Goal: Task Accomplishment & Management: Manage account settings

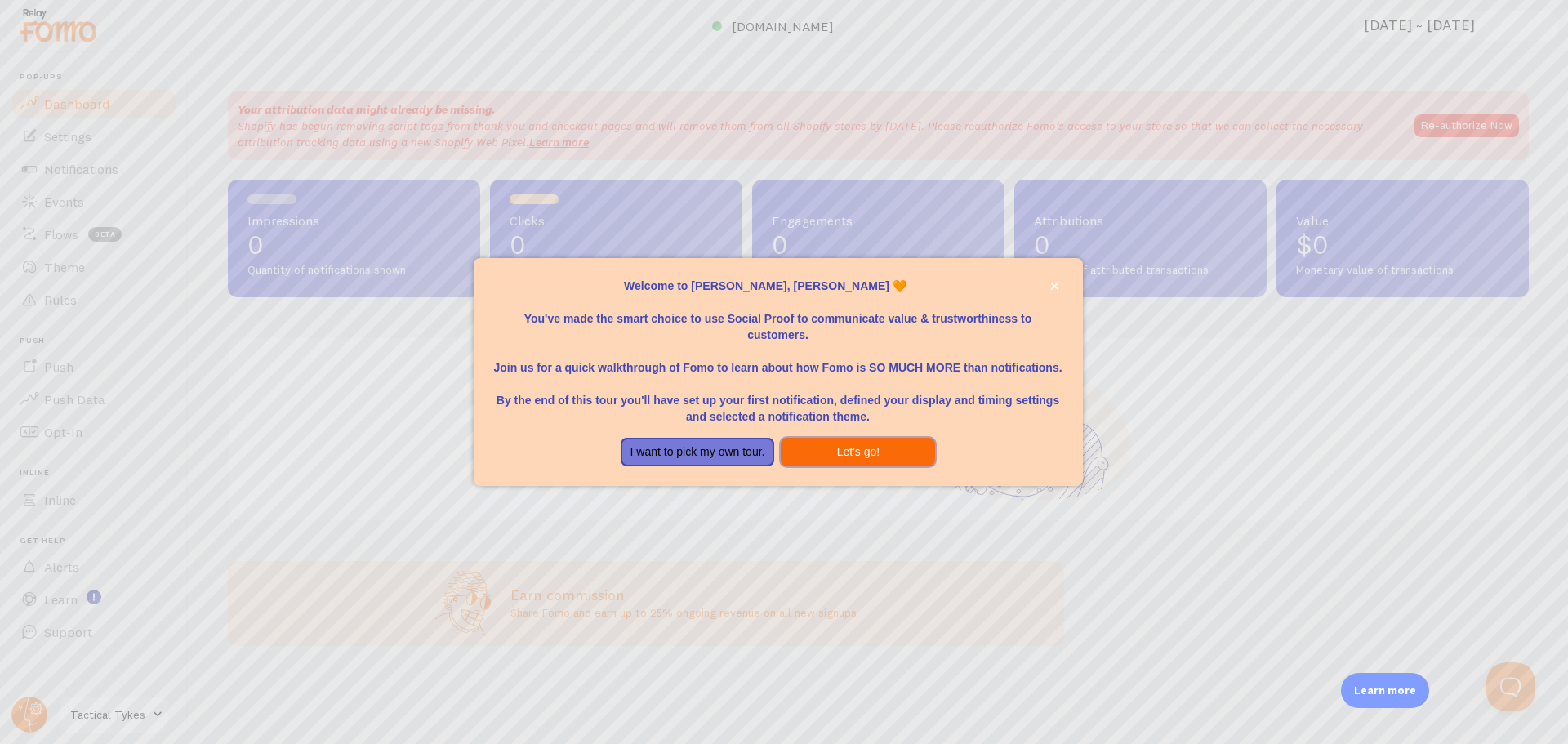
click at [818, 453] on button "Let's go!" at bounding box center [858, 452] width 155 height 29
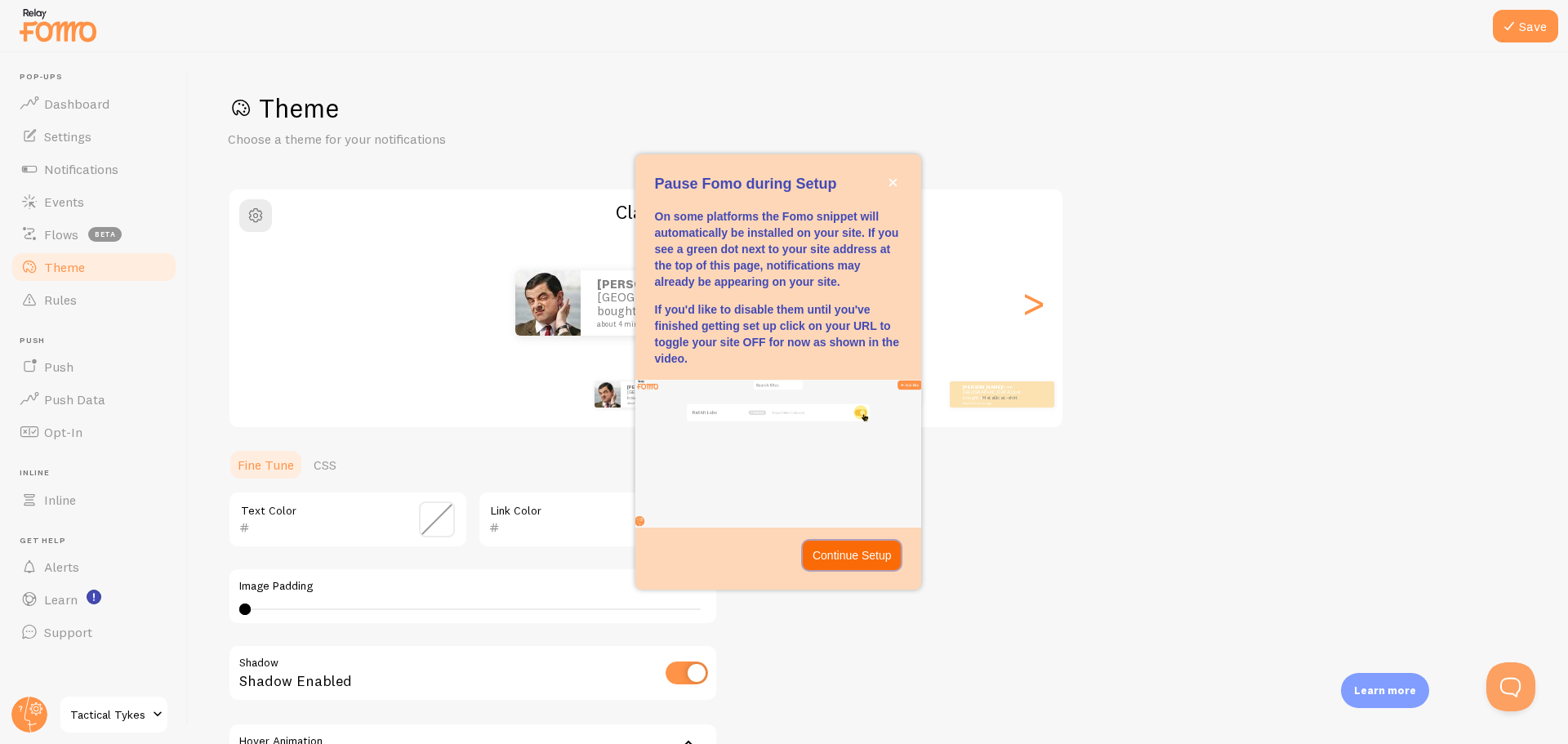
click at [844, 559] on p "Continue Setup" at bounding box center [852, 555] width 79 height 17
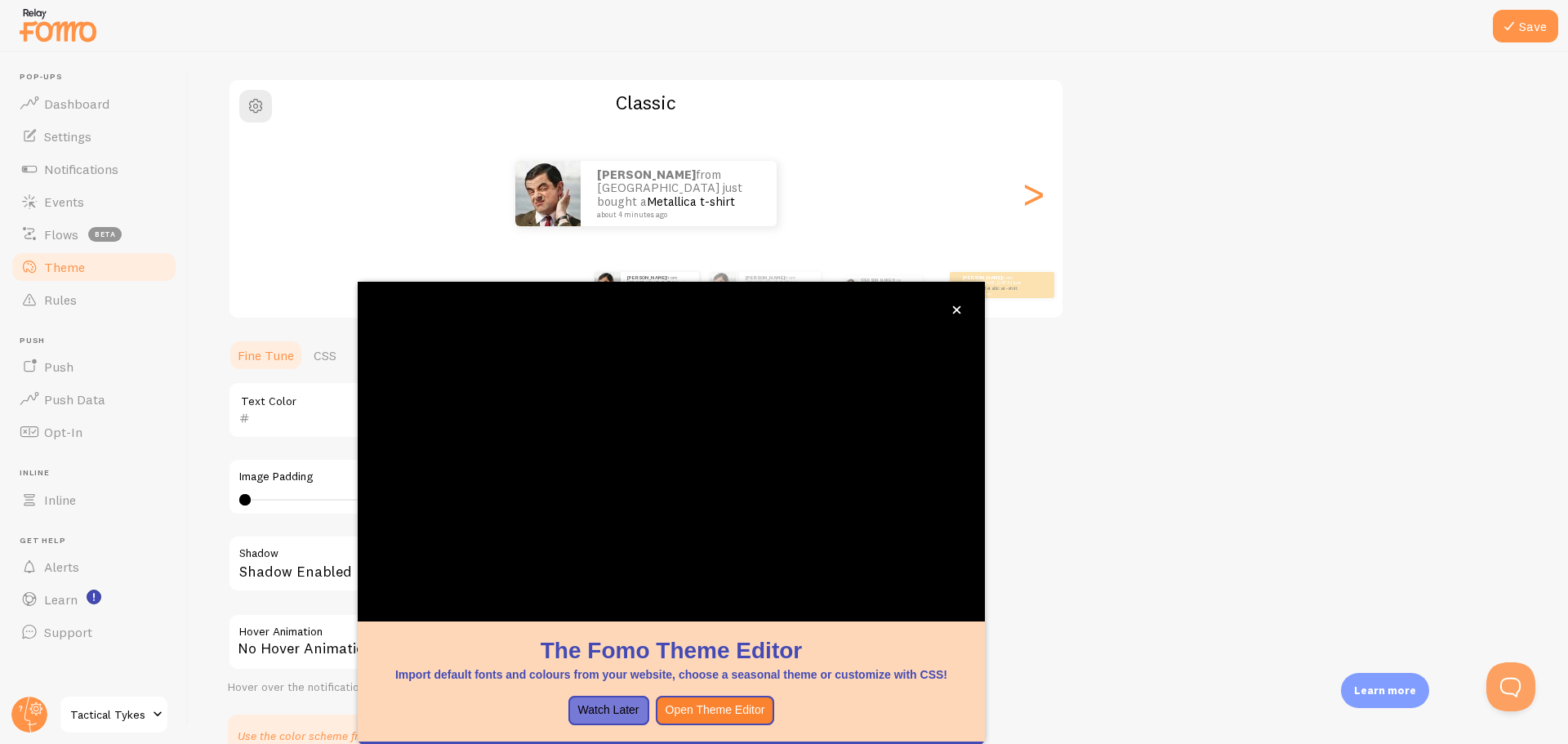
scroll to position [148, 0]
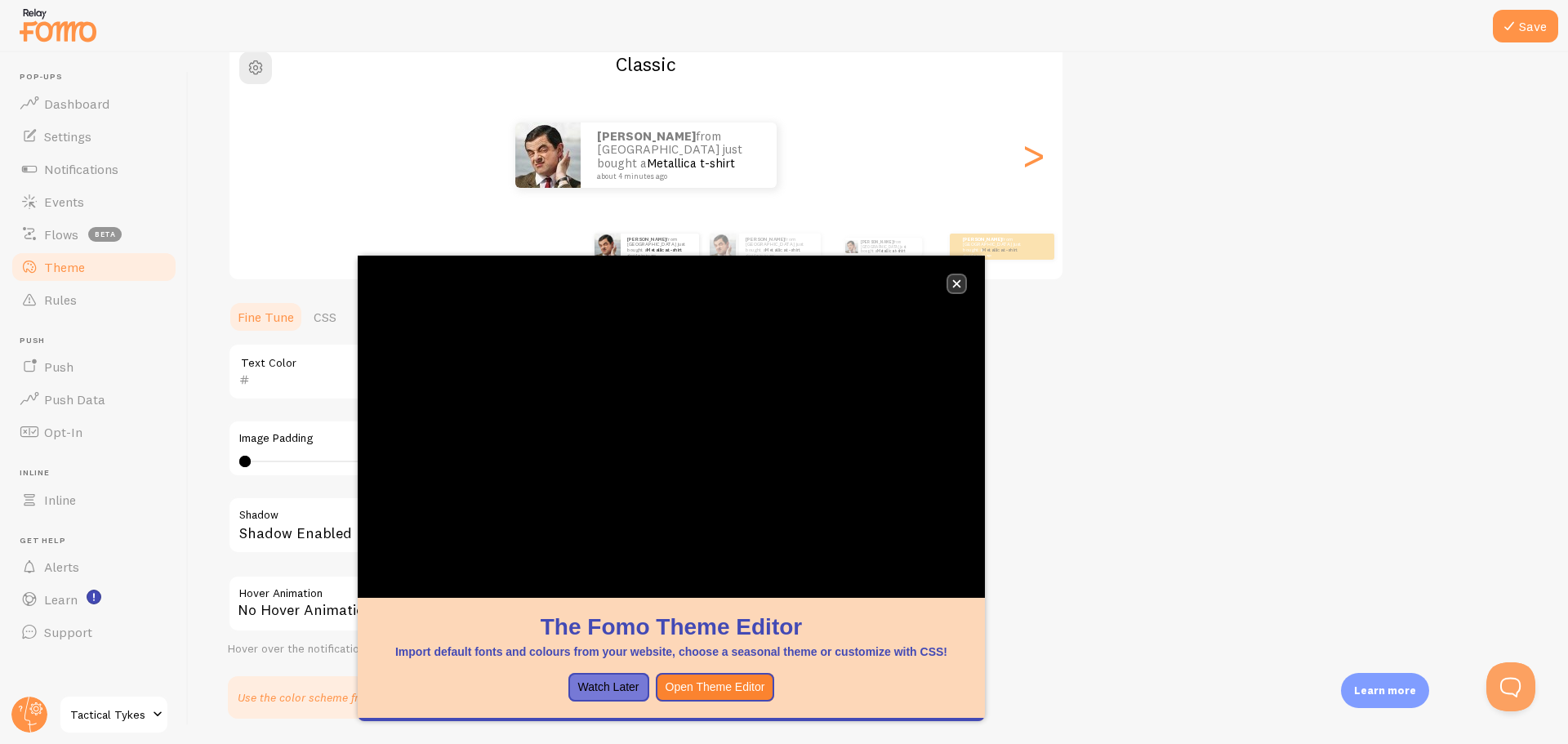
click at [955, 283] on icon "close," at bounding box center [956, 283] width 9 height 9
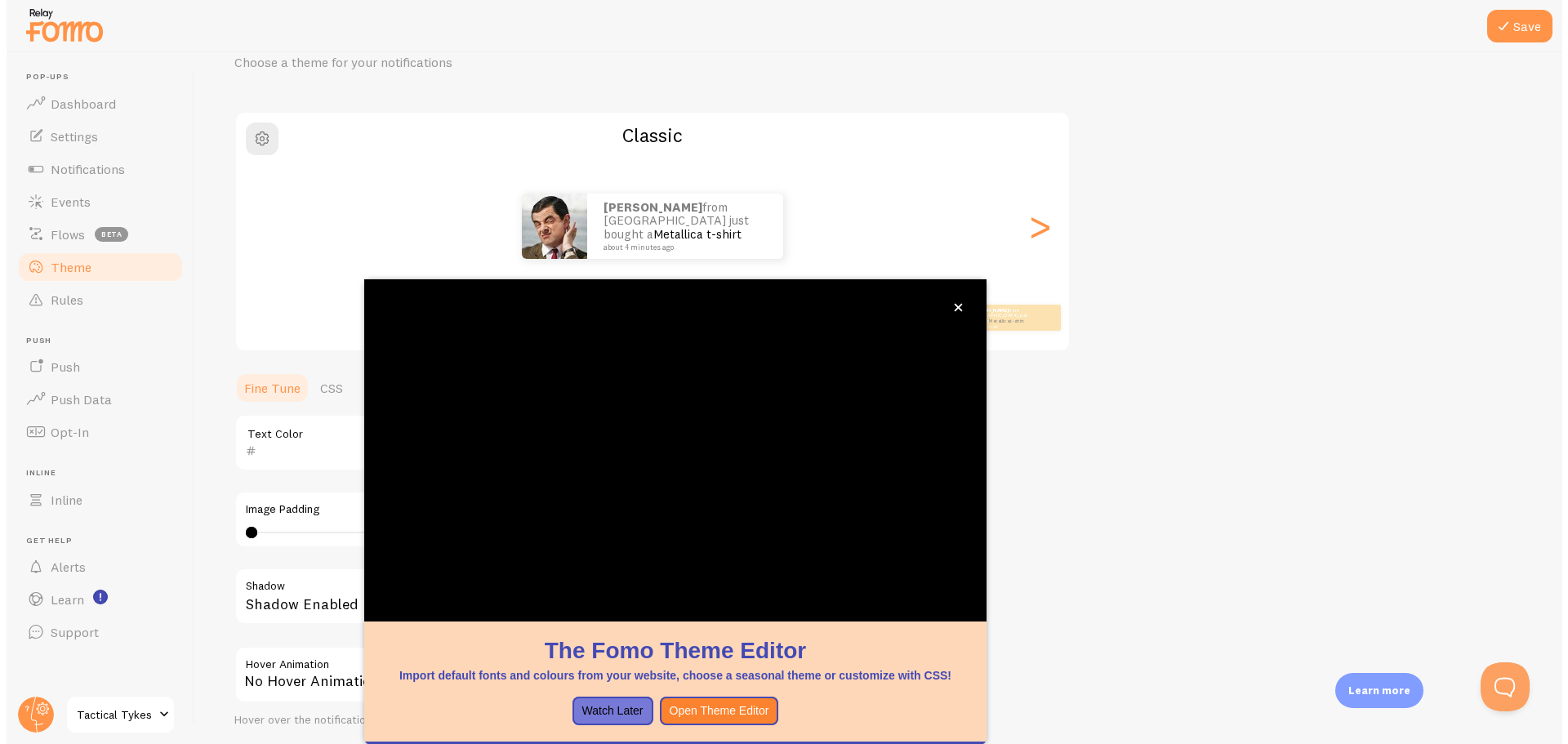
scroll to position [67, 0]
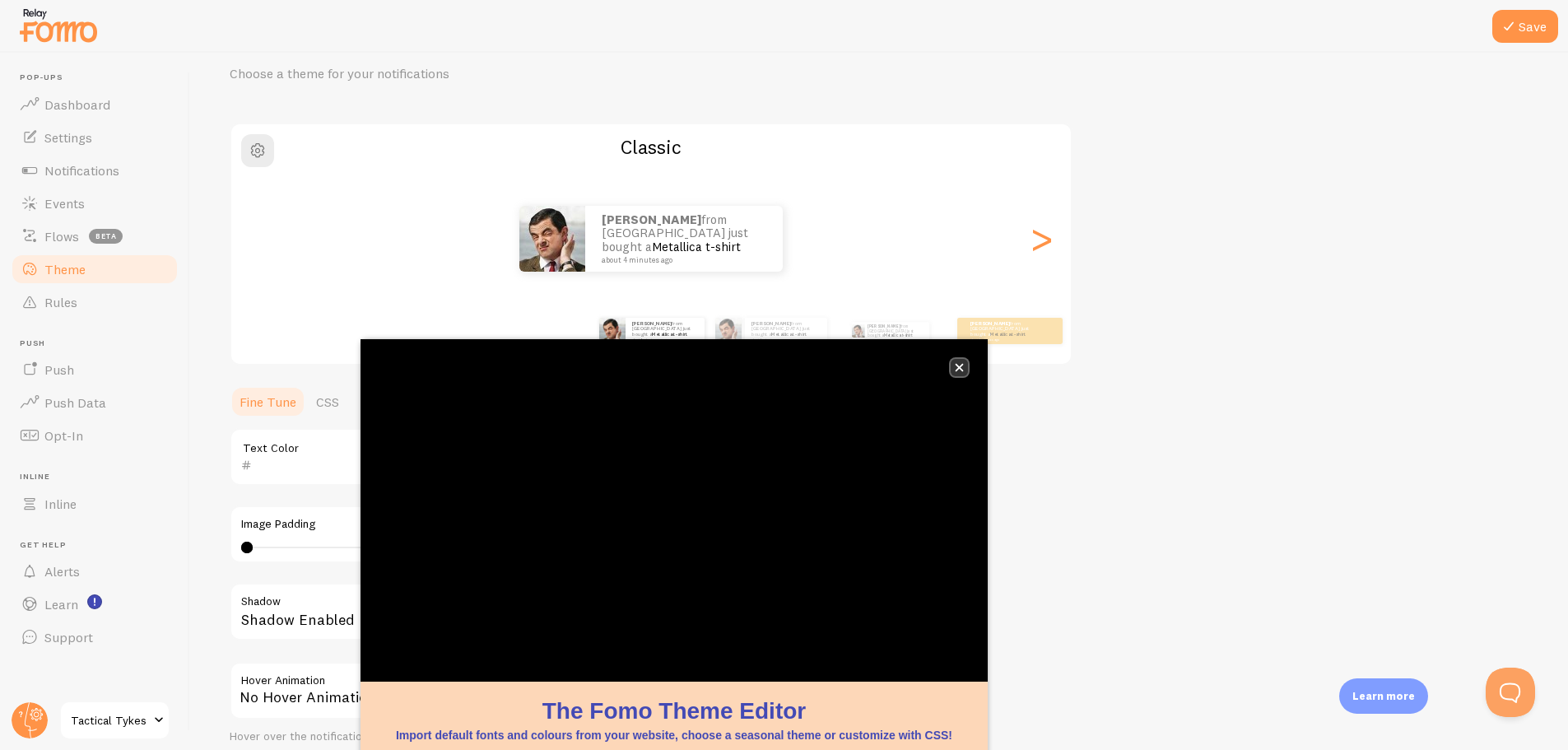
click at [959, 372] on button "close," at bounding box center [960, 368] width 18 height 18
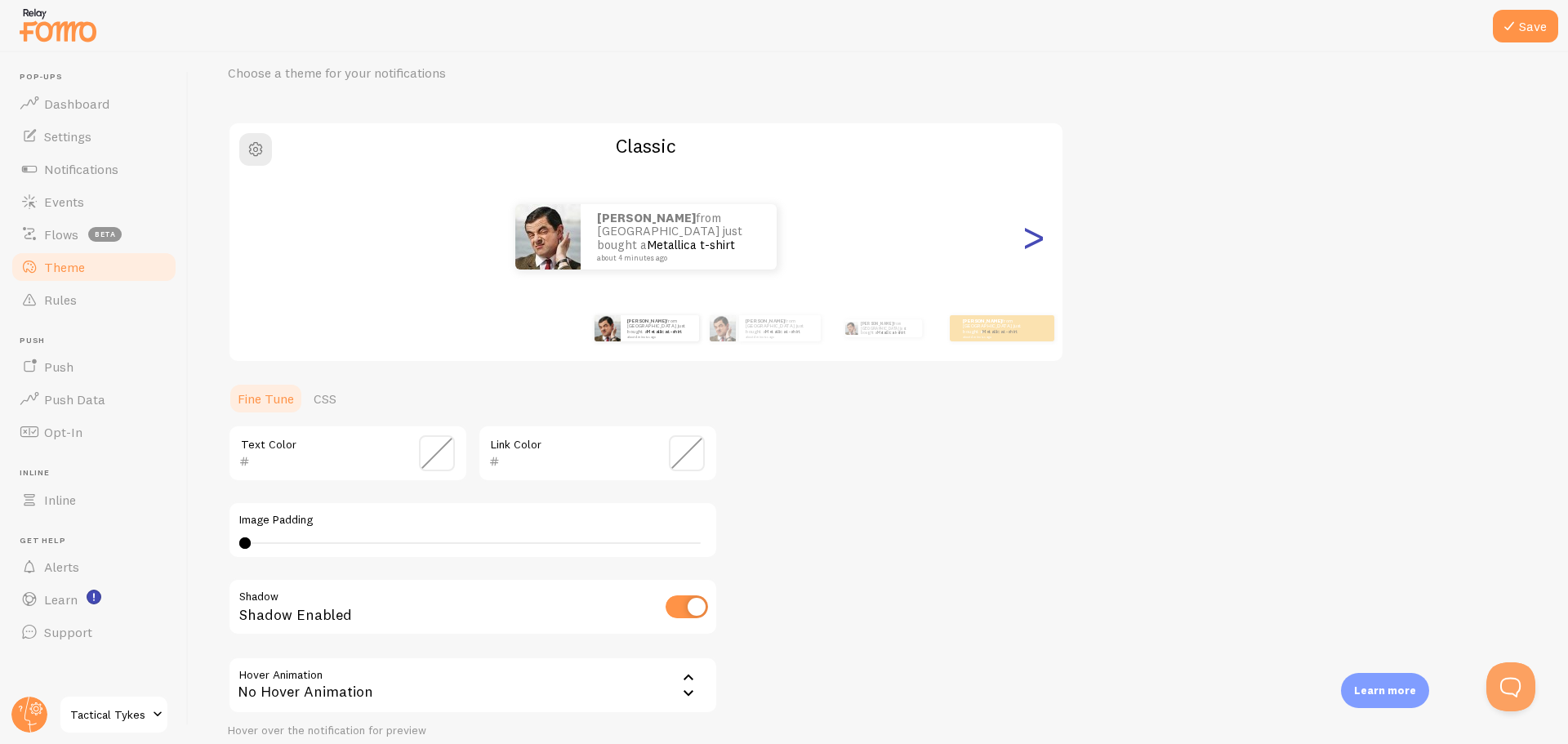
click at [1038, 247] on div ">" at bounding box center [1033, 237] width 20 height 117
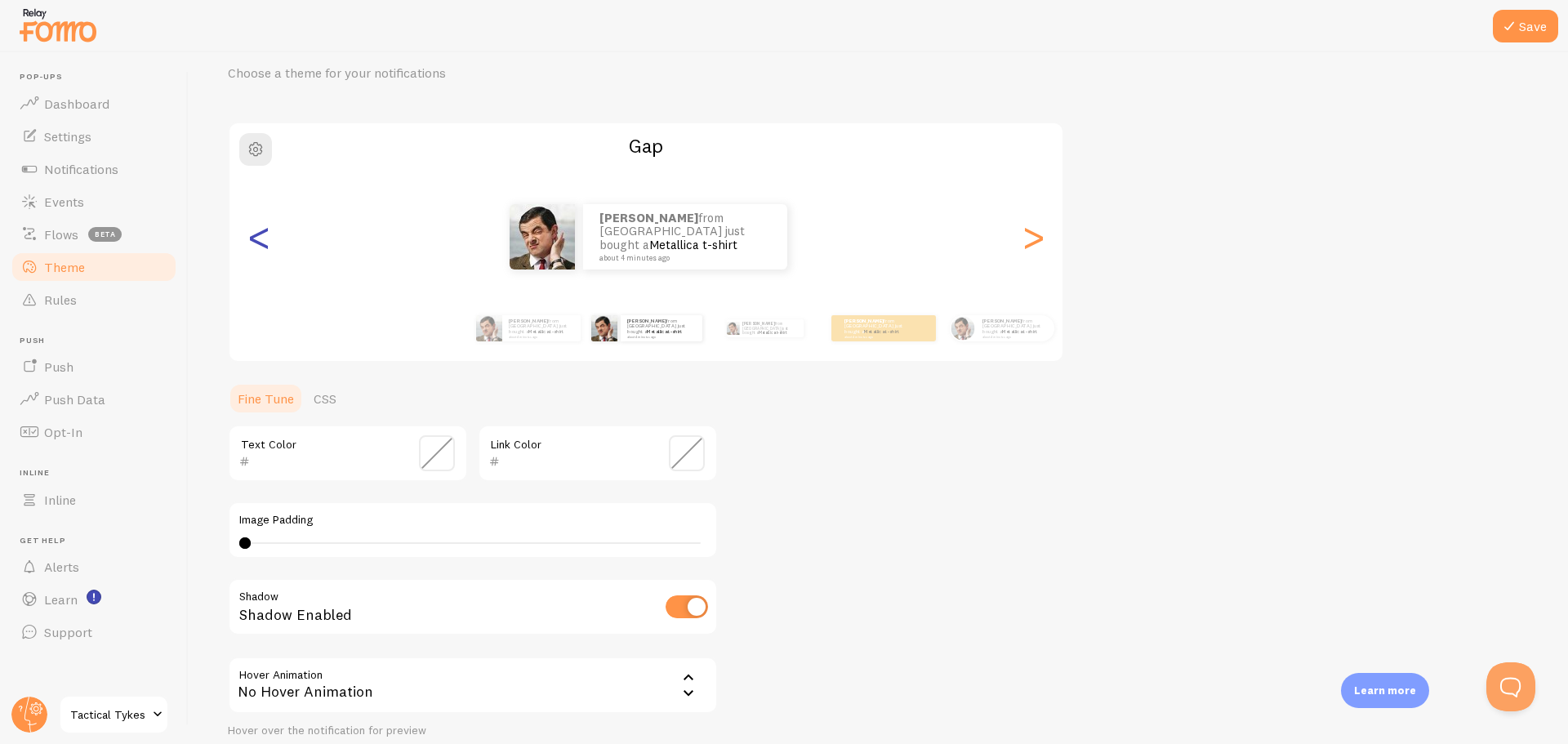
click at [262, 248] on div "<" at bounding box center [259, 237] width 20 height 117
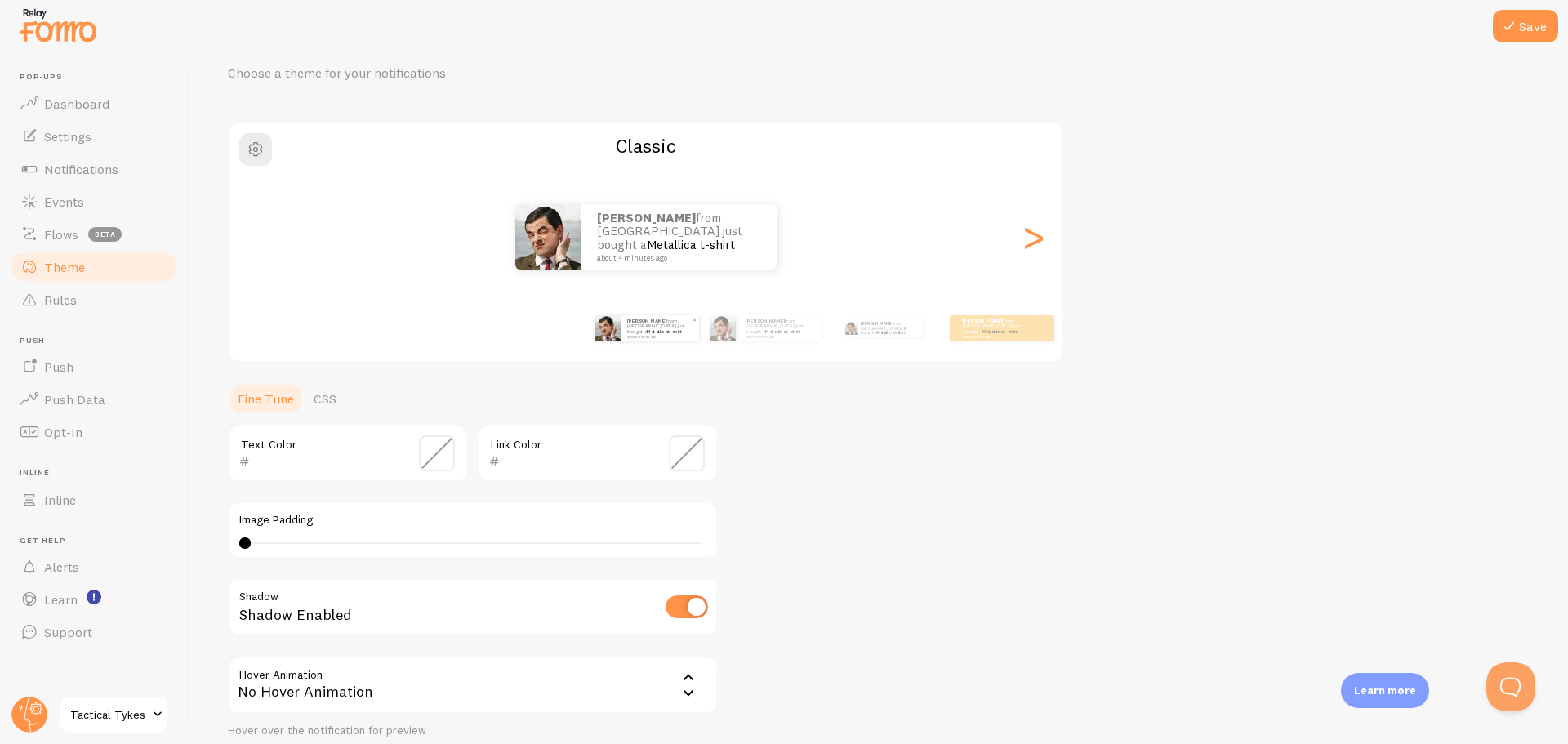
click at [665, 339] on div "David from United States just bought a Metallica t-shirt about 4 minutes ago" at bounding box center [660, 328] width 78 height 26
click at [769, 336] on small "about 4 minutes ago" at bounding box center [779, 336] width 67 height 3
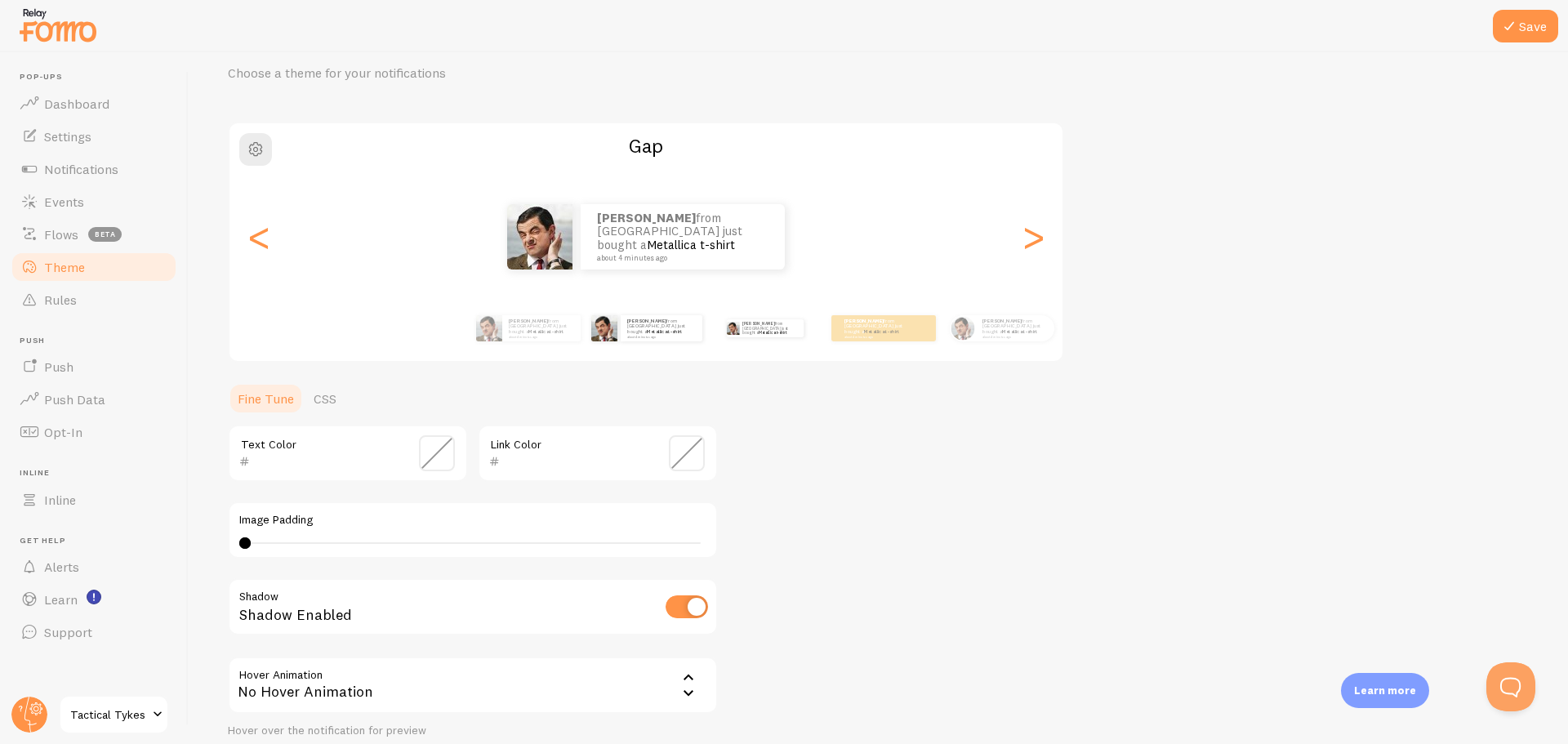
click at [749, 336] on div "David from United States just bought a Metallica t-shirt about 4 minutes ago" at bounding box center [765, 328] width 106 height 46
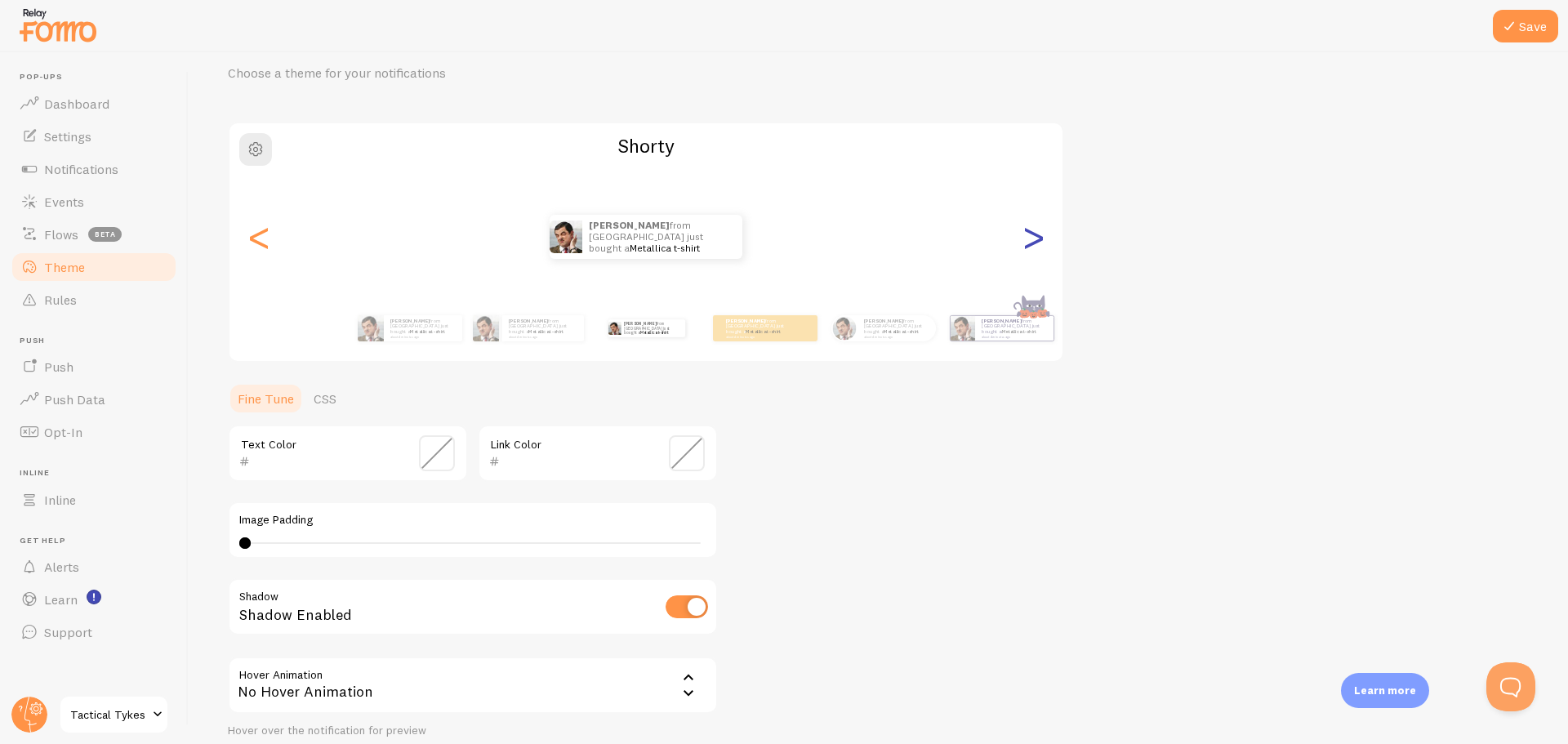
click at [1033, 243] on div ">" at bounding box center [1033, 237] width 20 height 117
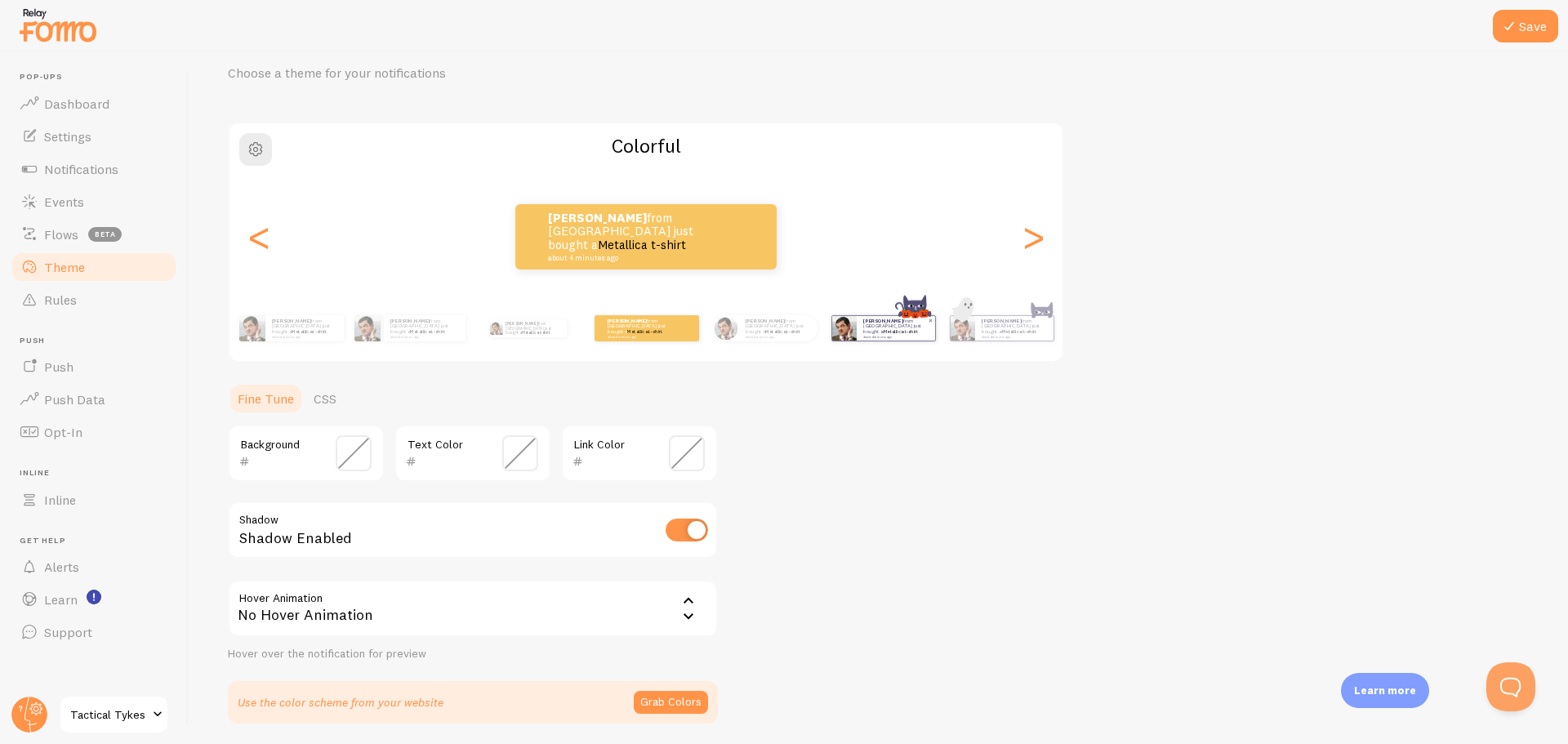
click at [911, 335] on small "about 4 minutes ago" at bounding box center [894, 336] width 64 height 3
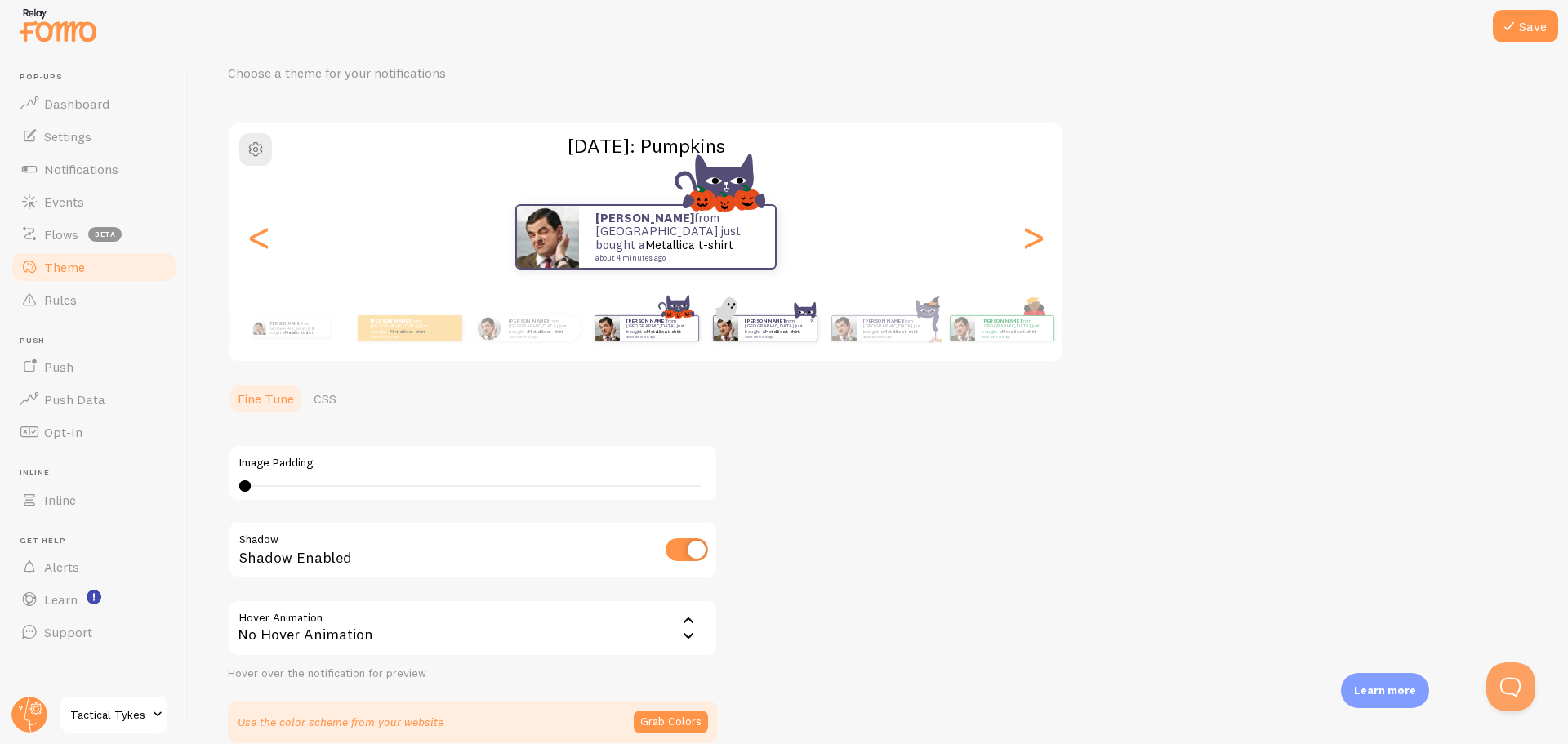
click at [780, 330] on link "Metallica t-shirt" at bounding box center [782, 331] width 35 height 7
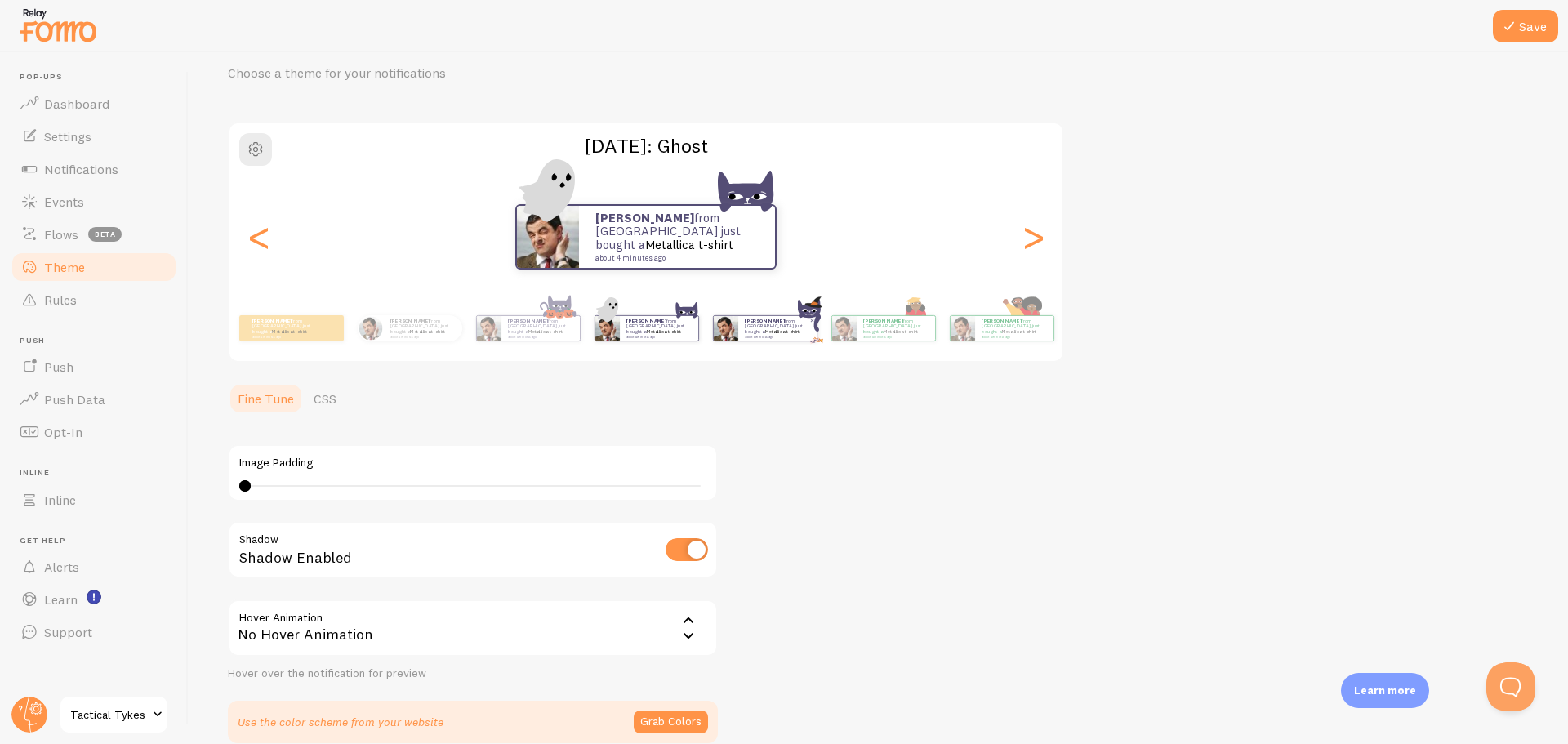
click at [808, 334] on p "David from United States just bought a Metallica t-shirt about 4 minutes ago" at bounding box center [777, 327] width 66 height 21
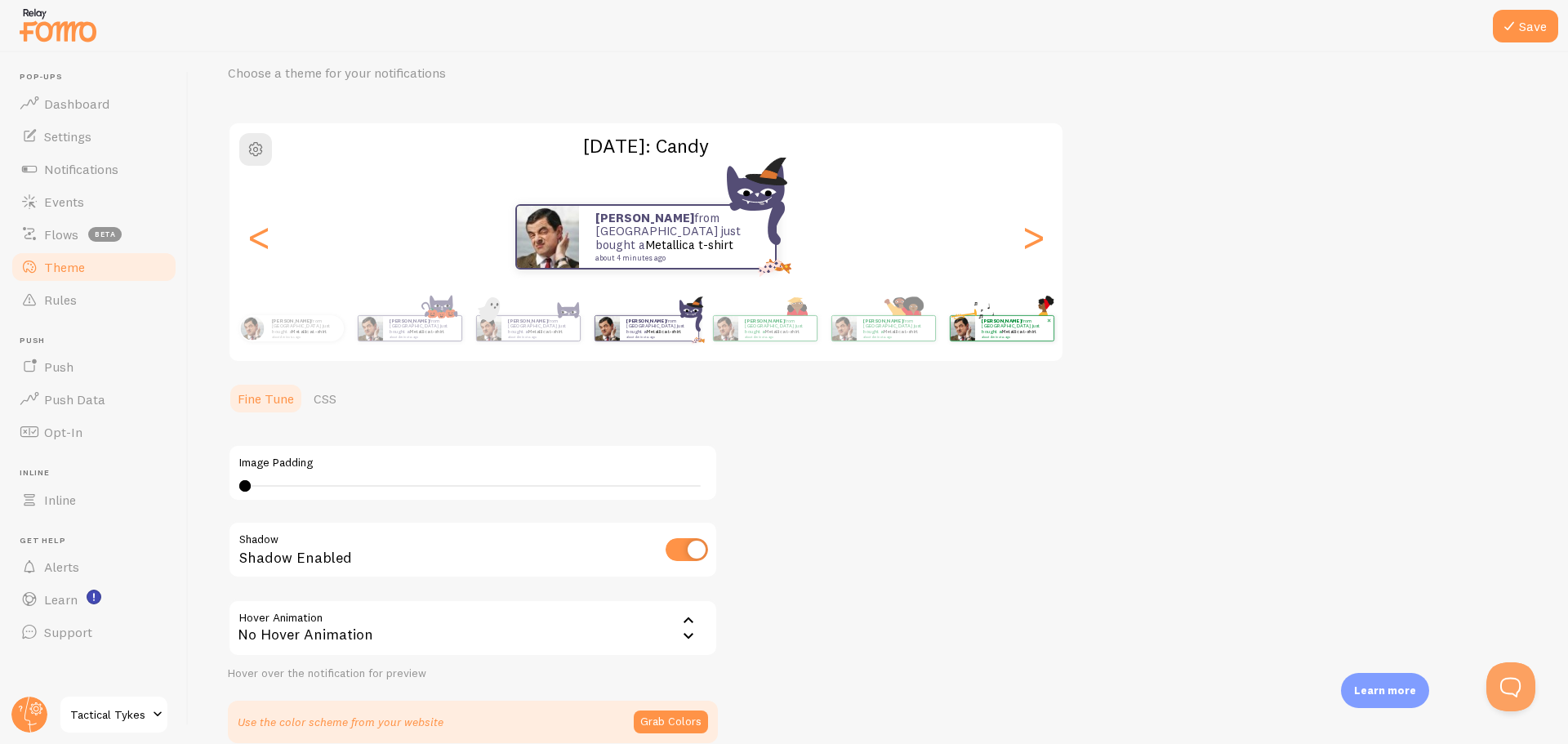
click at [1014, 321] on p "David from United States just bought a Metallica t-shirt about 4 minutes ago" at bounding box center [1014, 327] width 66 height 21
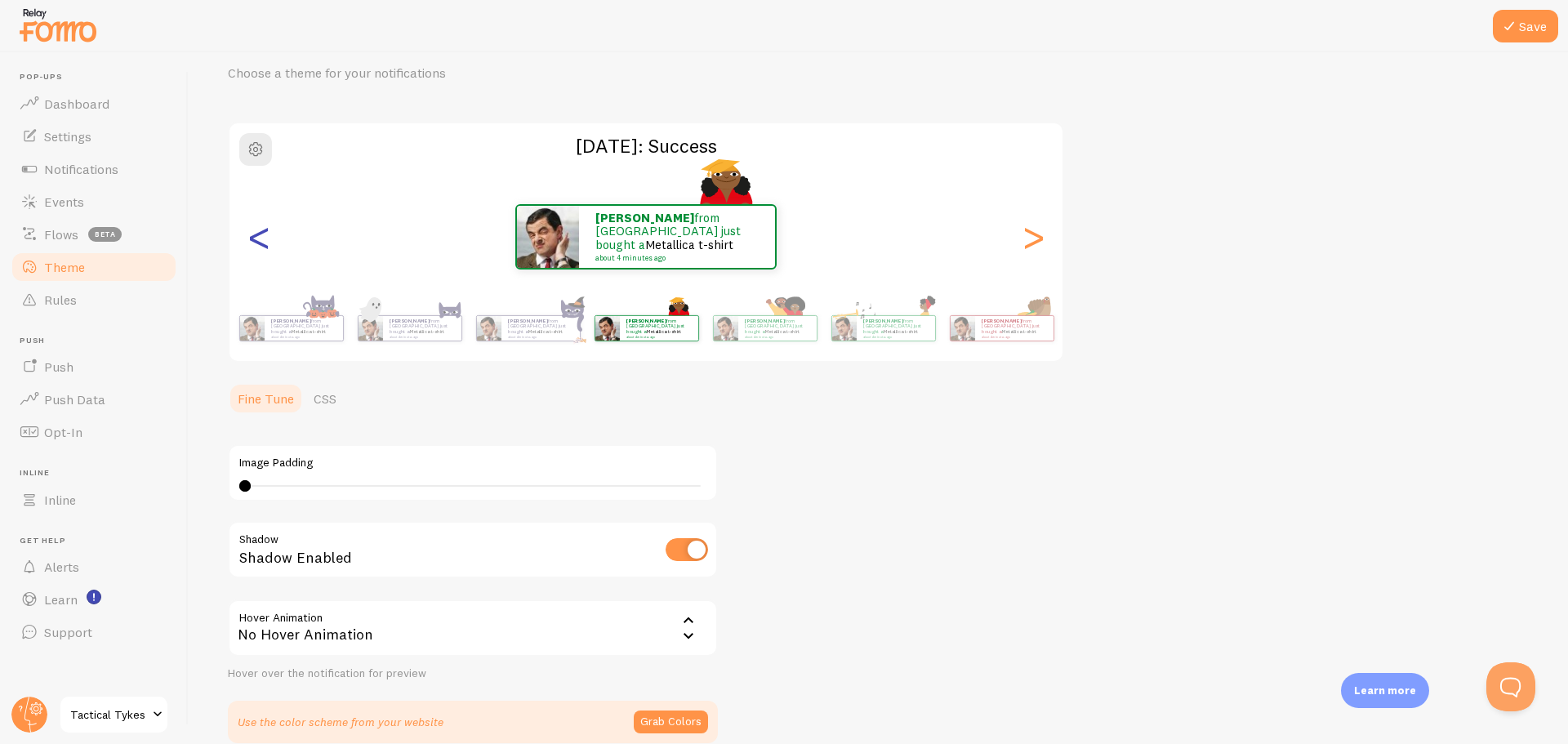
click at [264, 248] on div "<" at bounding box center [259, 237] width 20 height 117
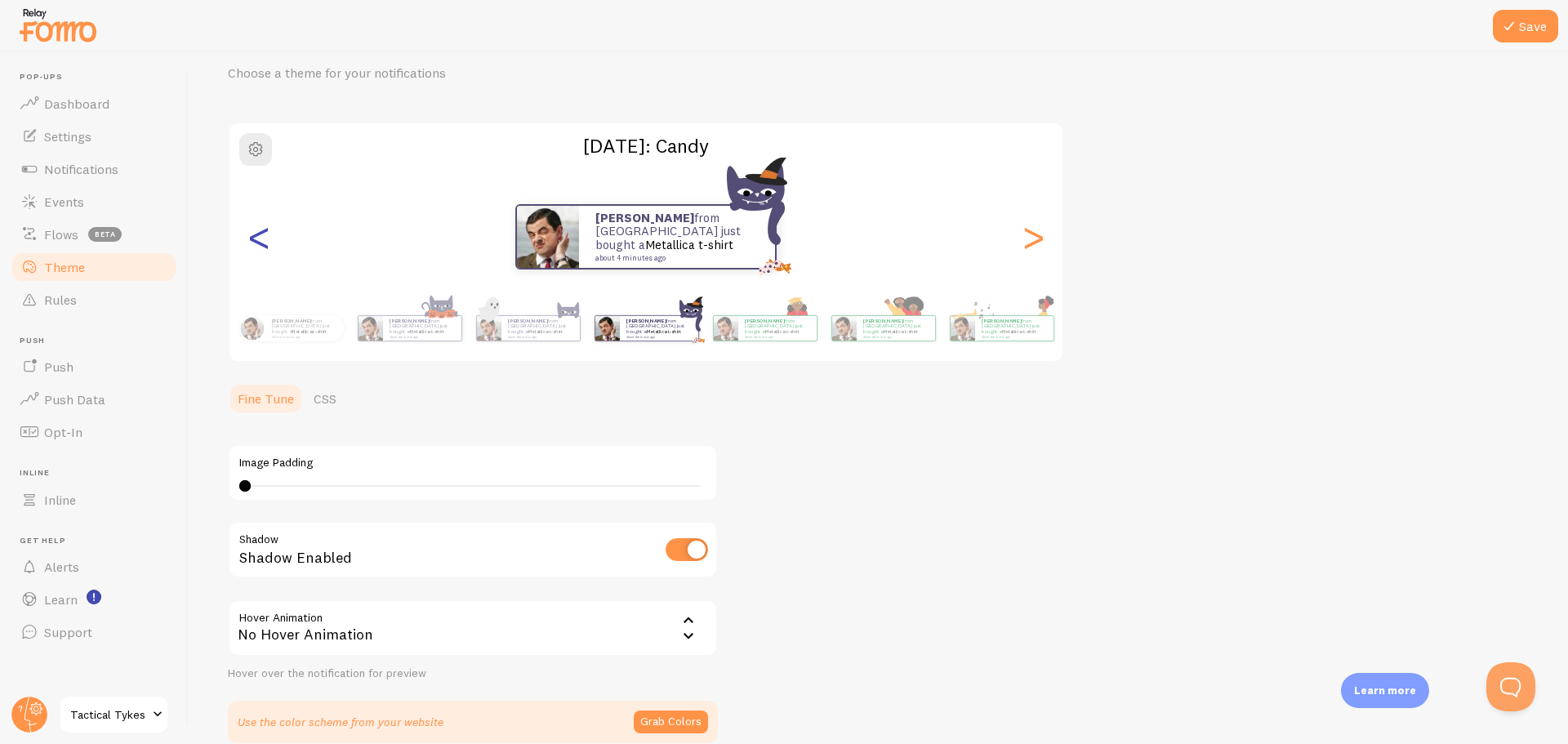
click at [264, 248] on div "<" at bounding box center [259, 237] width 20 height 117
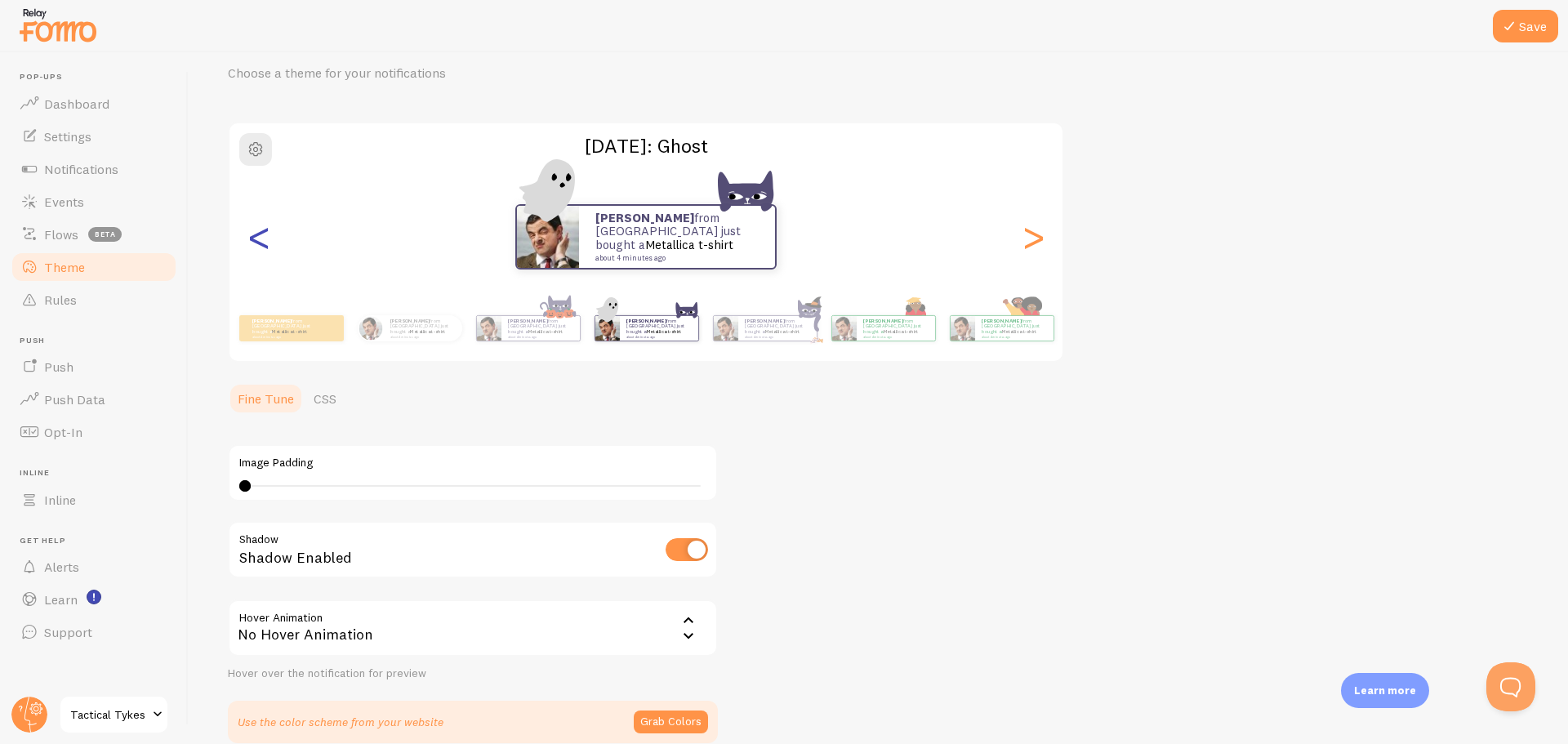
click at [264, 248] on div "<" at bounding box center [259, 237] width 20 height 117
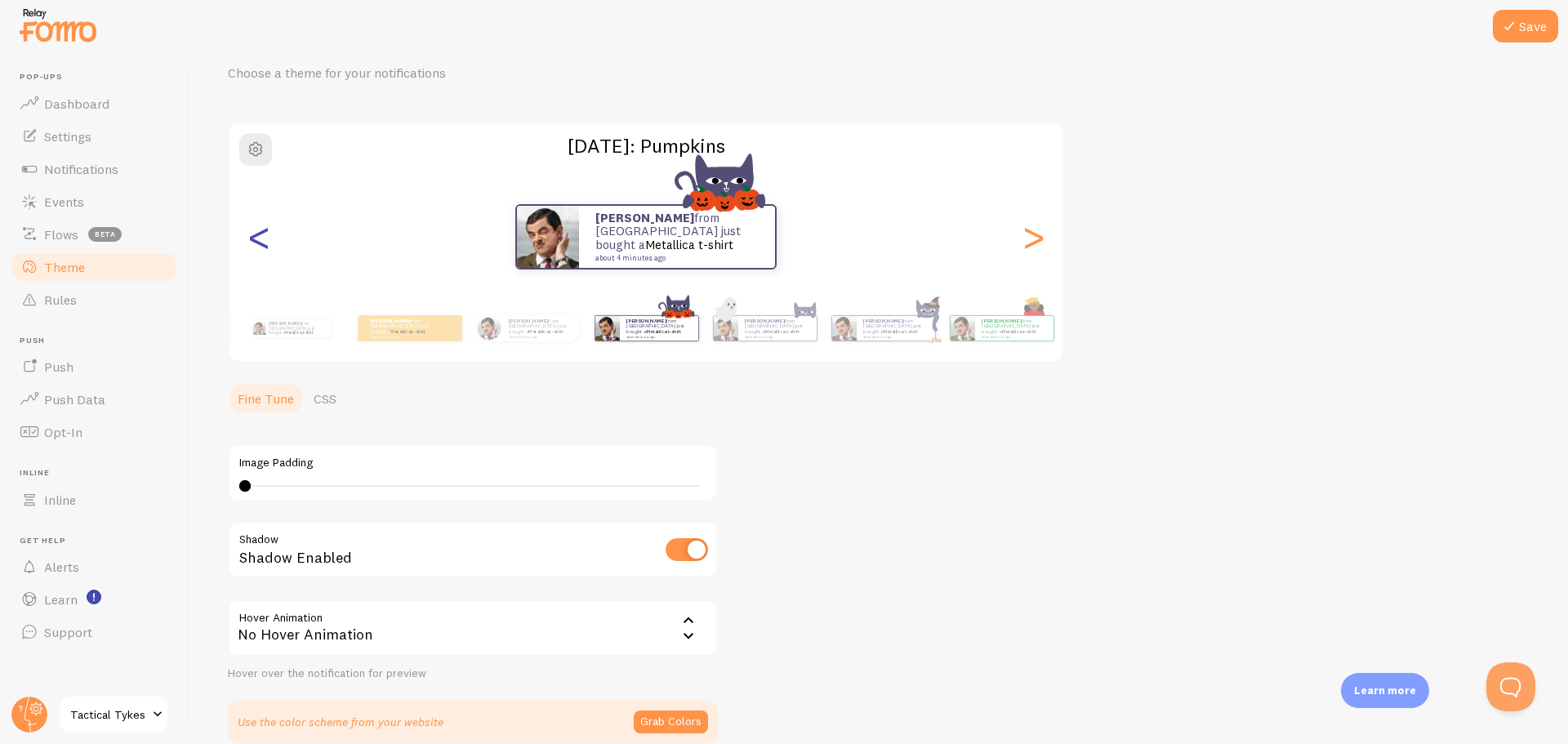
click at [264, 248] on div "<" at bounding box center [259, 237] width 20 height 117
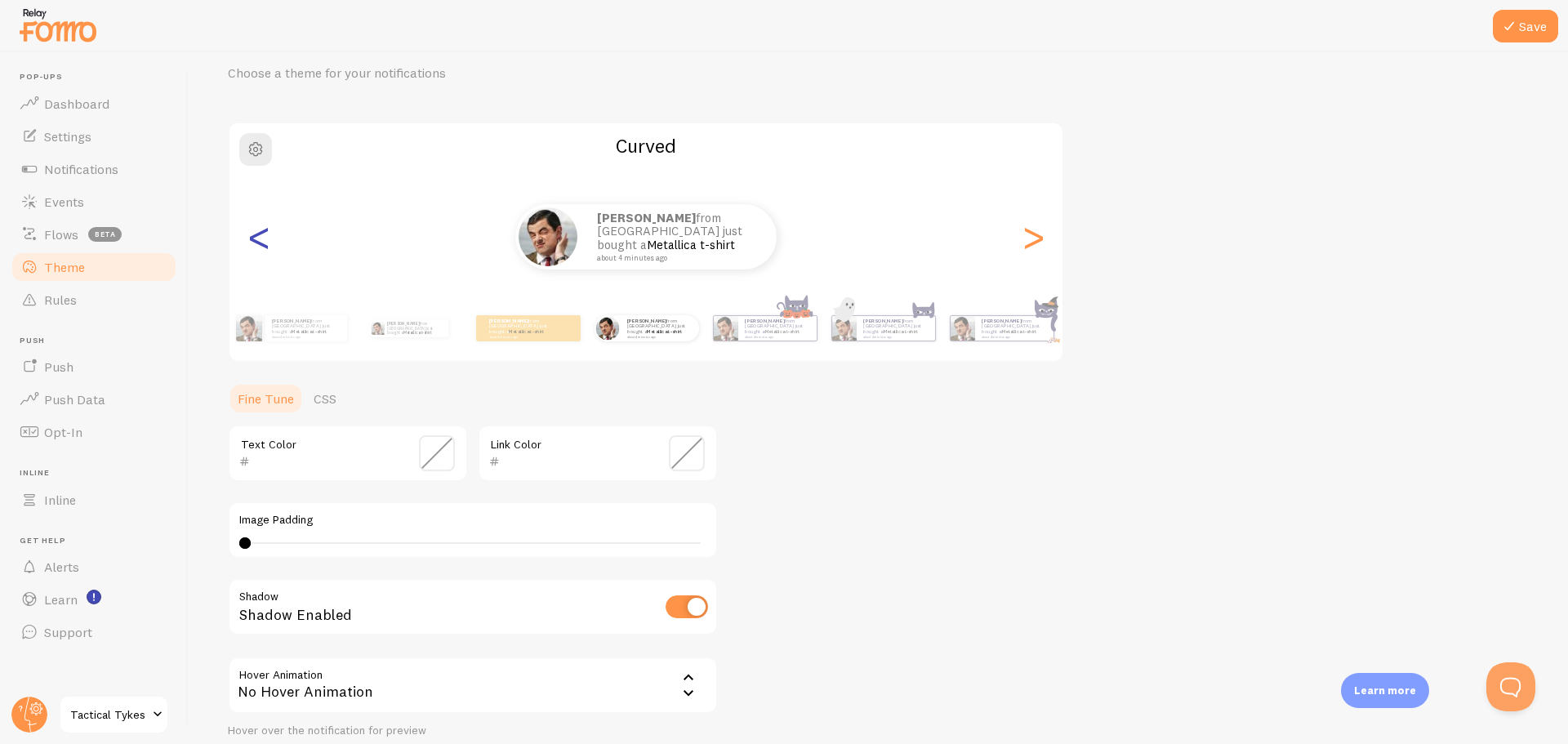
click at [264, 248] on div "<" at bounding box center [259, 237] width 20 height 117
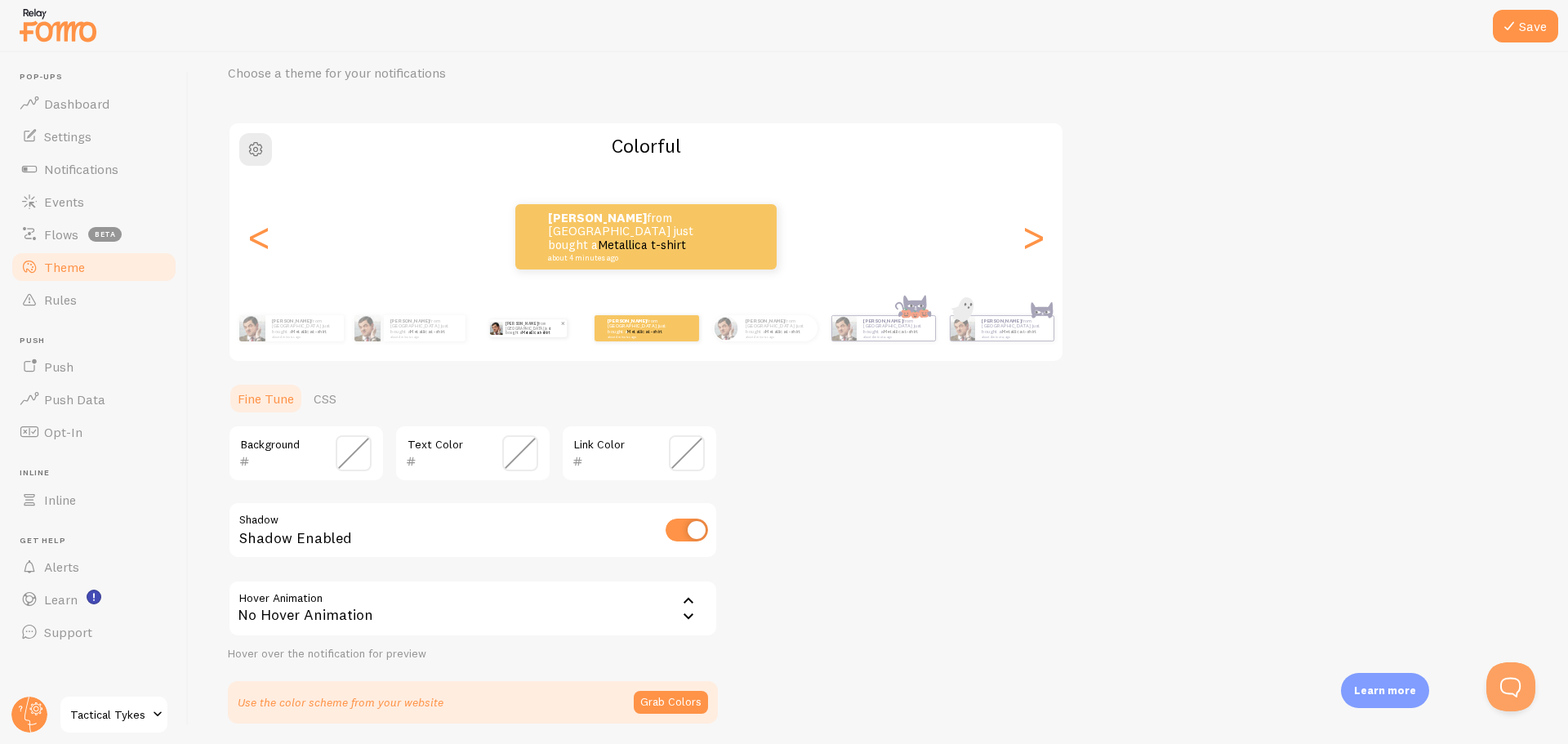
click at [518, 333] on p "David from United States just bought a Metallica t-shirt about 4 minutes ago" at bounding box center [533, 328] width 55 height 18
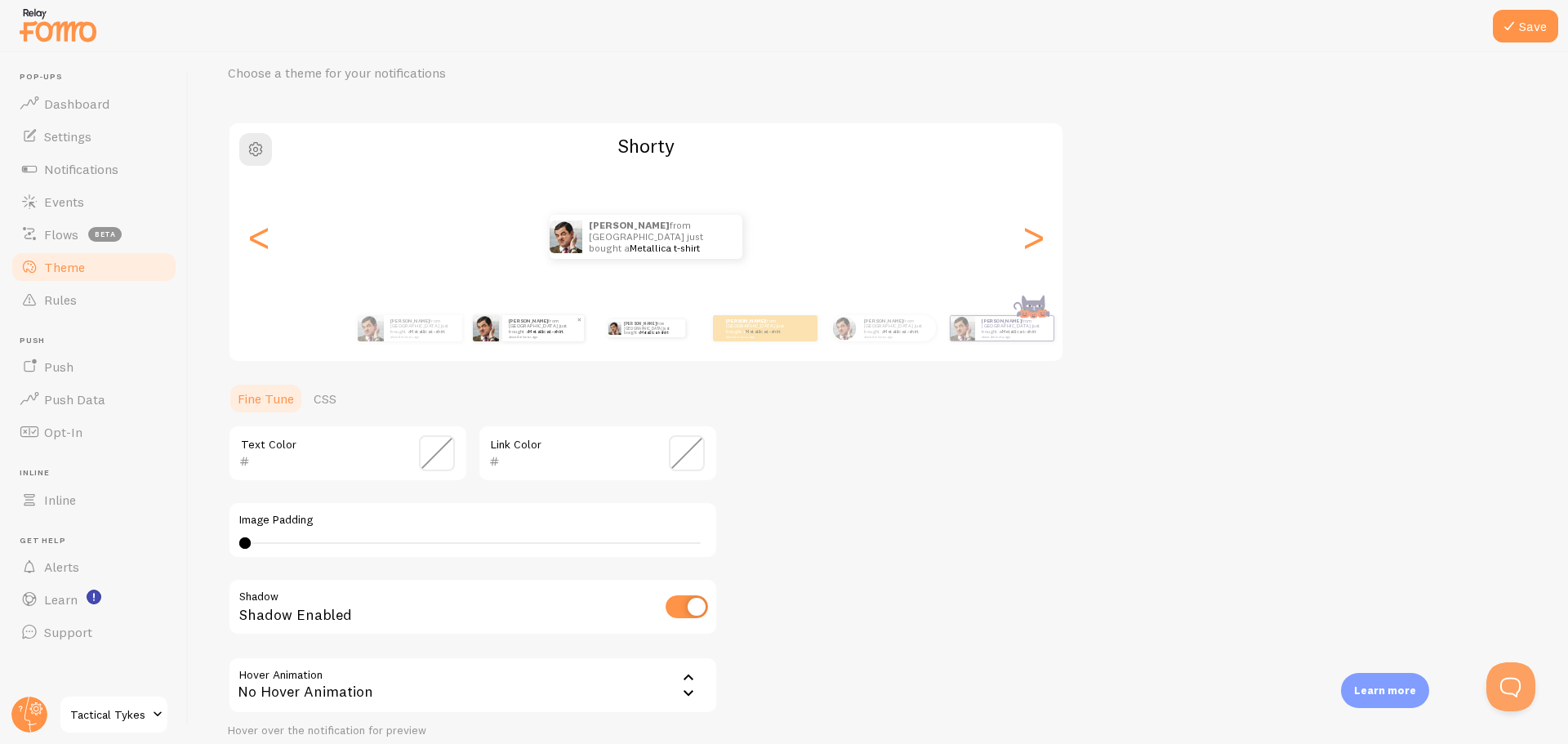
click at [552, 330] on link "Metallica t-shirt" at bounding box center [546, 331] width 35 height 7
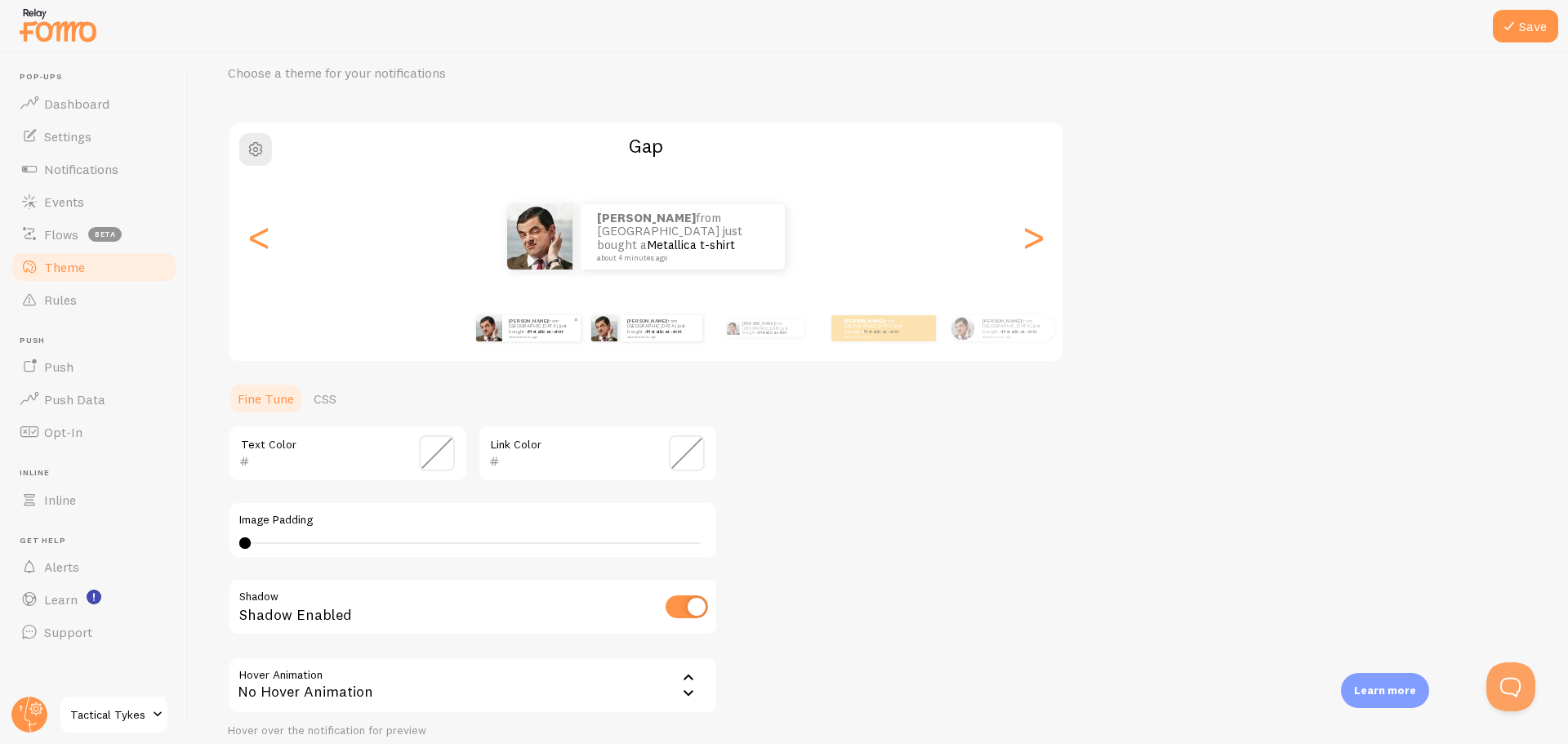
click at [528, 330] on p "David from United States just bought a Metallica t-shirt about 4 minutes ago" at bounding box center [541, 327] width 66 height 21
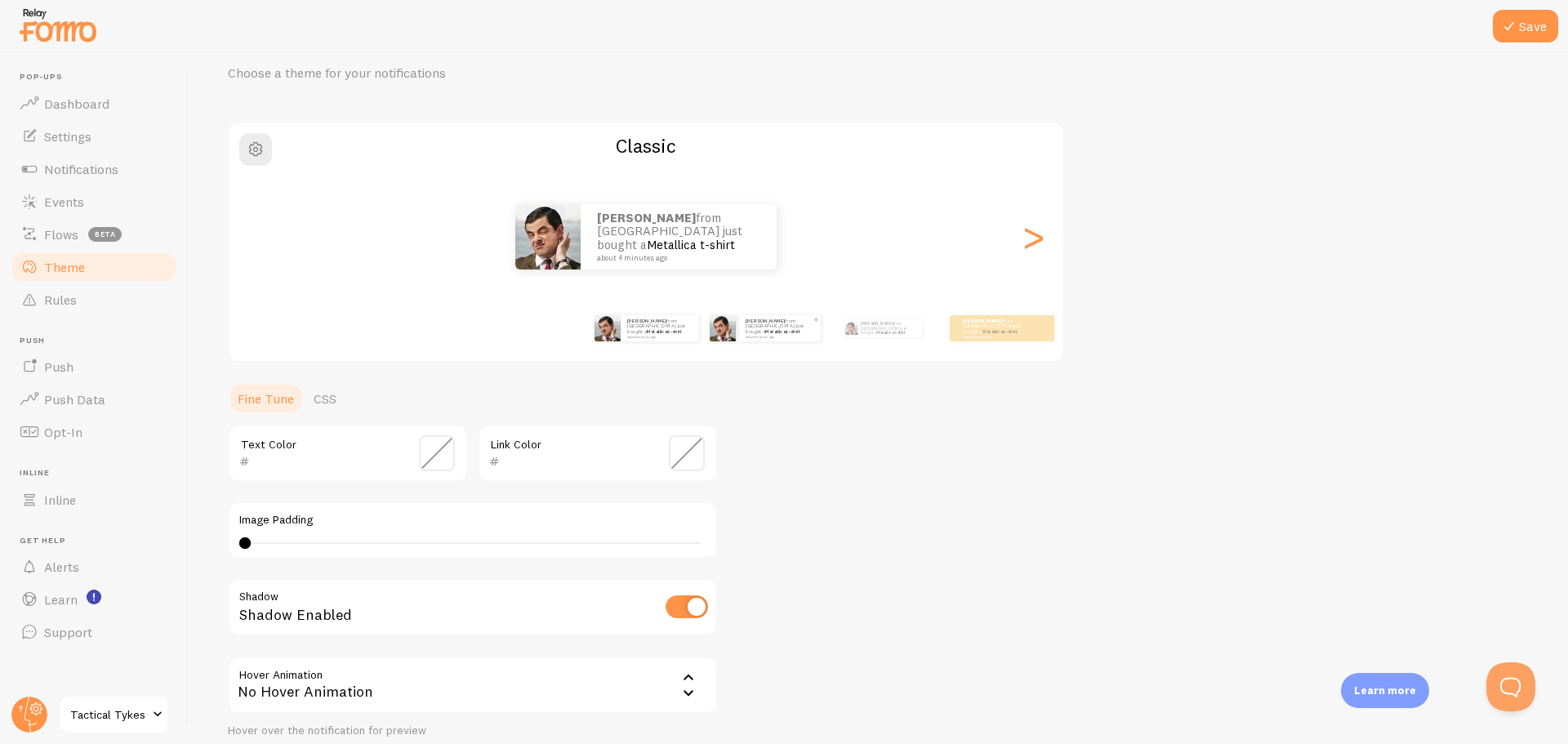
click at [759, 337] on div "David from United States just bought a Metallica t-shirt about 4 minutes ago" at bounding box center [780, 328] width 81 height 26
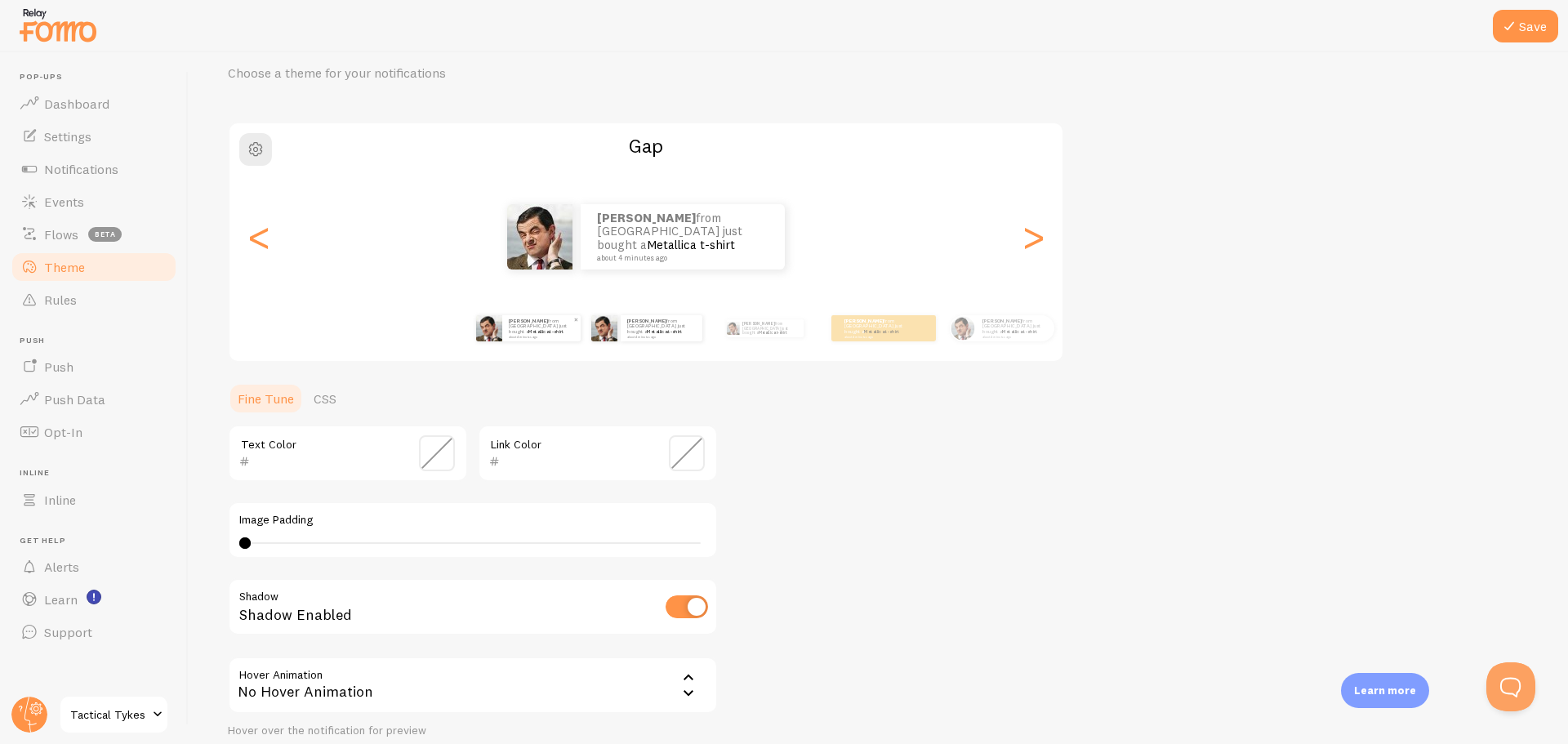
click at [564, 339] on div "David from United States just bought a Metallica t-shirt about 4 minutes ago" at bounding box center [542, 328] width 78 height 26
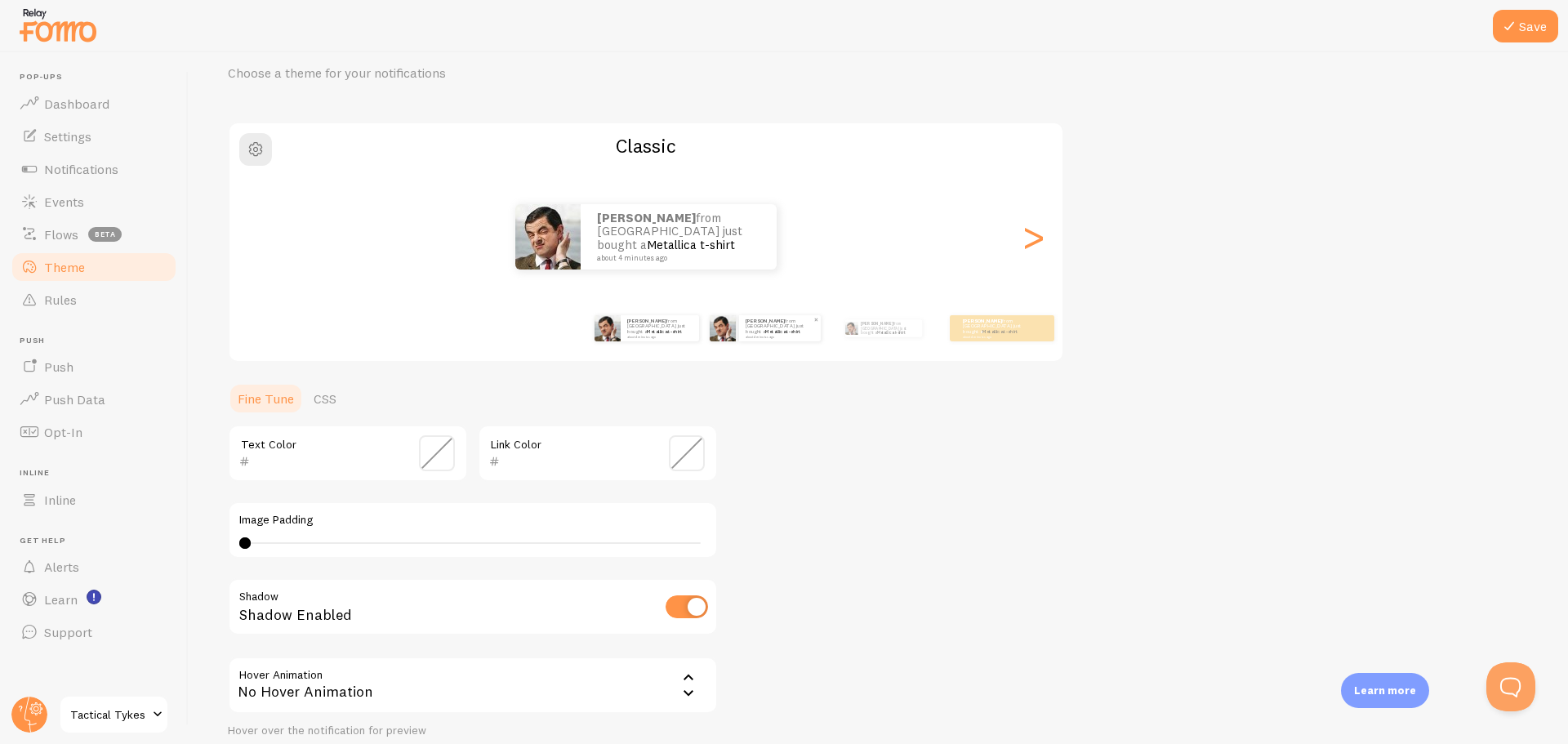
click at [739, 338] on div "David from United States just bought a Metallica t-shirt about 4 minutes ago" at bounding box center [780, 328] width 81 height 26
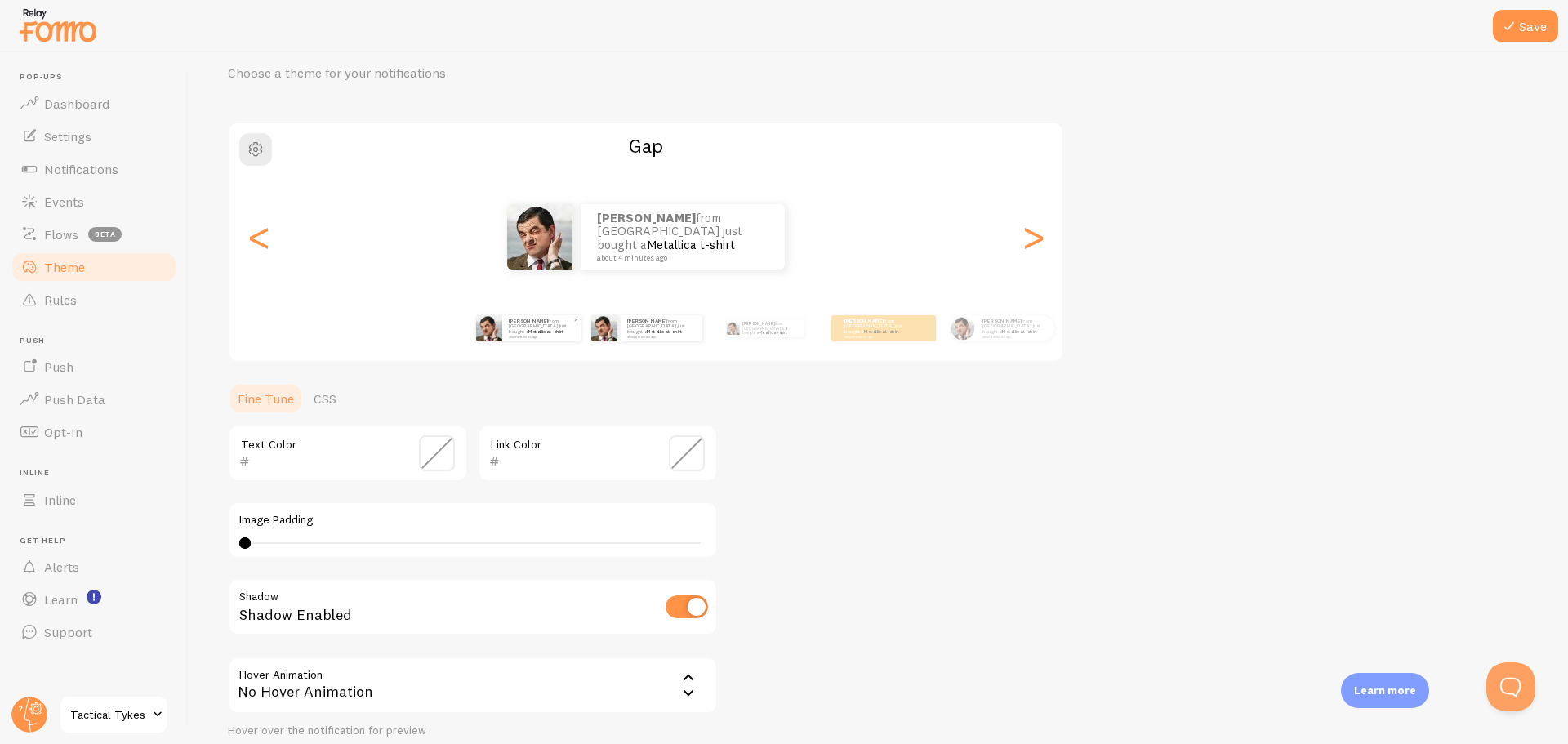
click at [567, 336] on small "about 4 minutes ago" at bounding box center [540, 336] width 64 height 3
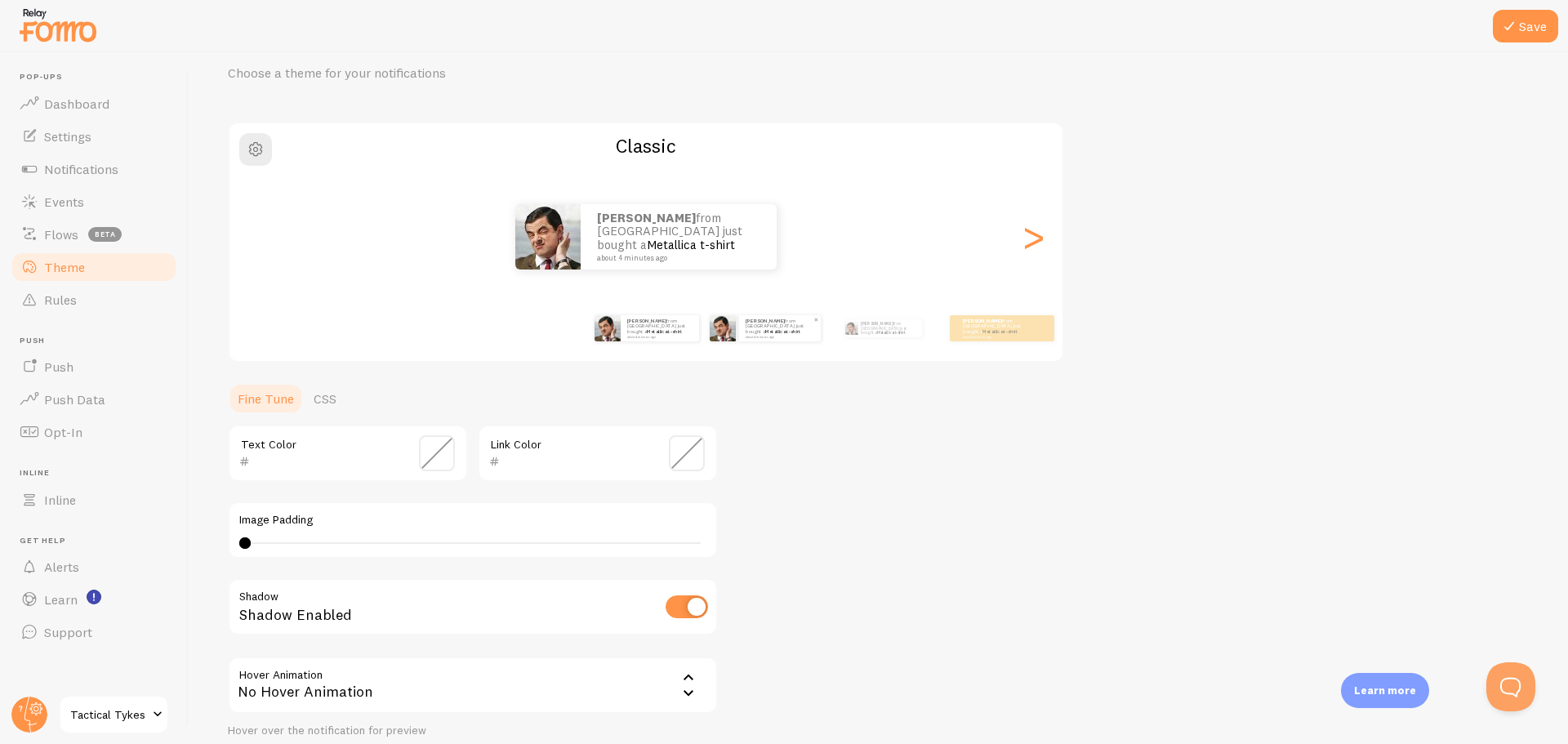
click at [762, 337] on div "David from United States just bought a Metallica t-shirt about 4 minutes ago" at bounding box center [780, 328] width 81 height 26
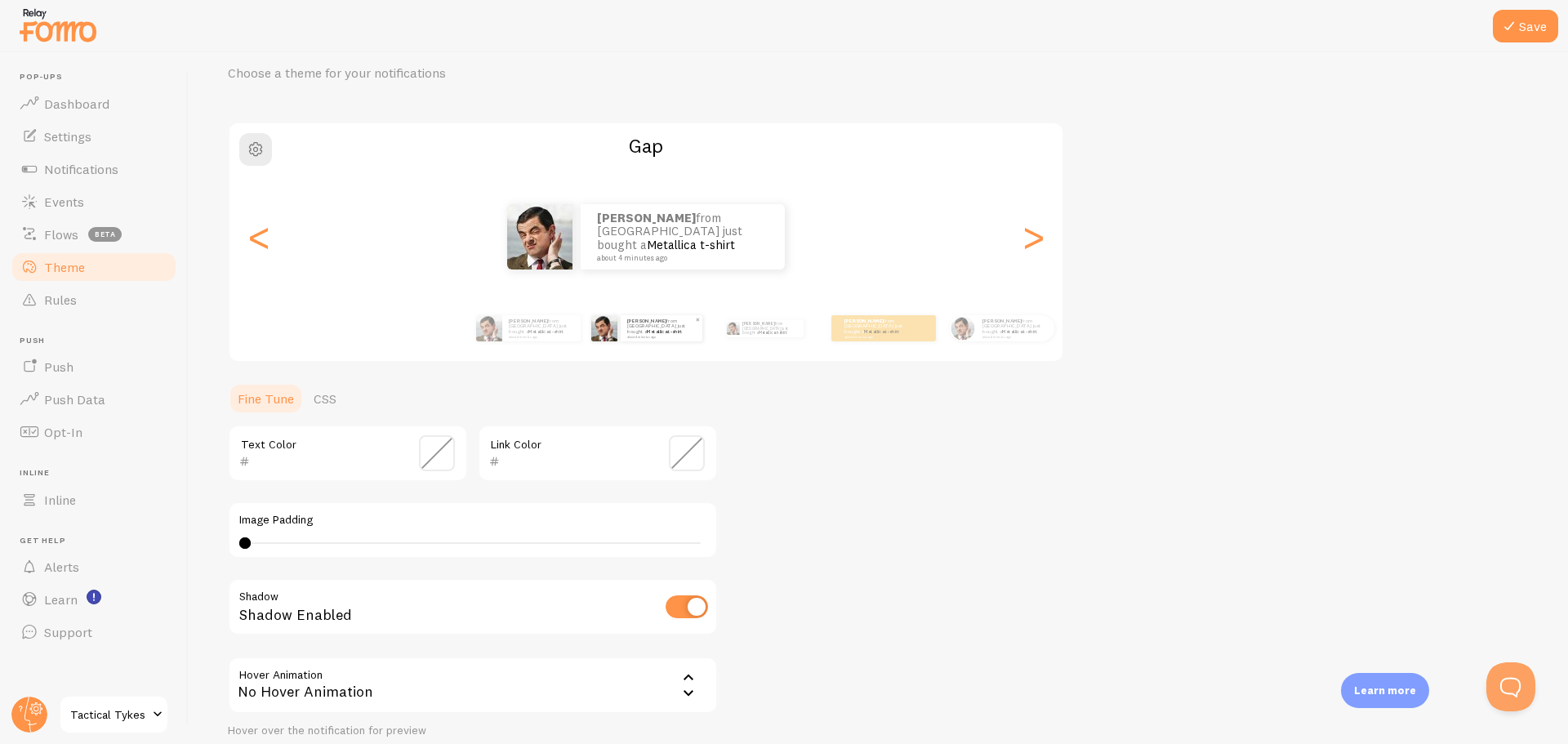
click at [617, 336] on div "David from United States just bought a Metallica t-shirt about 4 minutes ago" at bounding box center [646, 328] width 111 height 26
click at [759, 336] on div "David from United States just bought a Metallica t-shirt about 4 minutes ago" at bounding box center [765, 328] width 106 height 46
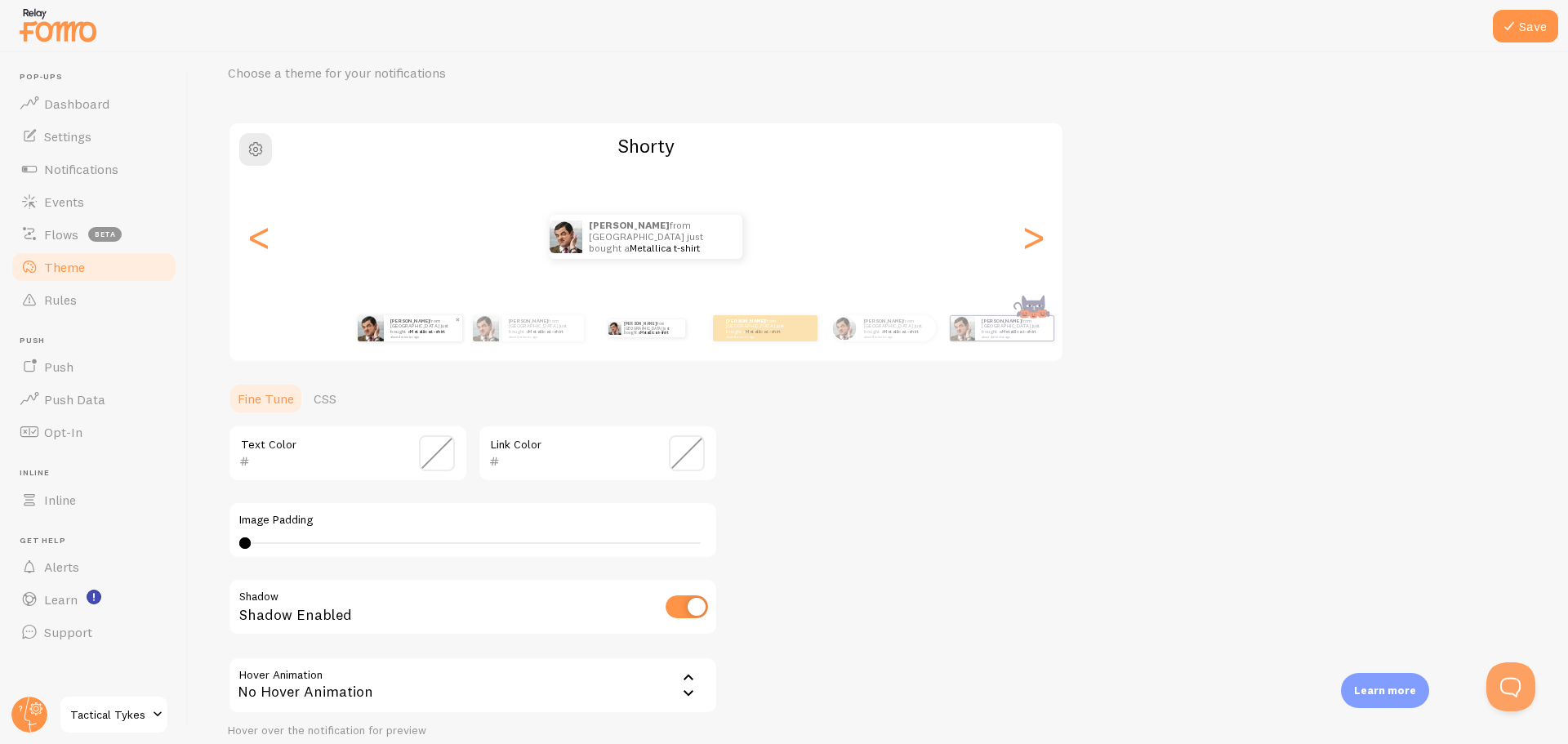
click at [411, 340] on div "David from United States just bought a Metallica t-shirt about 4 minutes ago" at bounding box center [423, 328] width 78 height 26
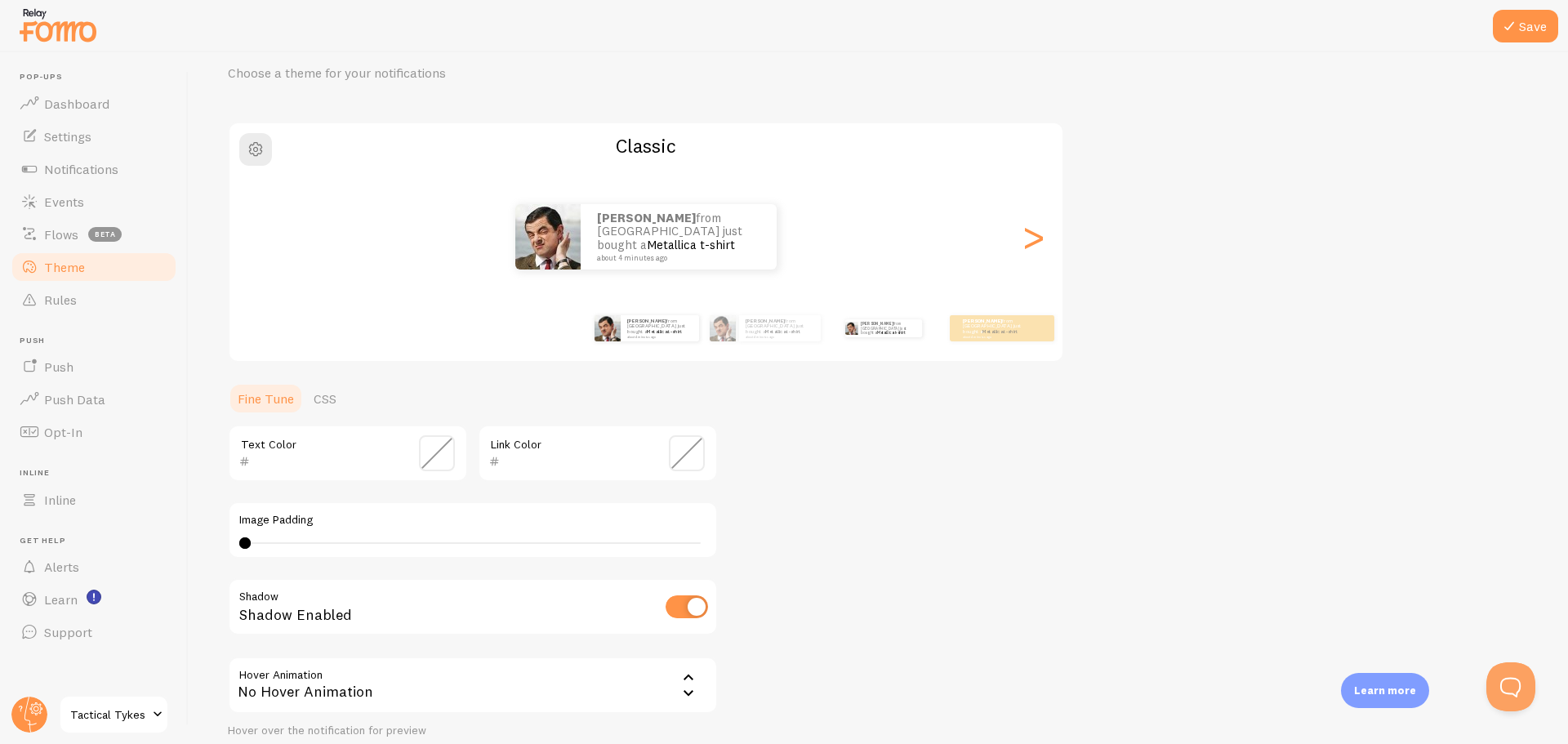
click at [865, 341] on div "David from United States just bought a Metallica t-shirt about 4 minutes ago" at bounding box center [883, 328] width 106 height 46
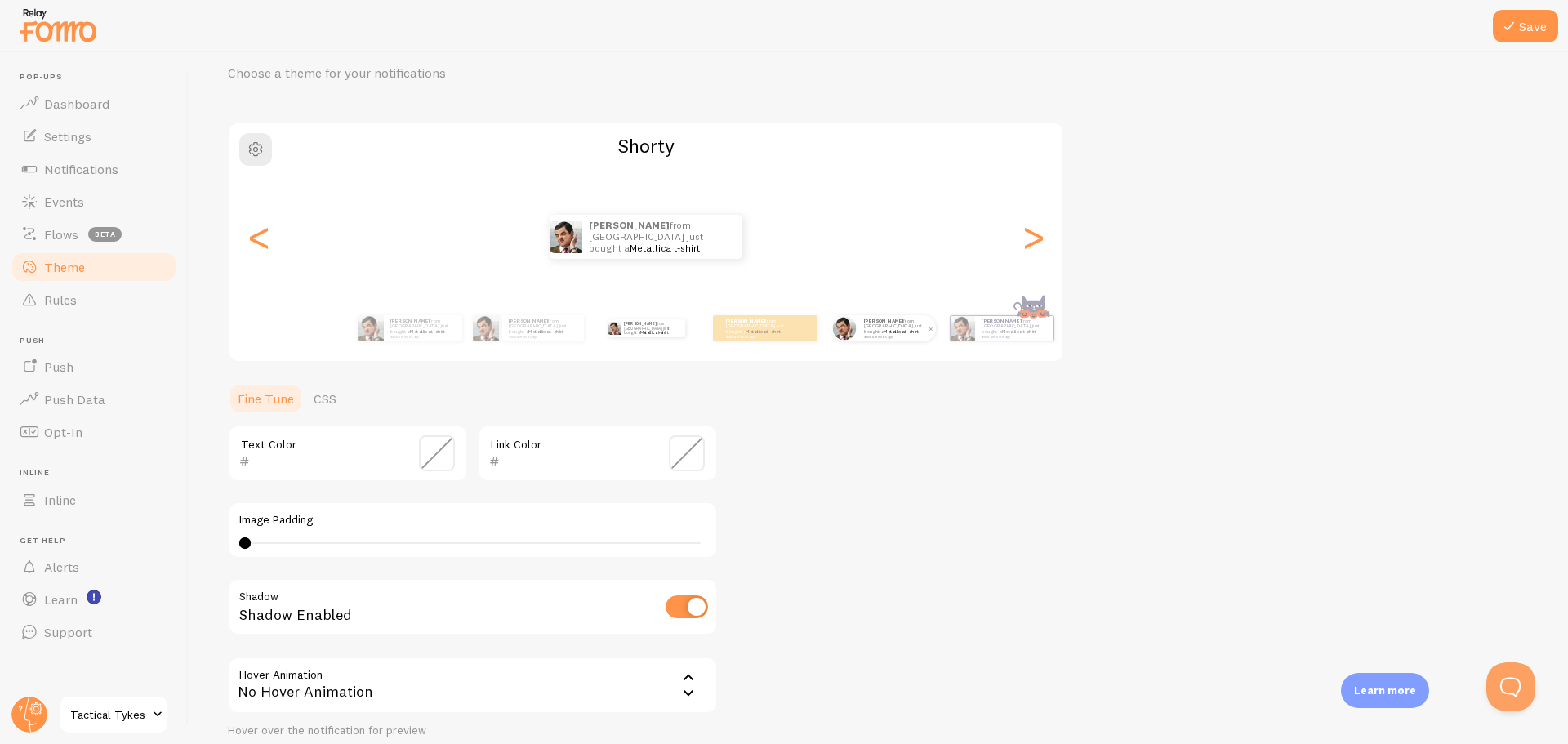
click at [912, 336] on small "about 4 minutes ago" at bounding box center [895, 336] width 64 height 3
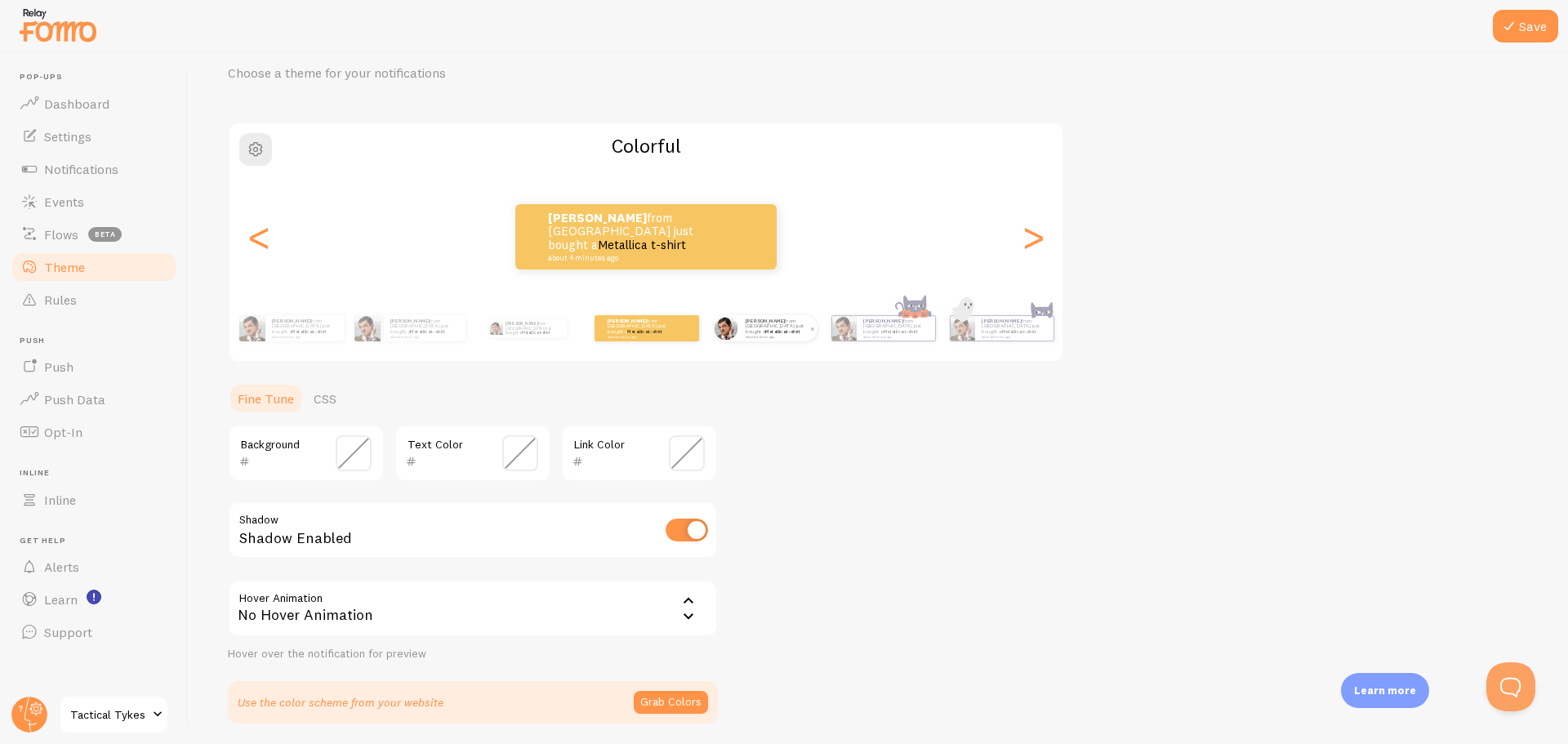
click at [764, 336] on small "about 4 minutes ago" at bounding box center [777, 336] width 64 height 3
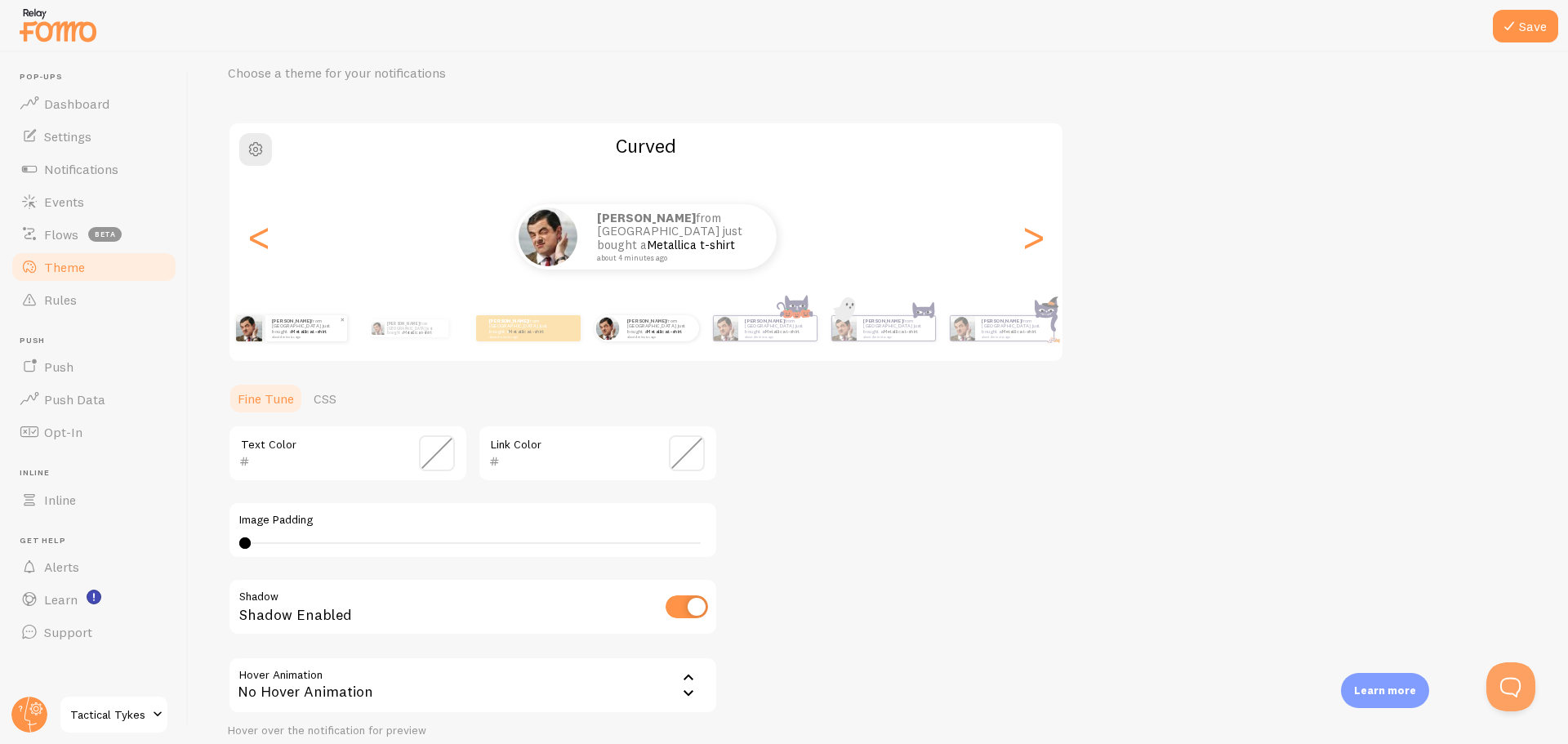
click at [269, 326] on div "David from United States just bought a Metallica t-shirt about 4 minutes ago" at bounding box center [306, 328] width 81 height 26
type input "0"
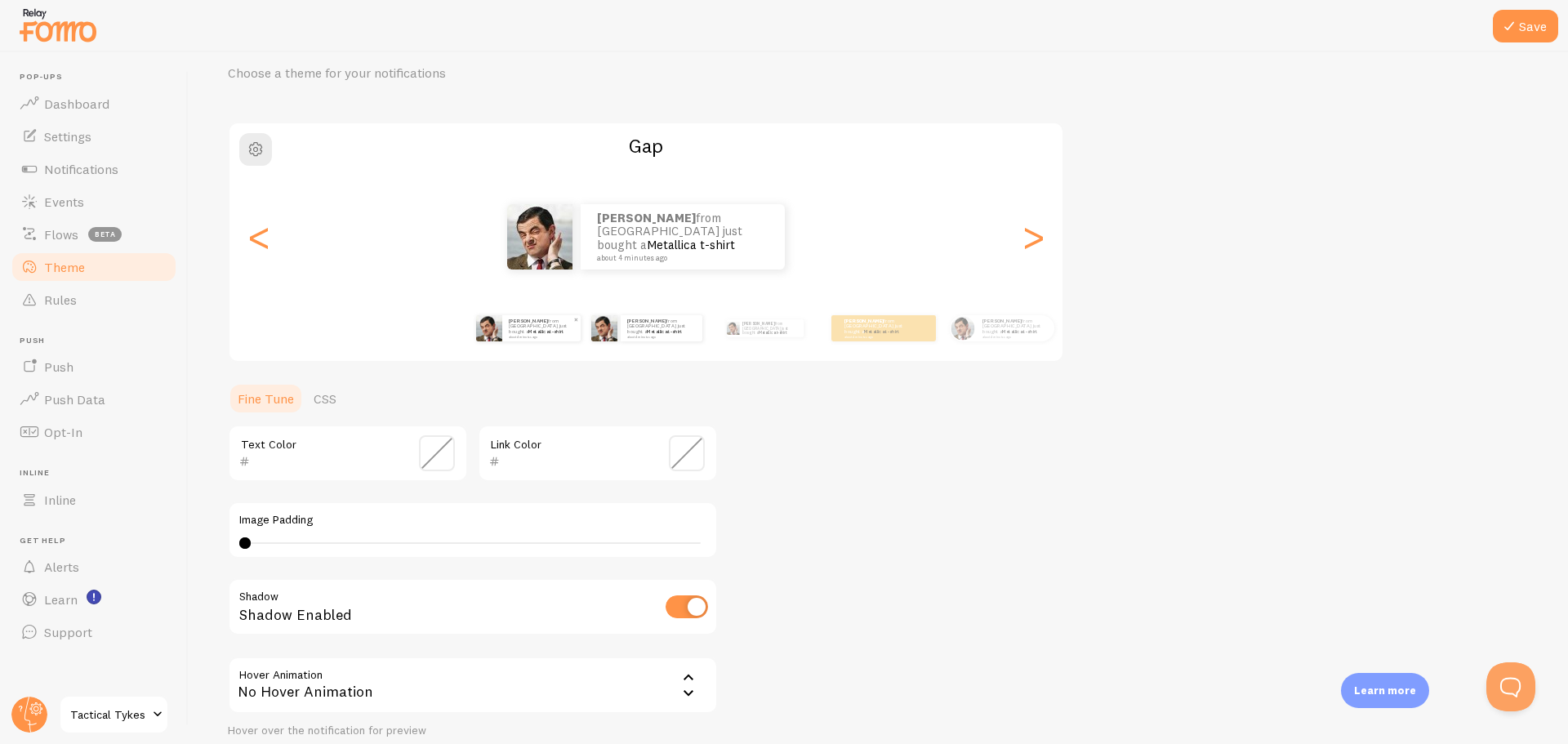
click at [518, 340] on div "David from United States just bought a Metallica t-shirt about 4 minutes ago" at bounding box center [542, 328] width 78 height 26
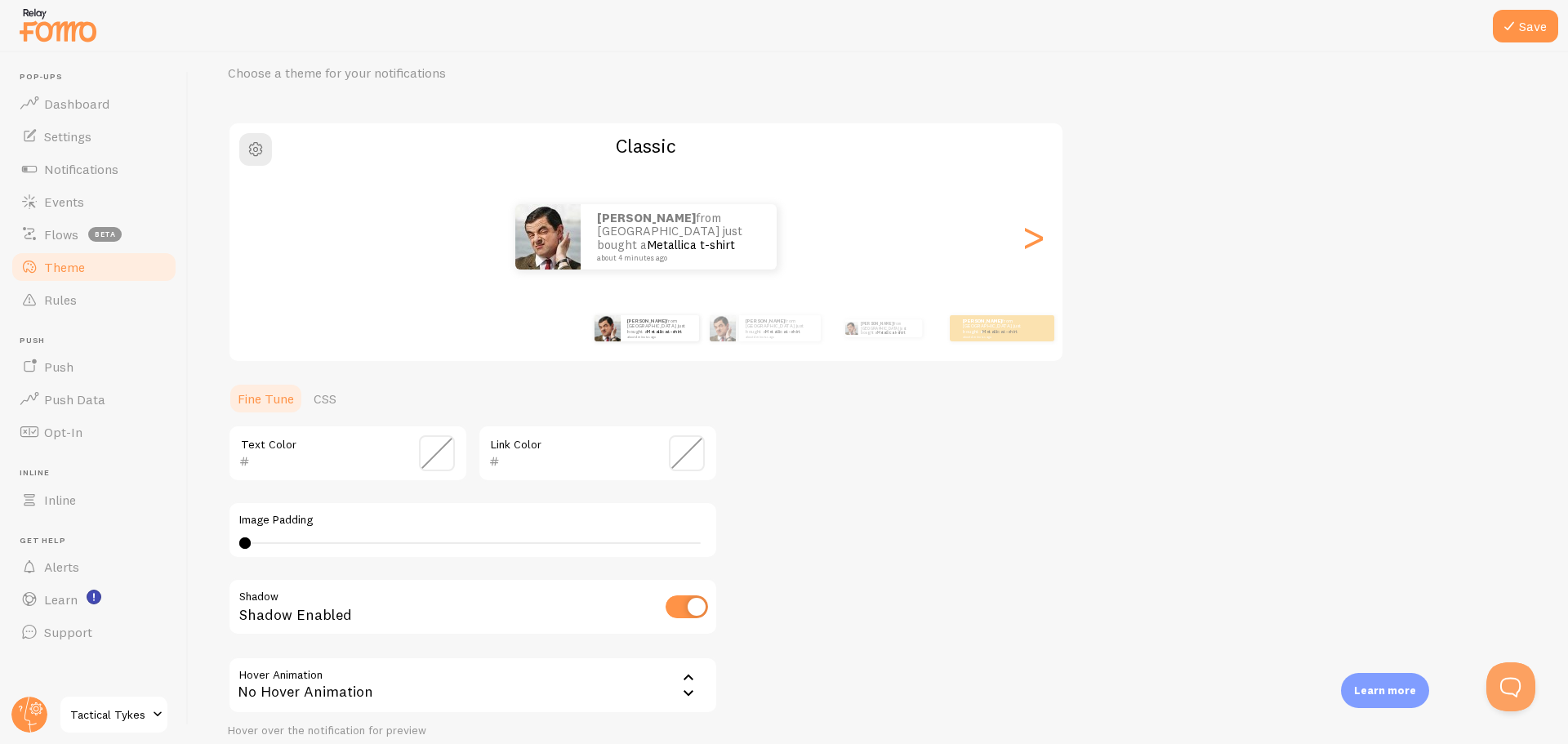
click at [429, 458] on span at bounding box center [437, 452] width 36 height 36
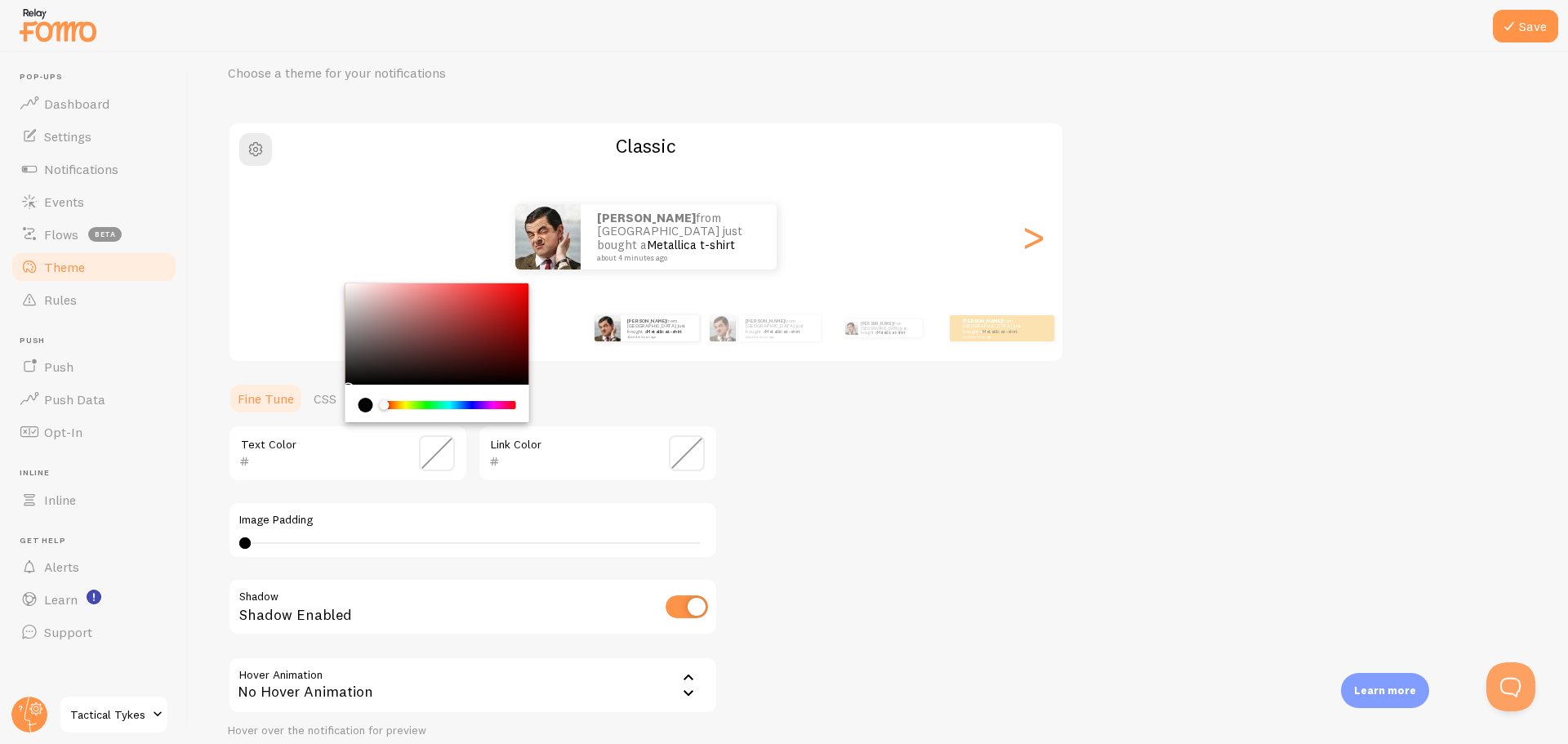
click at [956, 485] on div "Theme Choose a theme for your notifications Classic David from United States ju…" at bounding box center [879, 412] width 1301 height 774
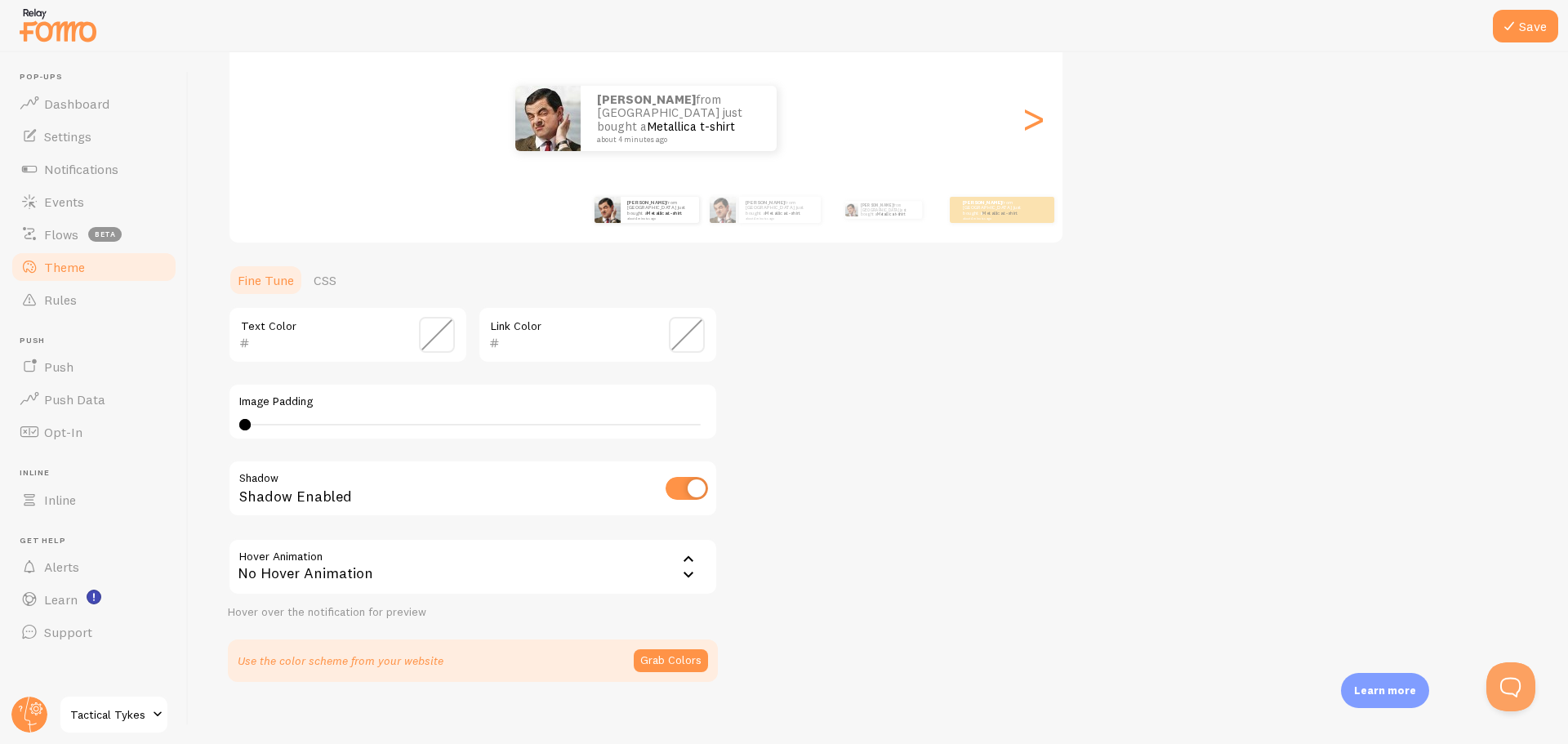
scroll to position [201, 0]
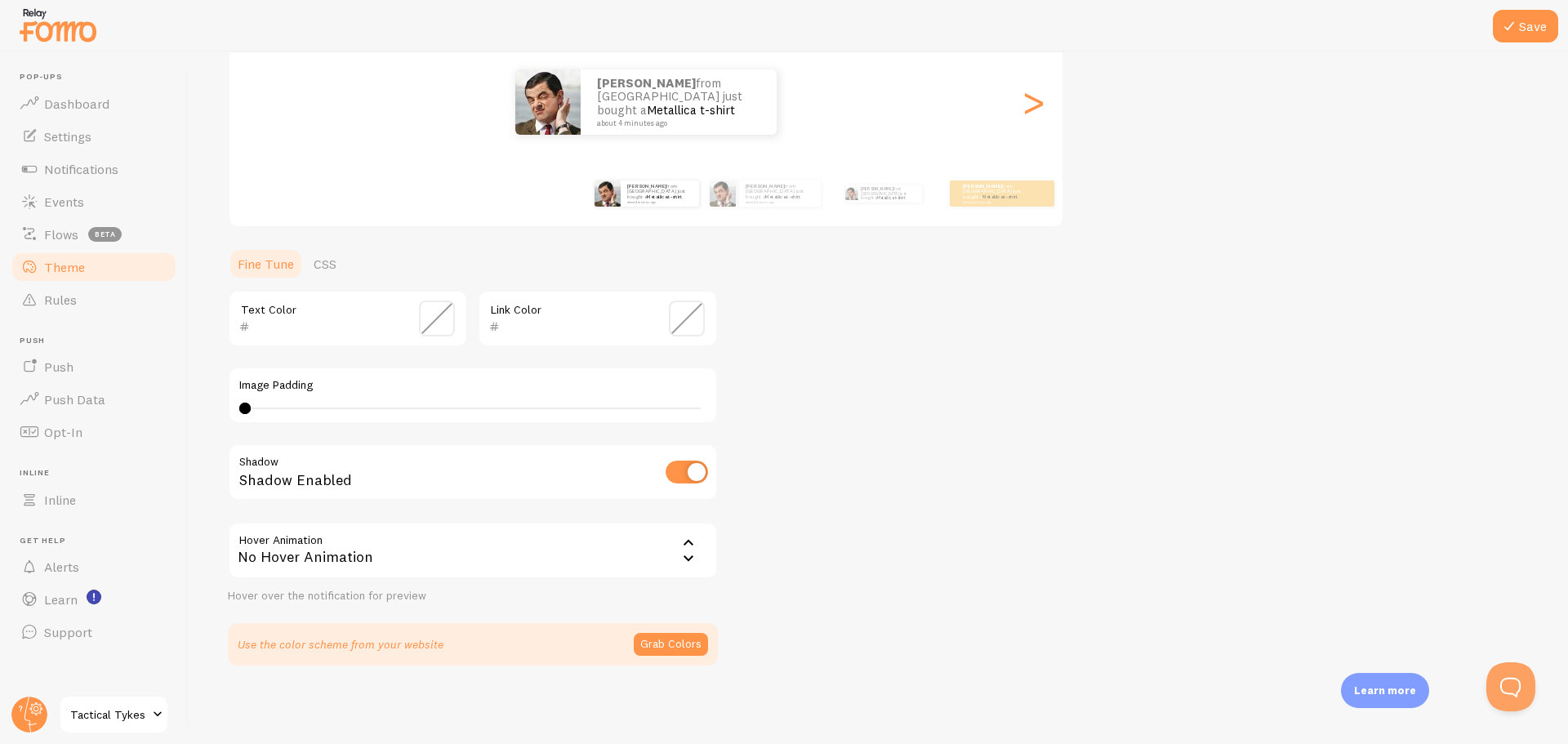
click at [689, 533] on icon at bounding box center [689, 542] width 20 height 20
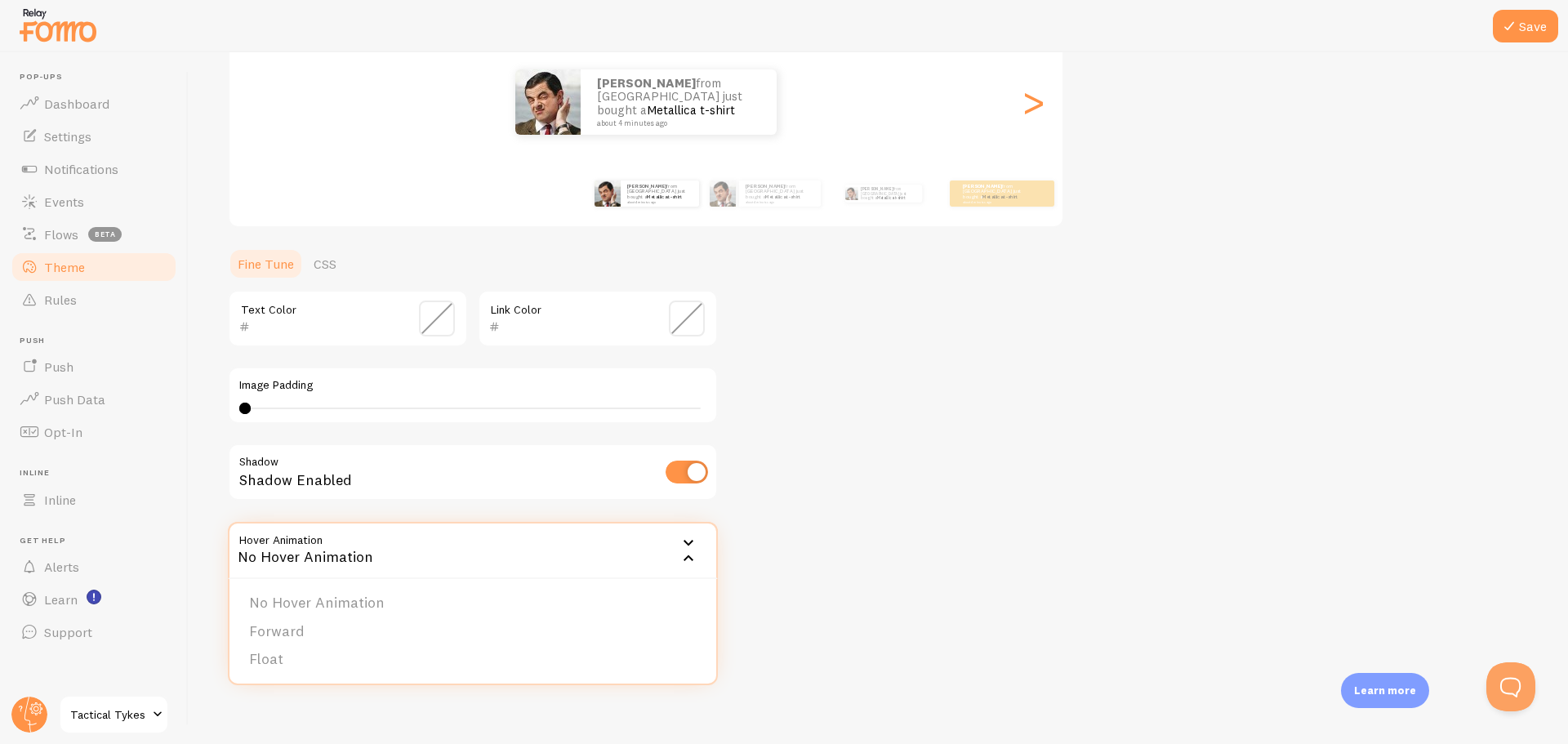
click at [882, 529] on div "Theme Choose a theme for your notifications Classic David from United States ju…" at bounding box center [879, 277] width 1301 height 774
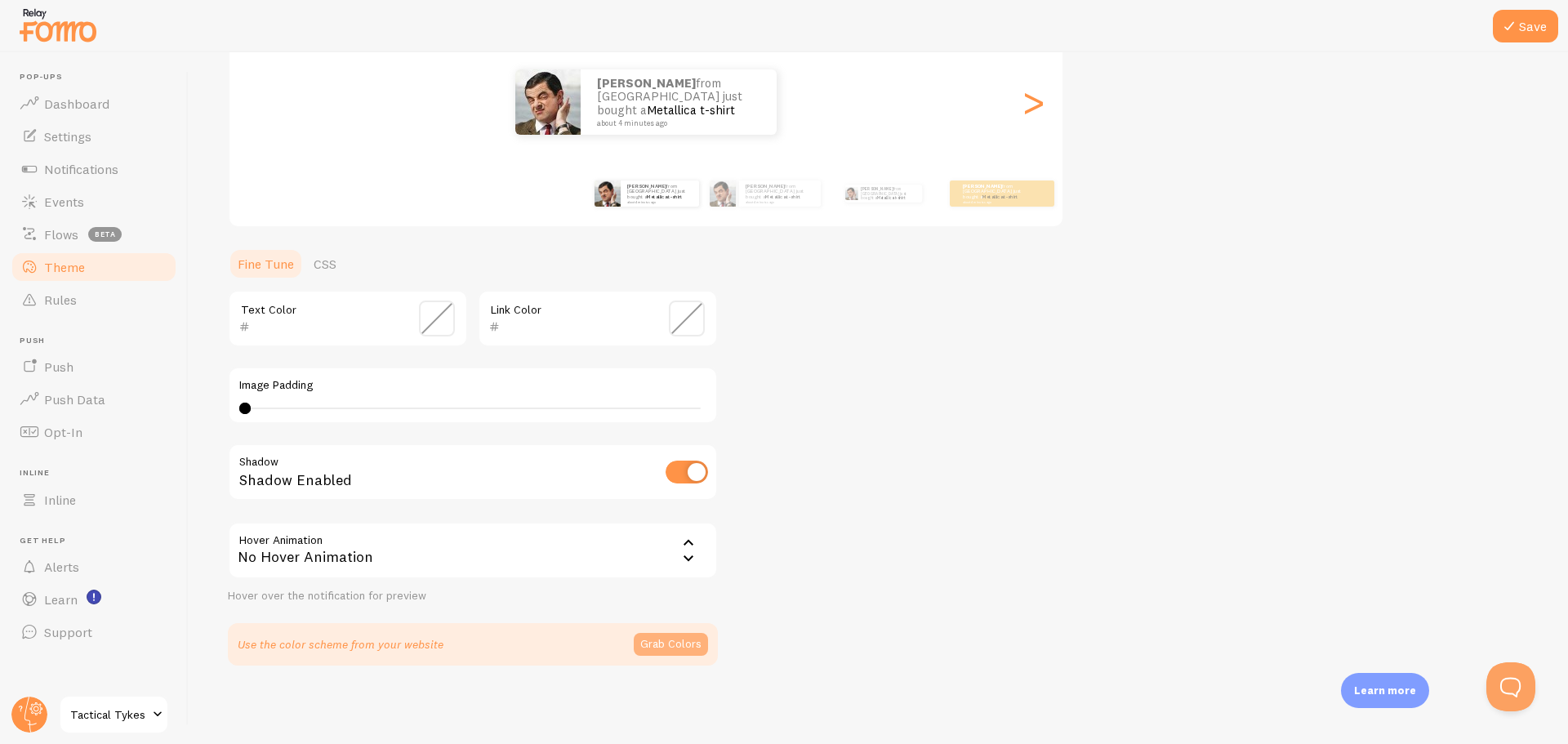
click at [681, 641] on button "Grab Colors" at bounding box center [671, 643] width 74 height 23
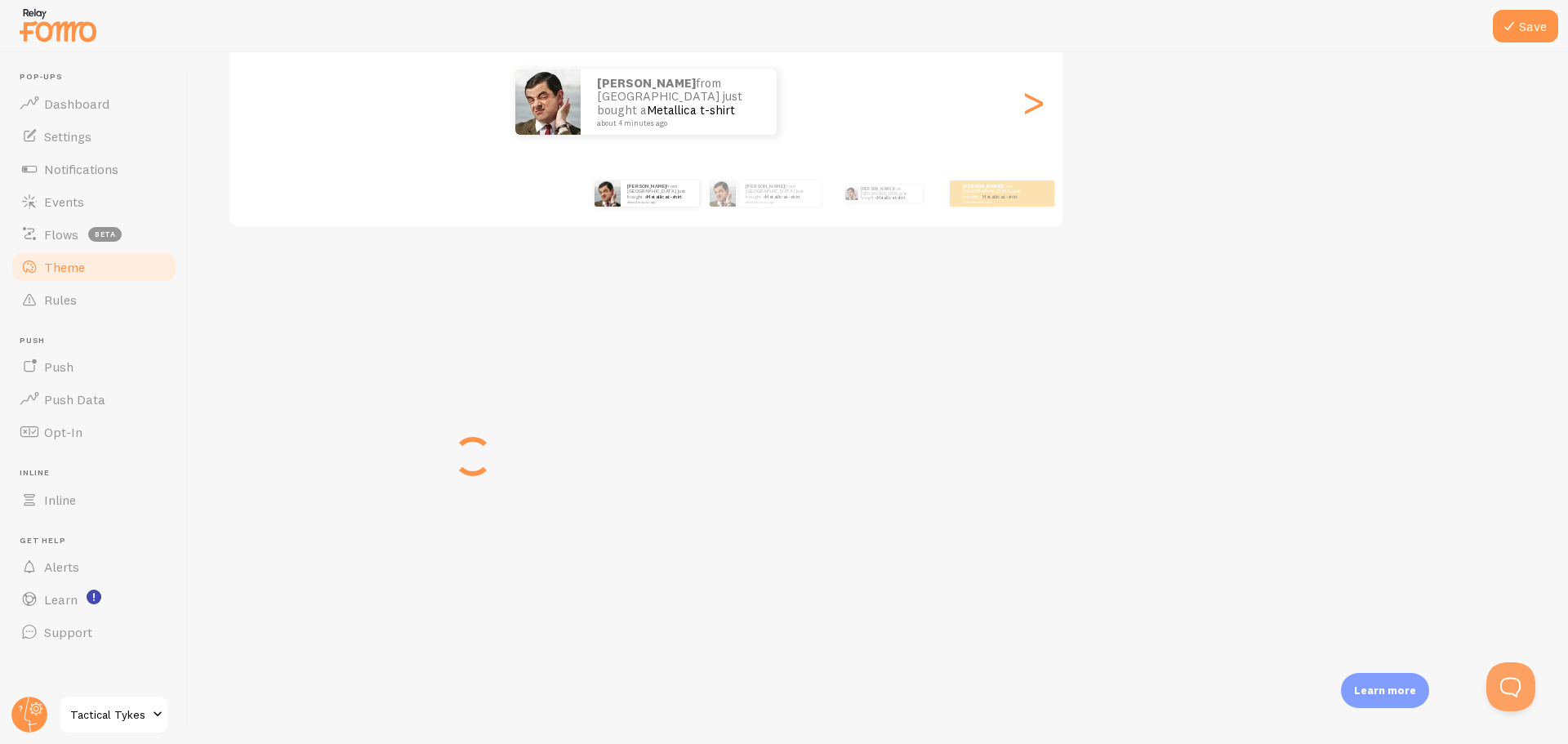
scroll to position [194, 0]
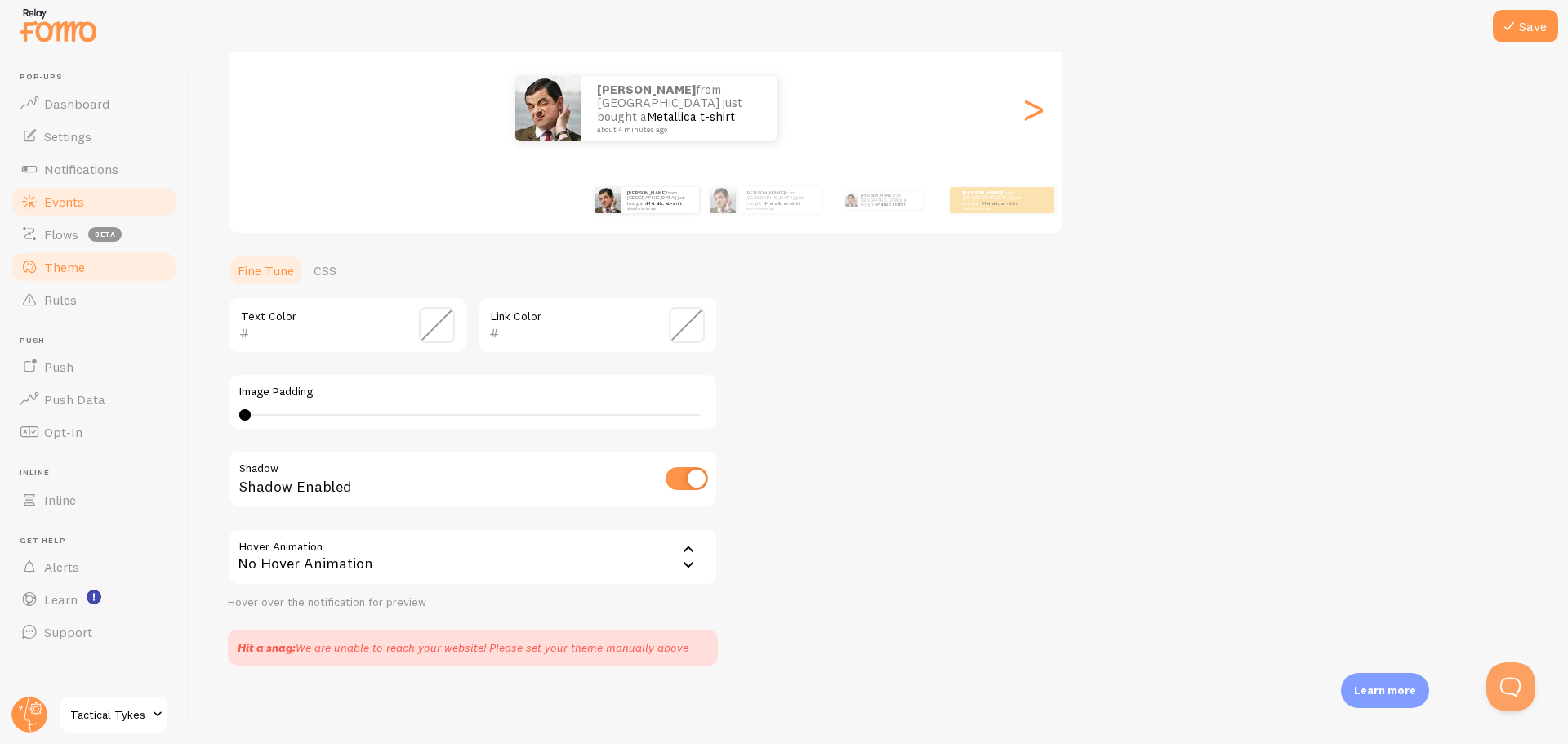
click at [57, 196] on span "Events" at bounding box center [64, 202] width 40 height 17
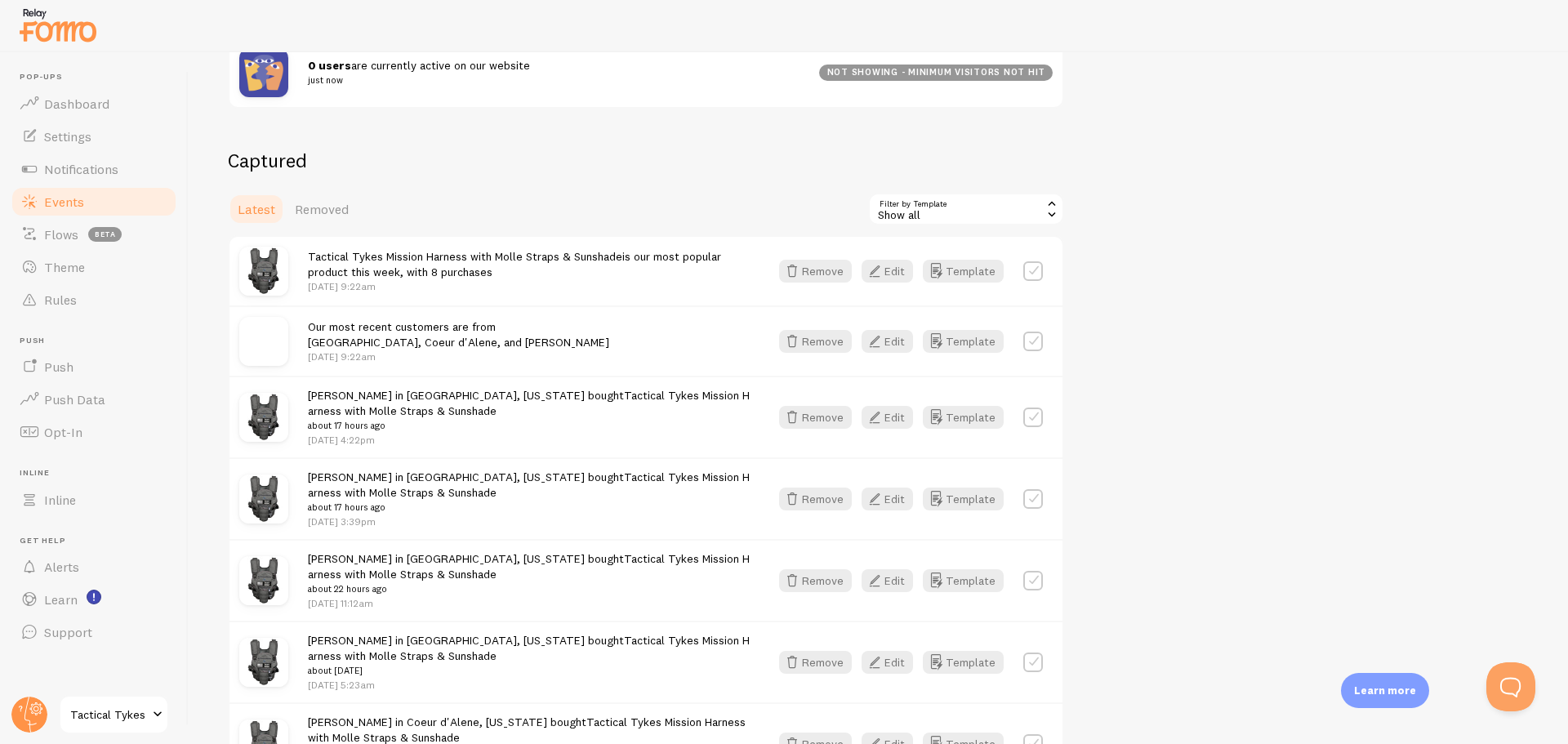
scroll to position [326, 0]
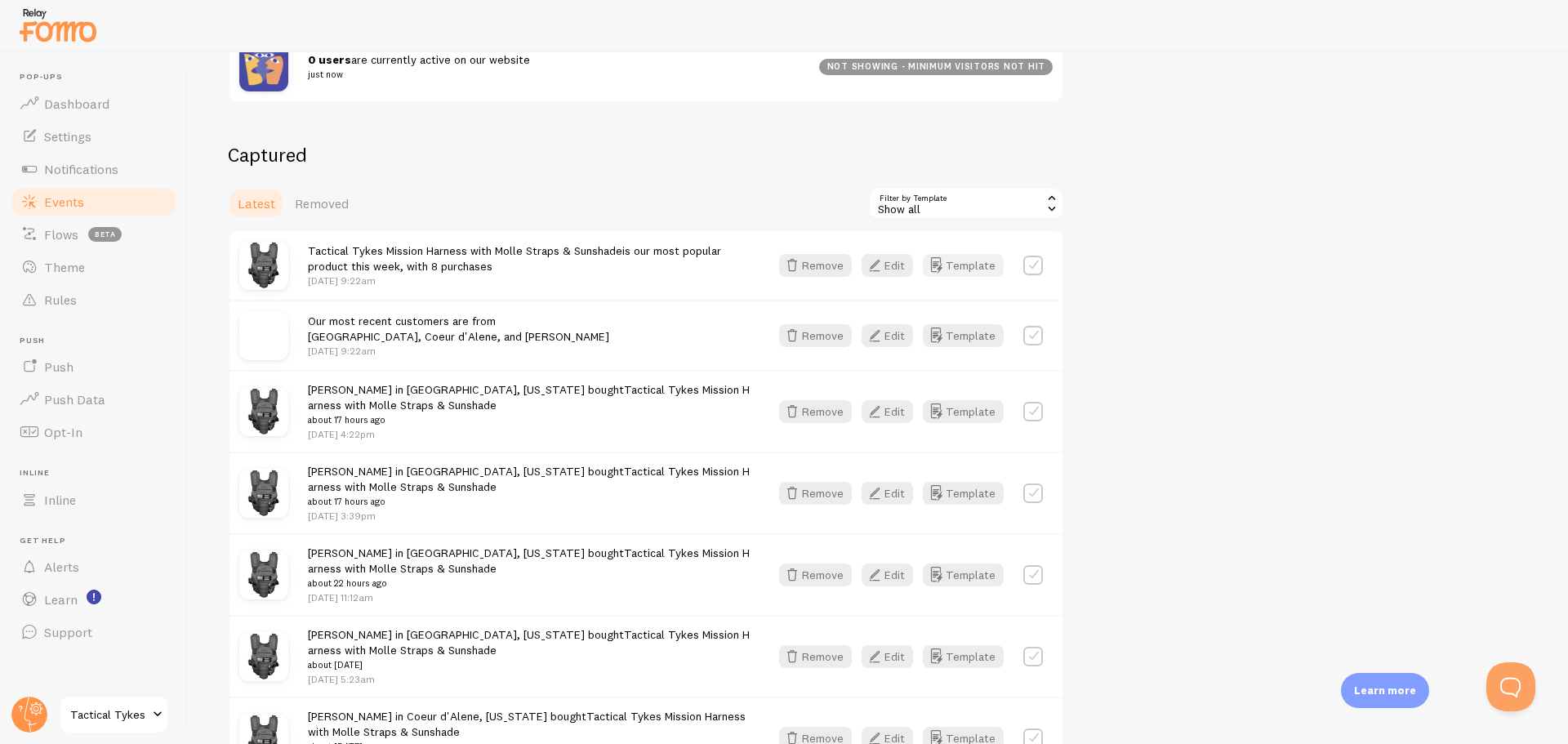
click at [965, 272] on button "Template" at bounding box center [963, 264] width 81 height 23
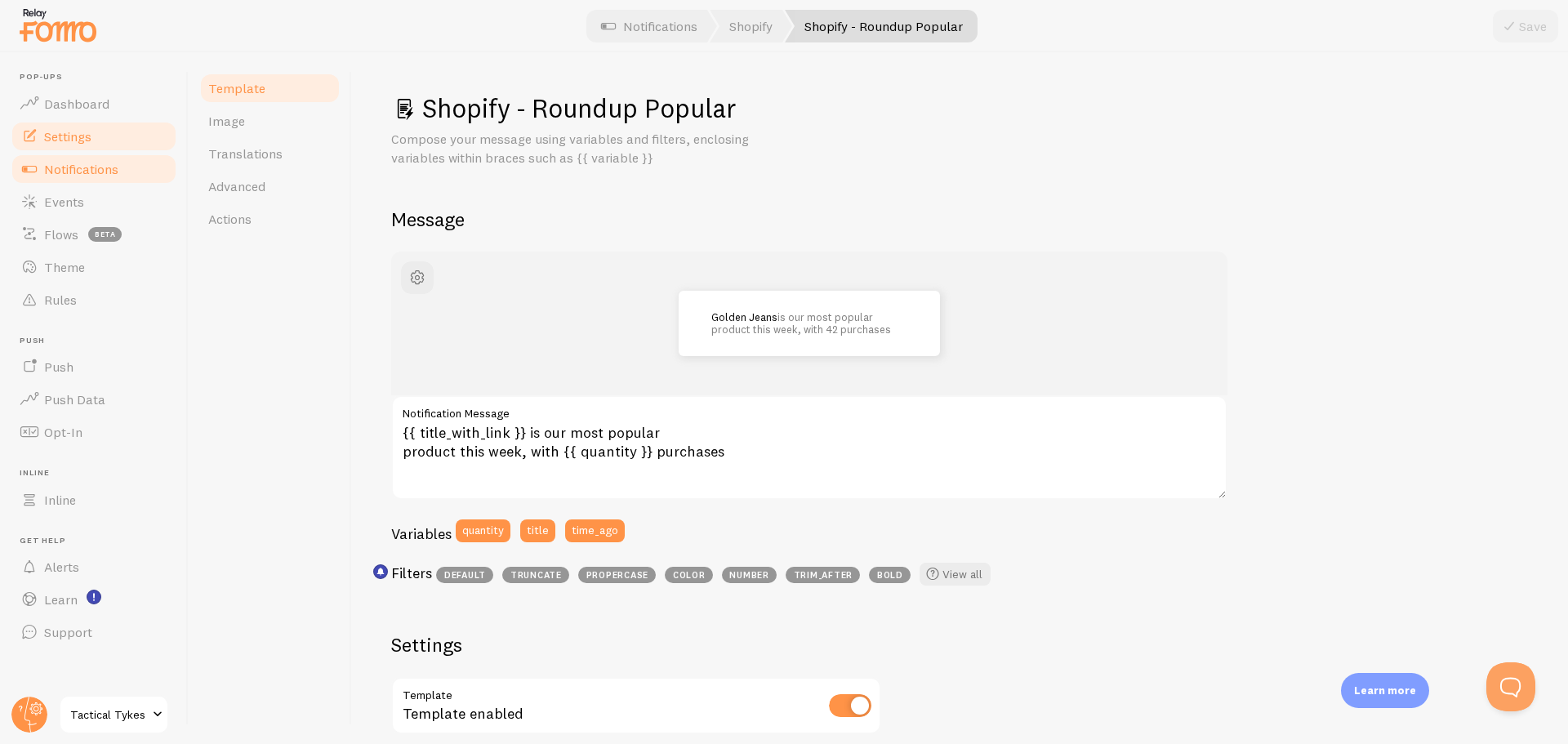
click at [65, 130] on span "Settings" at bounding box center [68, 136] width 47 height 17
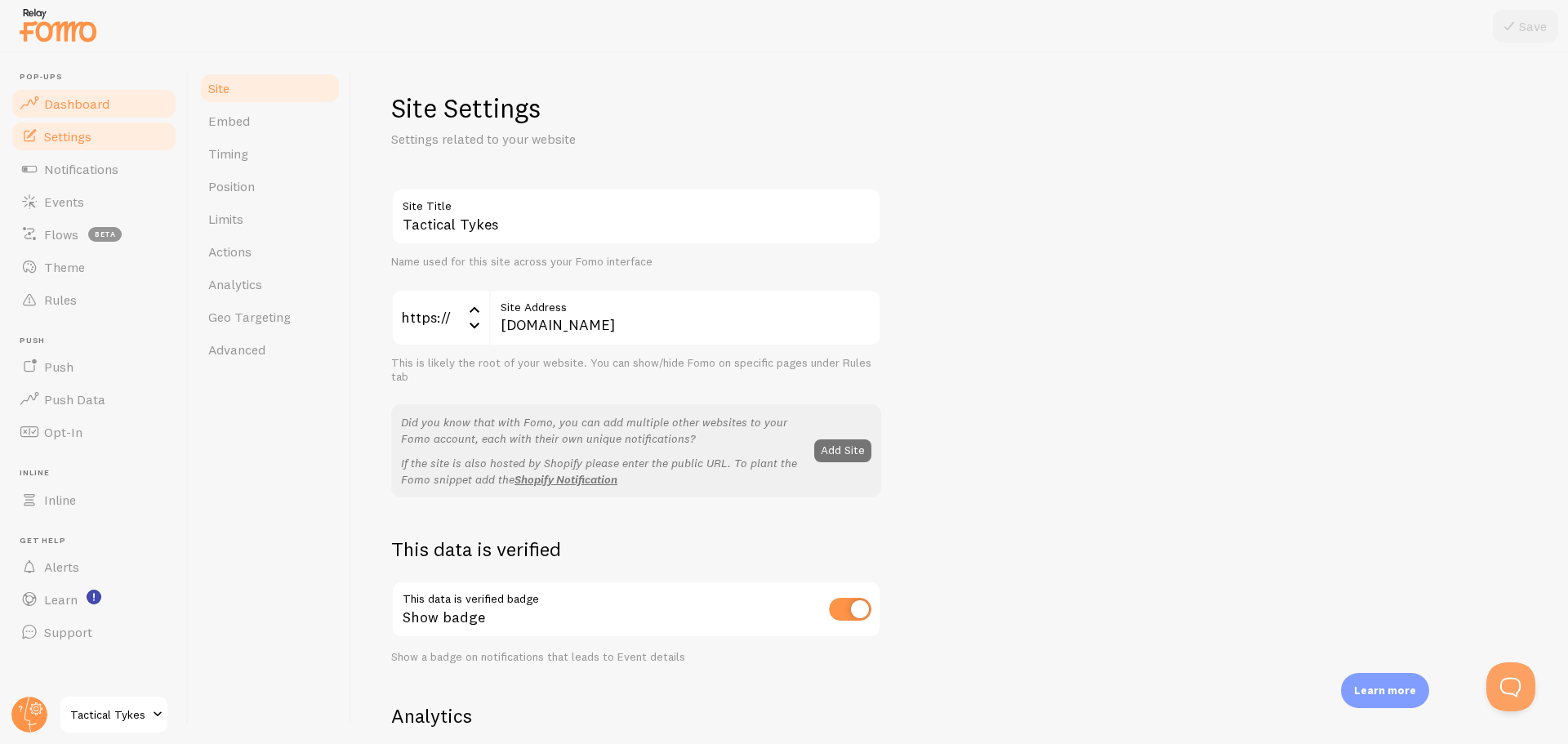
click at [75, 108] on span "Dashboard" at bounding box center [76, 104] width 66 height 17
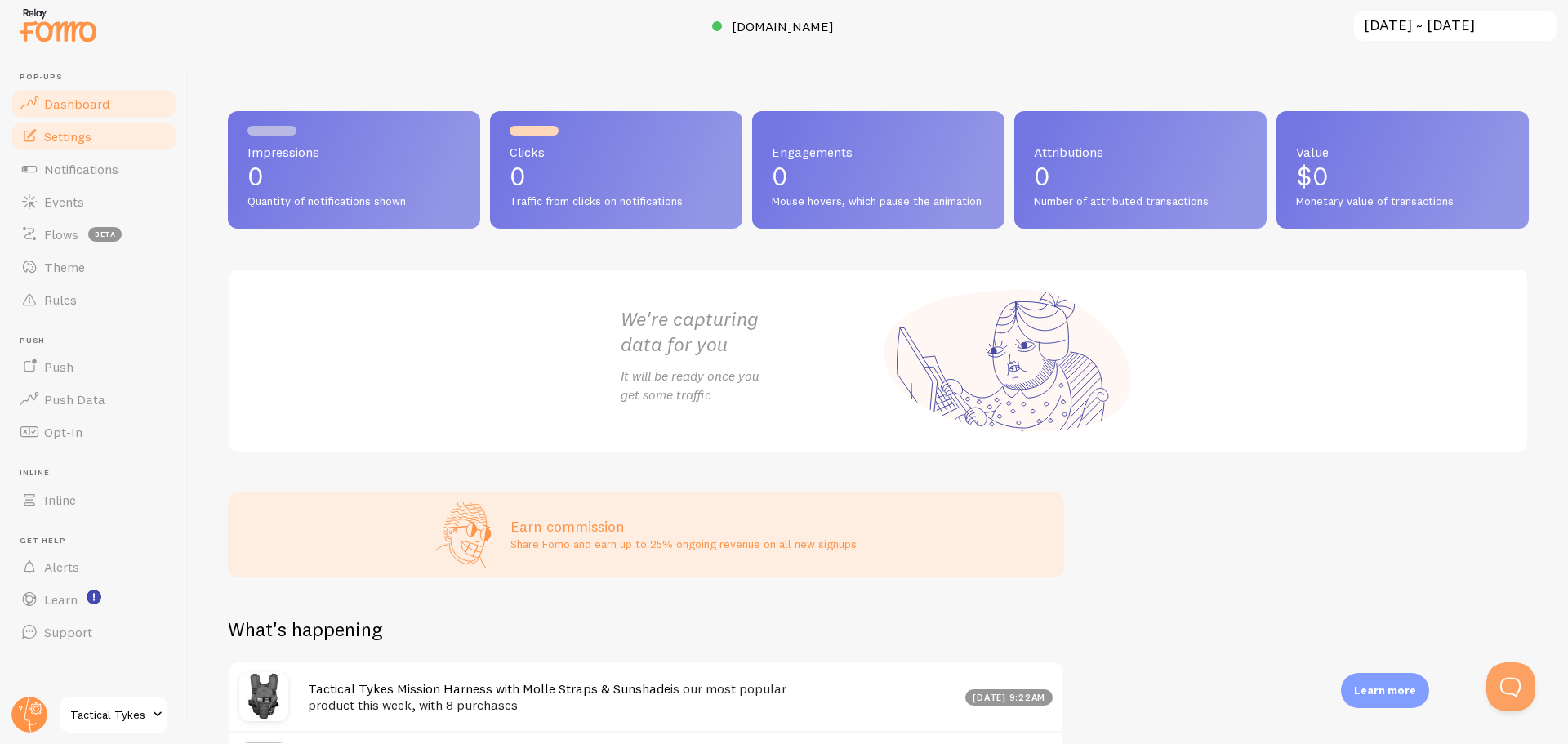
click at [85, 135] on span "Settings" at bounding box center [68, 136] width 47 height 17
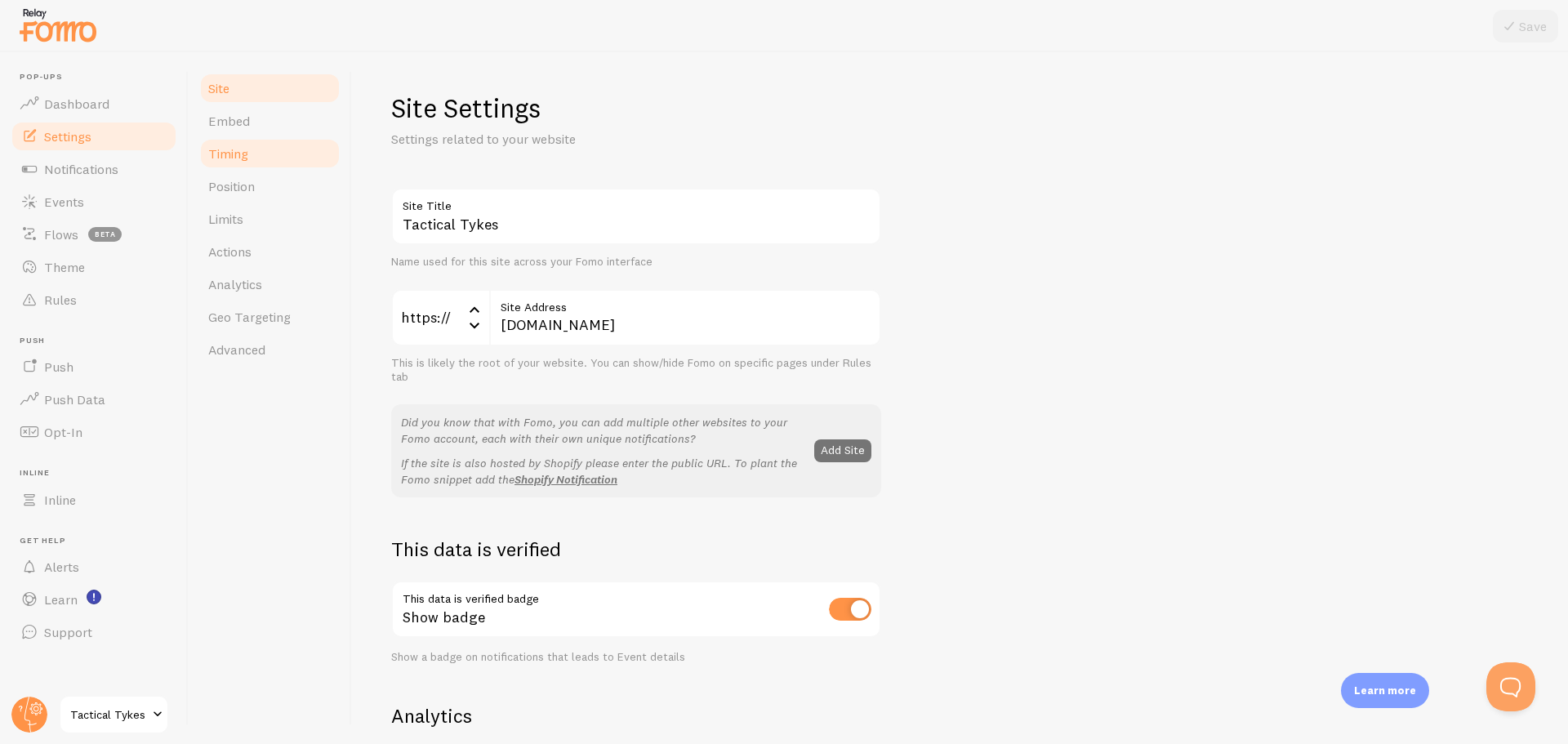
click at [228, 156] on span "Timing" at bounding box center [228, 153] width 40 height 17
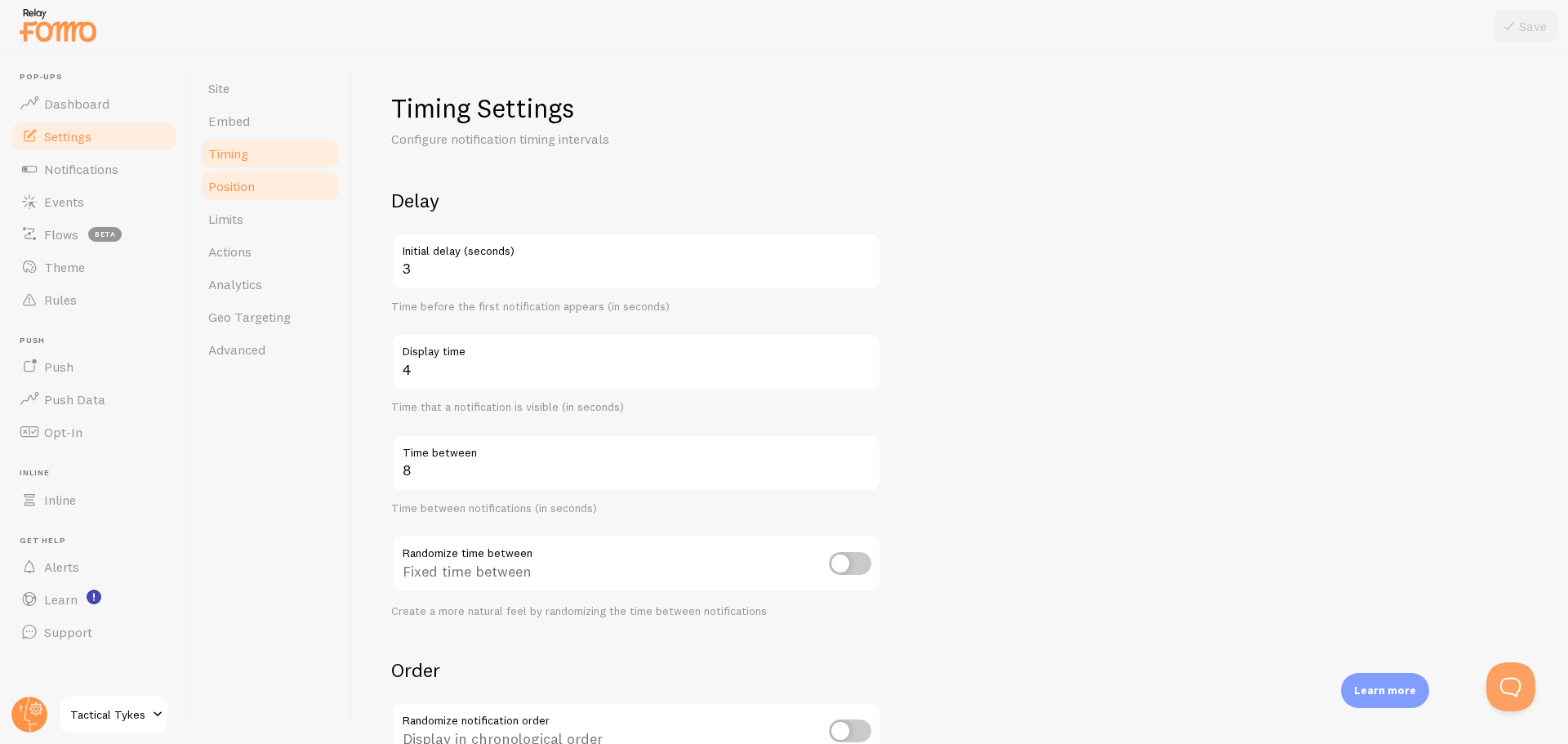
click at [234, 193] on span "Position" at bounding box center [232, 186] width 47 height 17
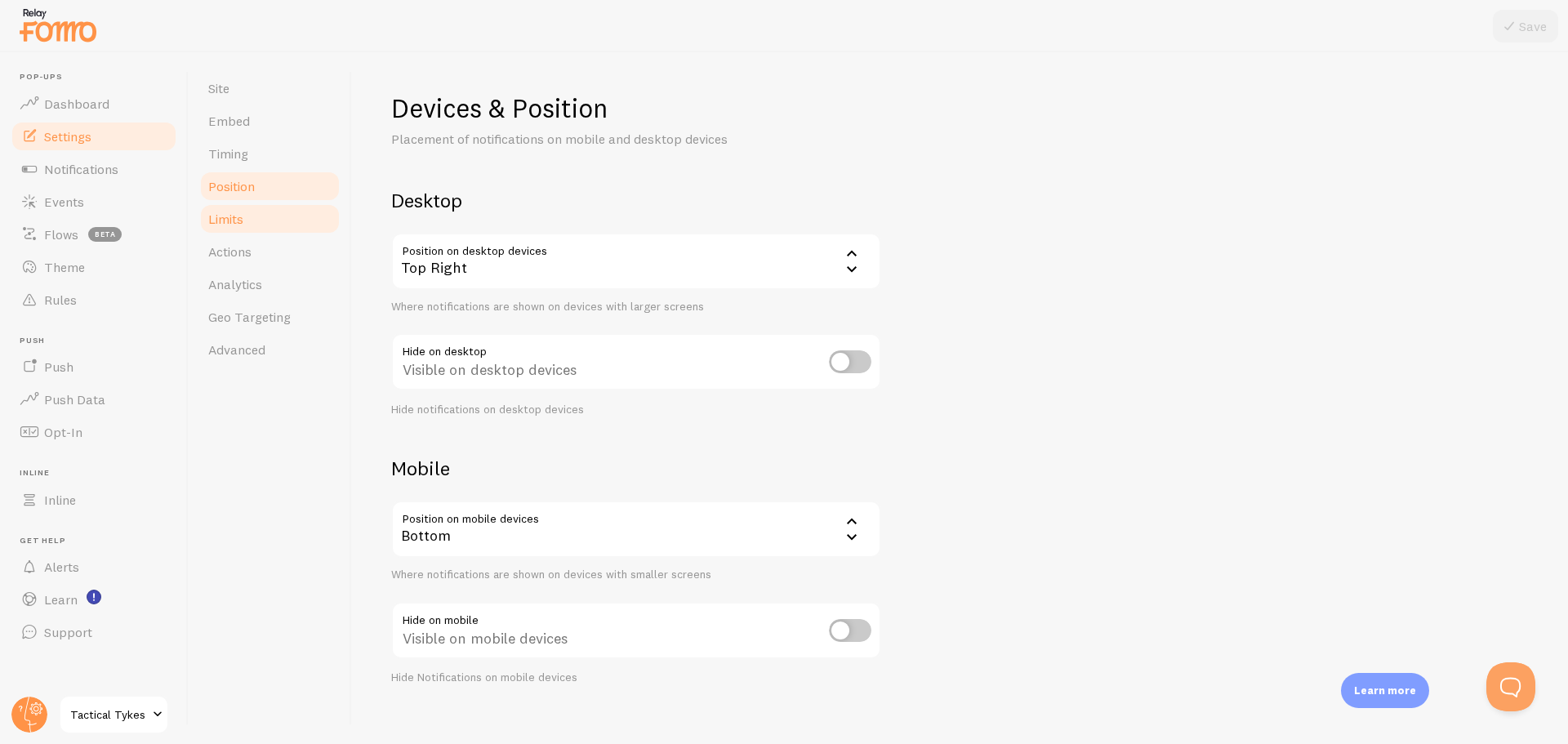
click at [255, 218] on link "Limits" at bounding box center [270, 218] width 143 height 32
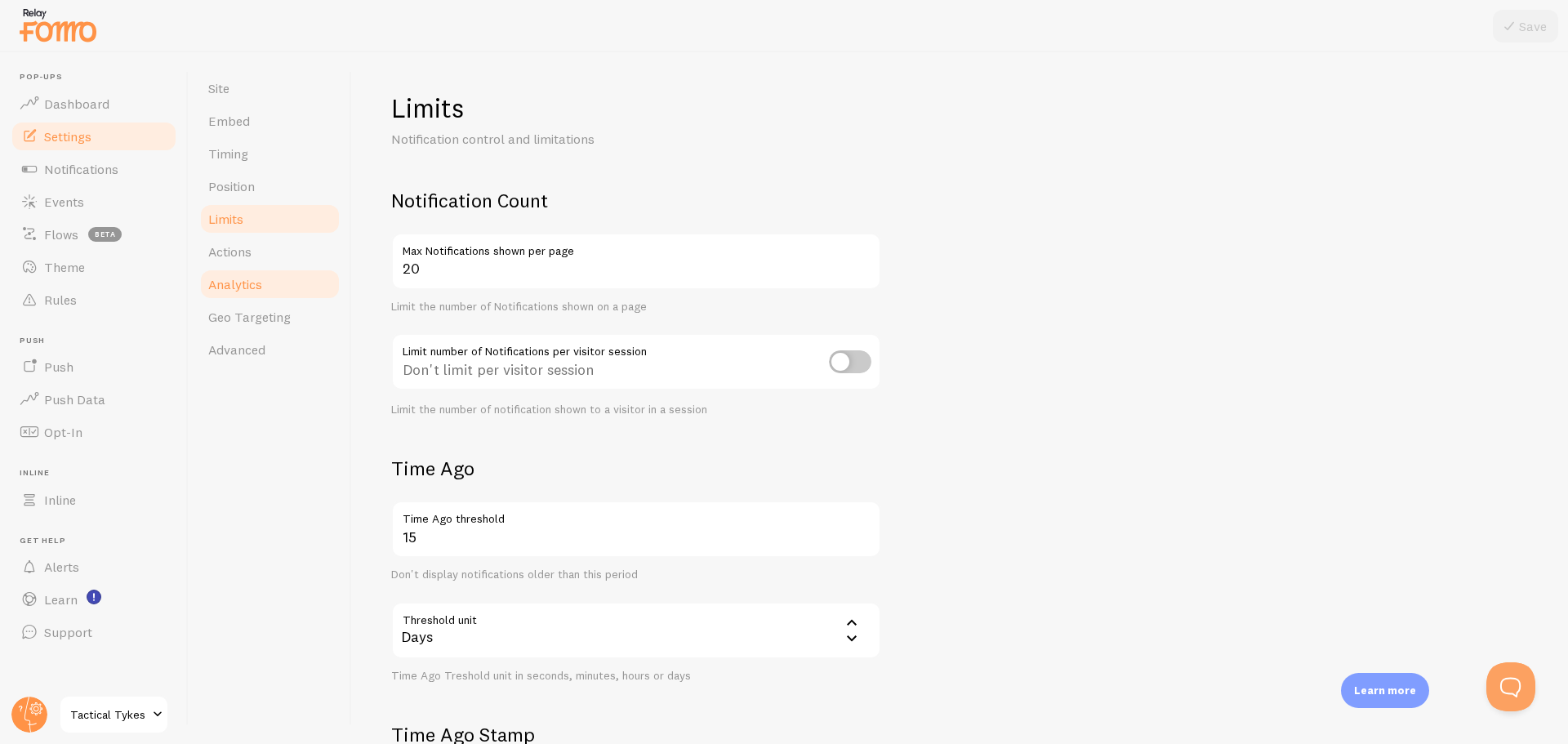
click at [253, 270] on link "Analytics" at bounding box center [270, 283] width 143 height 32
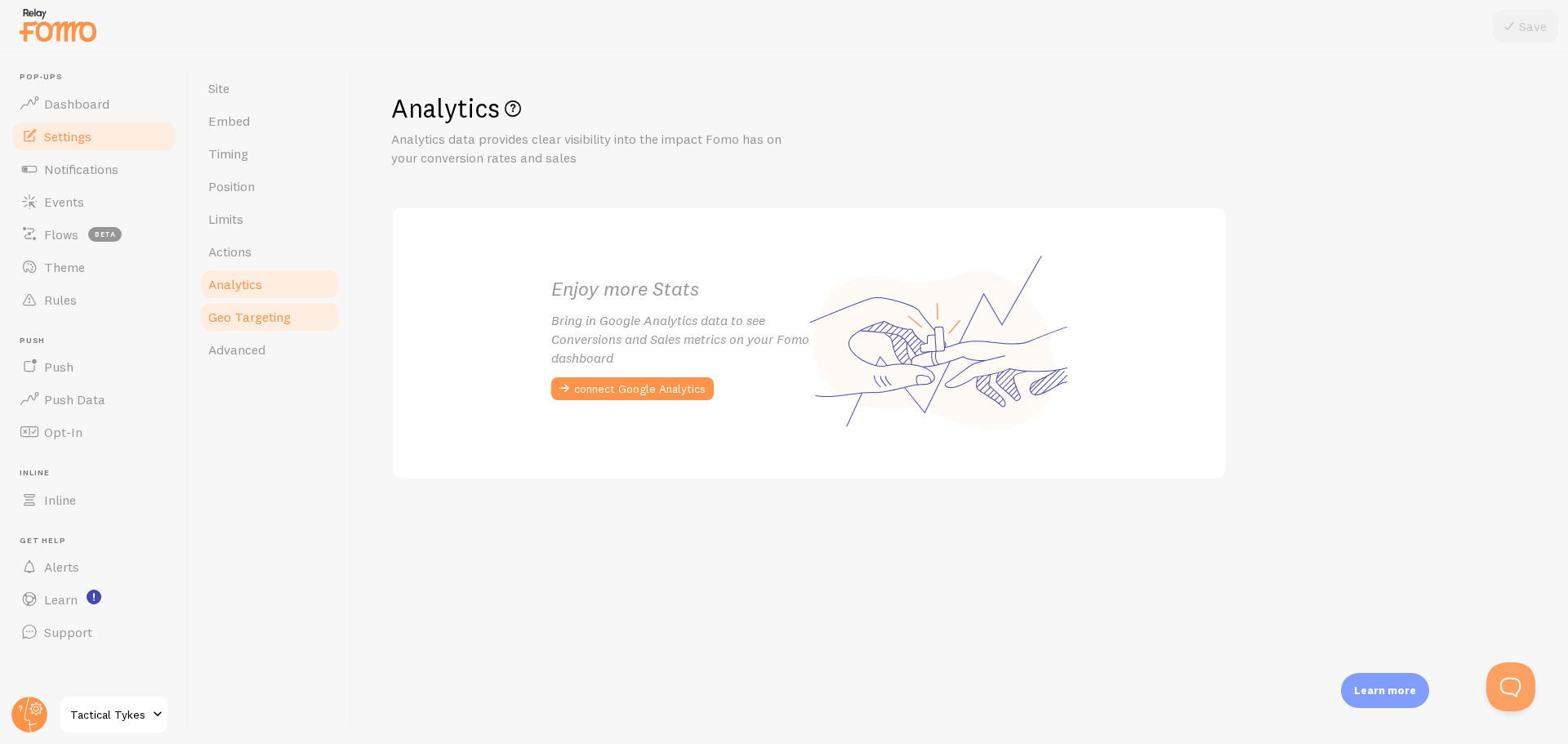
click at [242, 314] on span "Geo Targeting" at bounding box center [250, 316] width 82 height 17
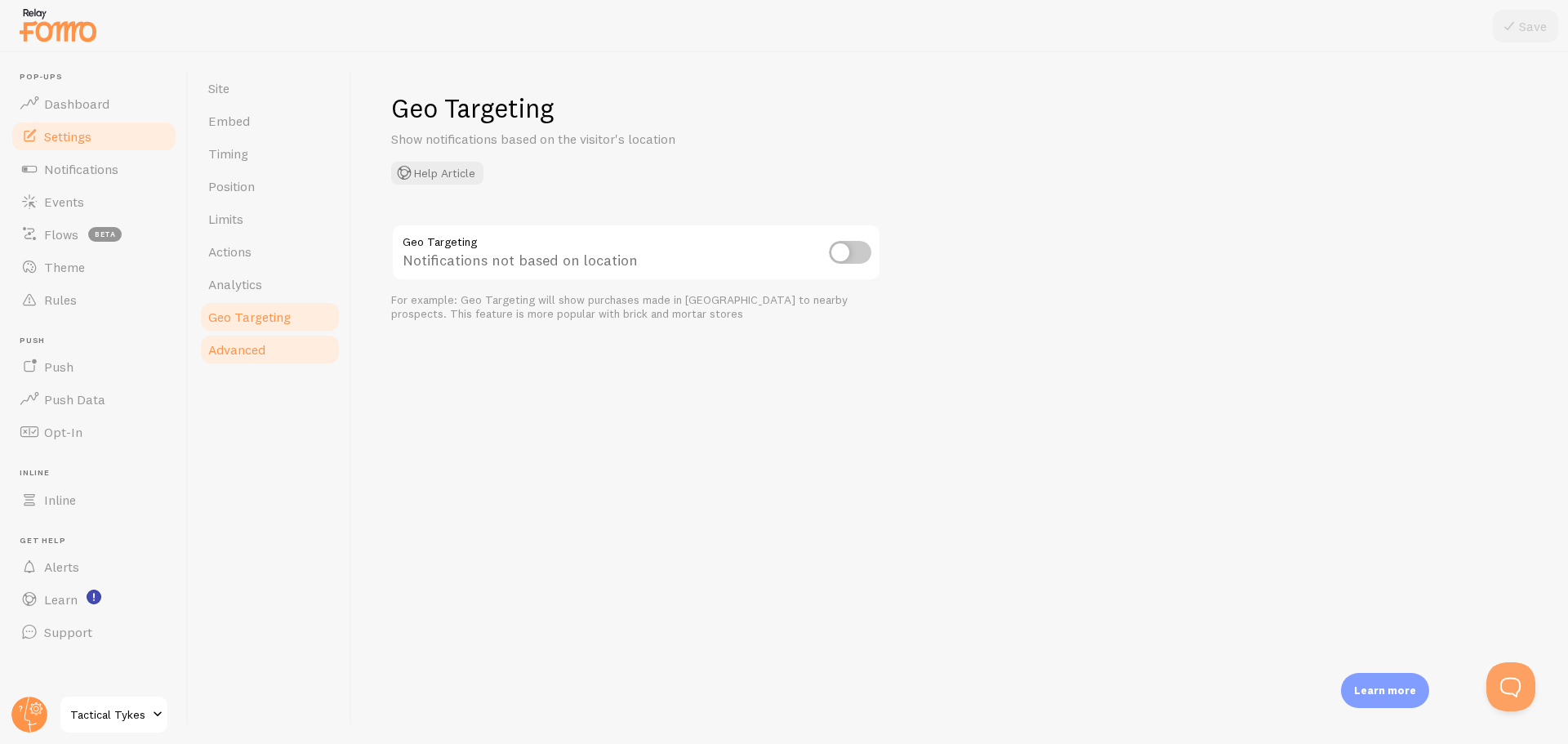
click at [242, 343] on span "Advanced" at bounding box center [237, 349] width 57 height 17
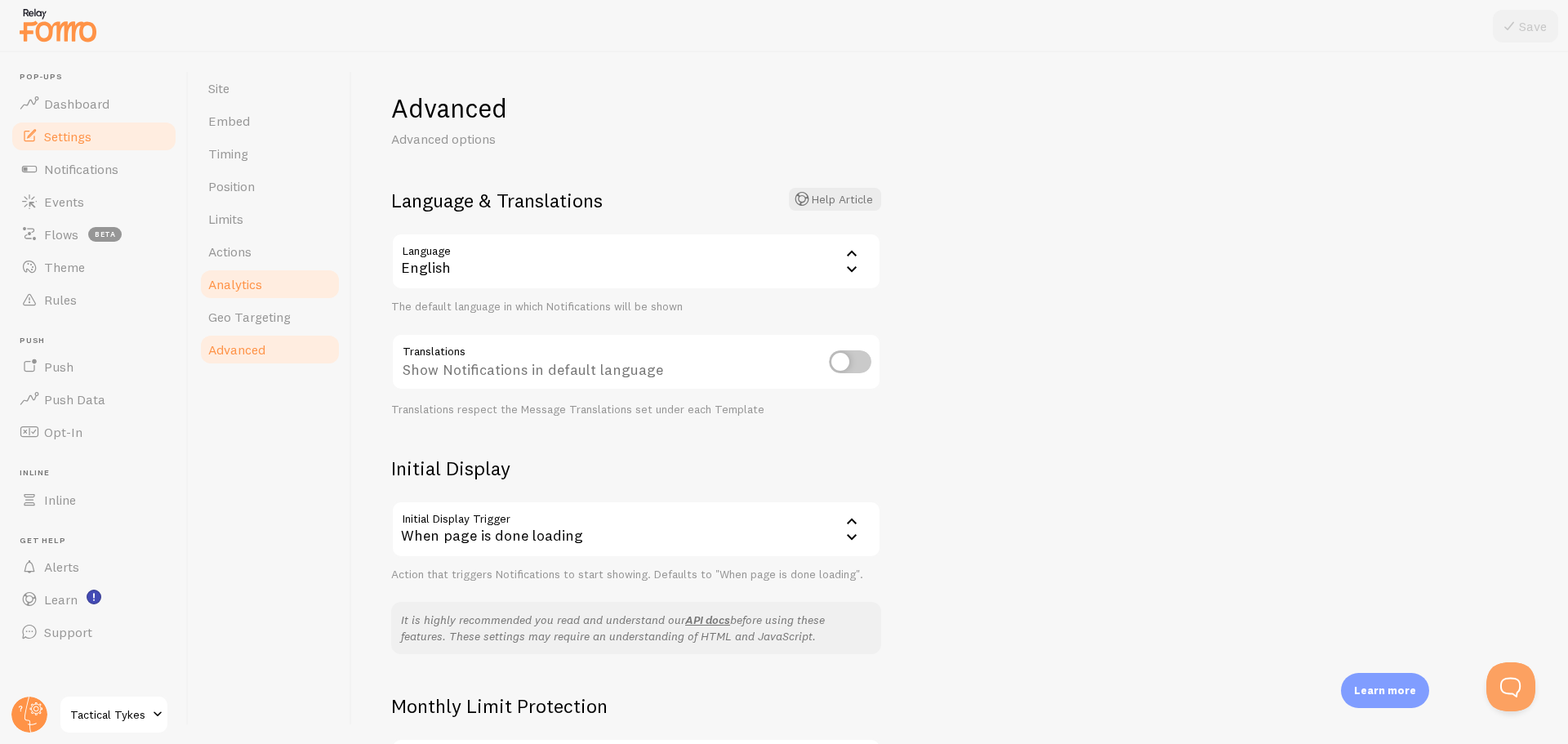
click at [250, 292] on span "Analytics" at bounding box center [235, 284] width 54 height 17
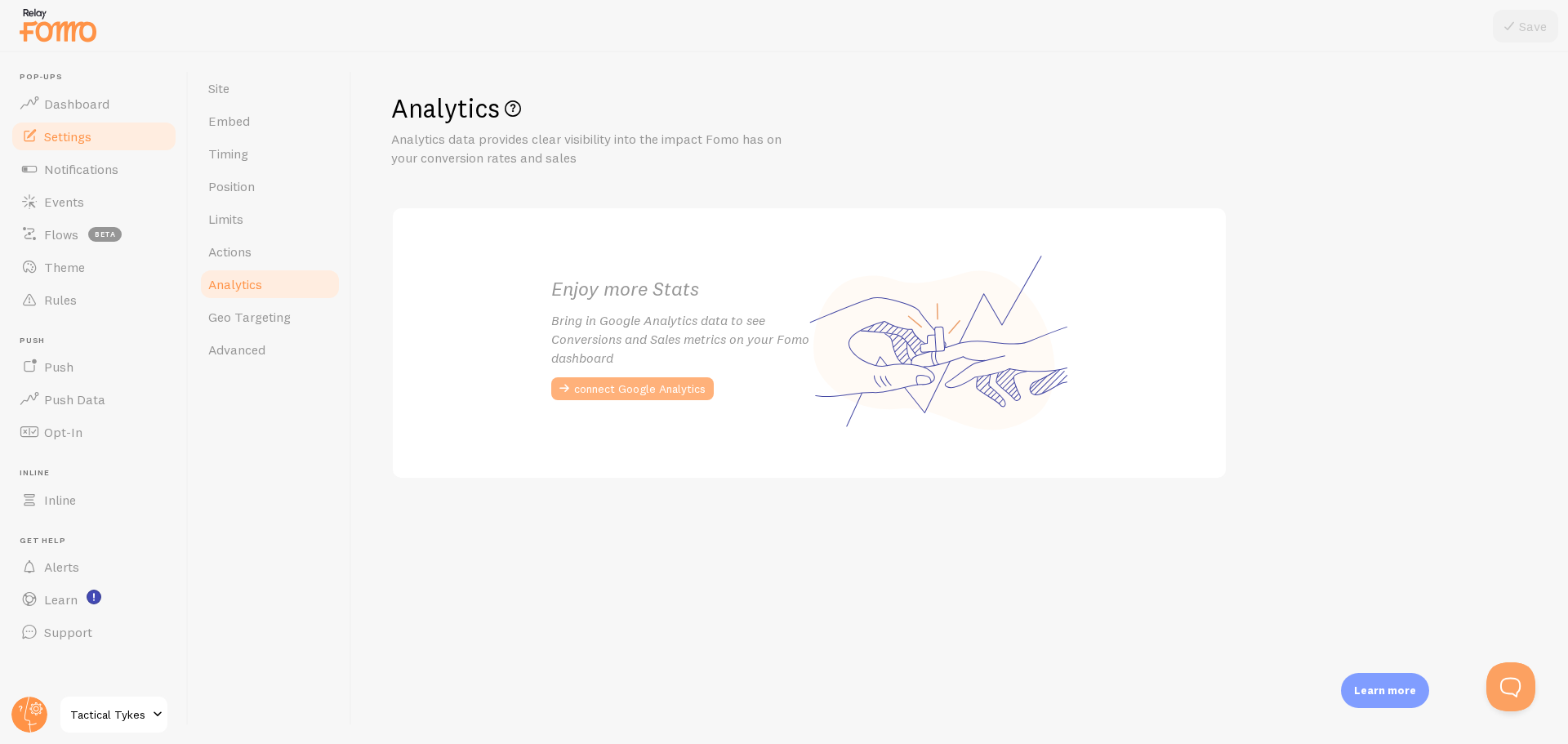
click at [627, 390] on button "connect Google Analytics" at bounding box center [633, 388] width 163 height 23
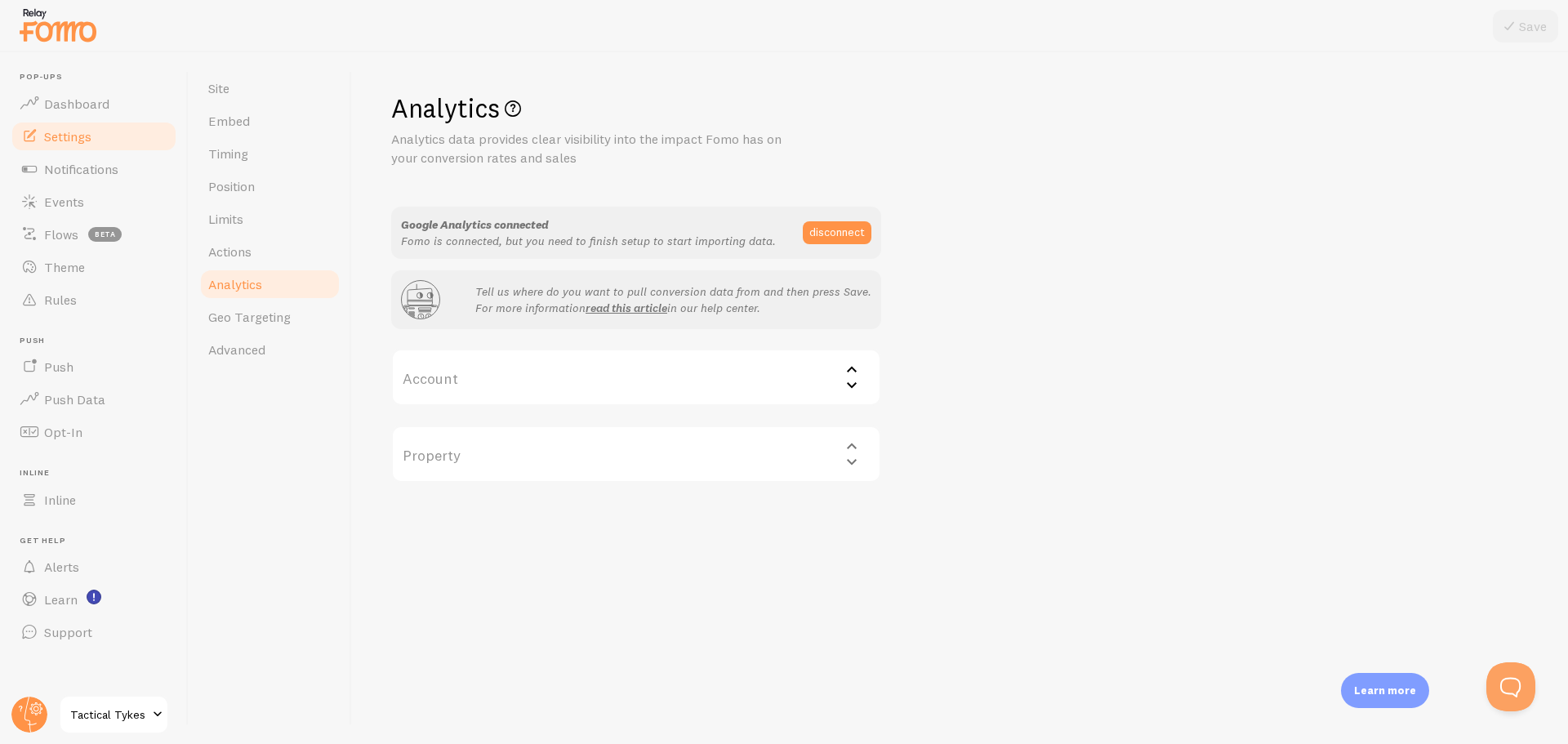
click at [792, 379] on label "Account" at bounding box center [636, 377] width 490 height 57
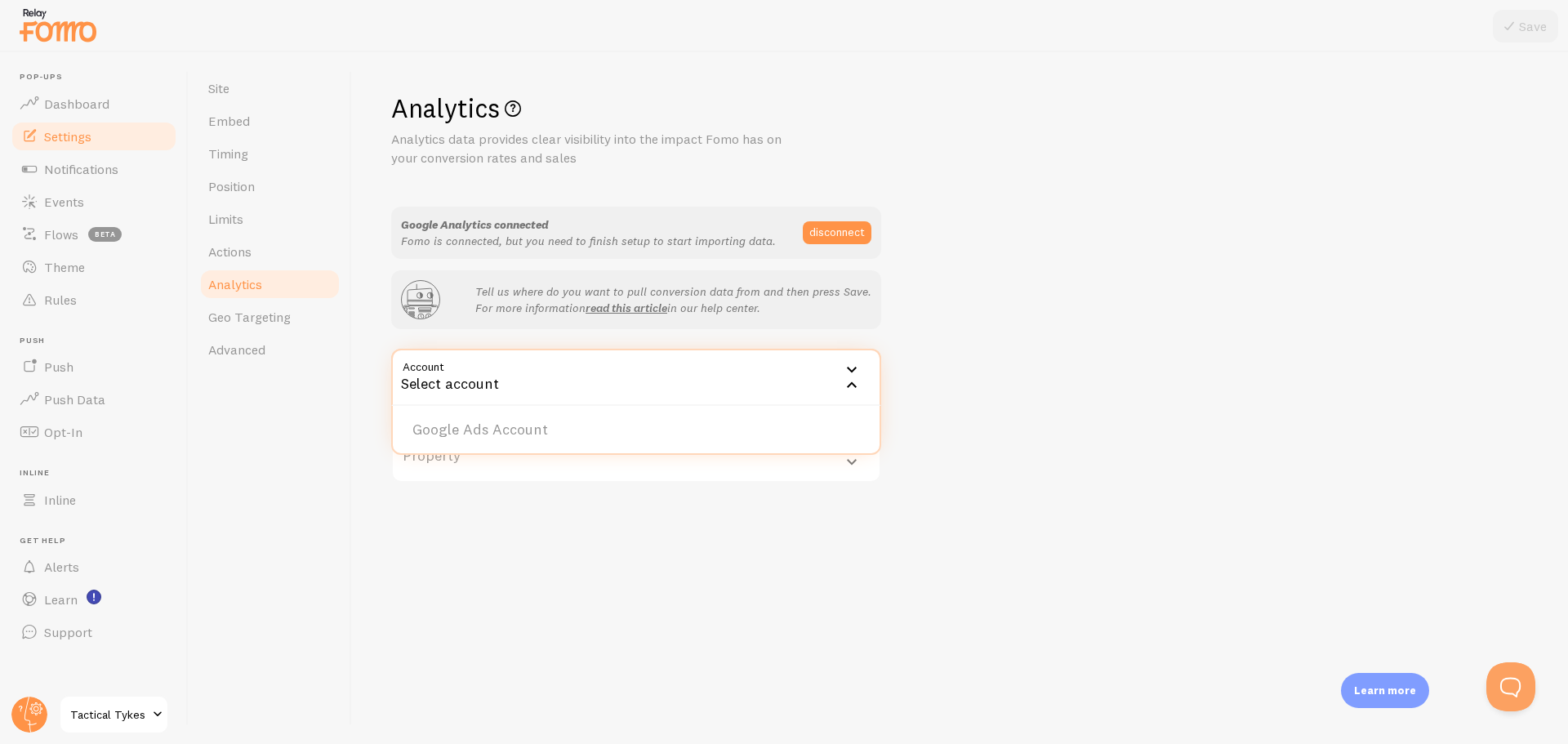
click at [1081, 362] on div "Analytics Analytics data provides clear visibility into the impact Fomo has on …" at bounding box center [959, 286] width 1137 height 391
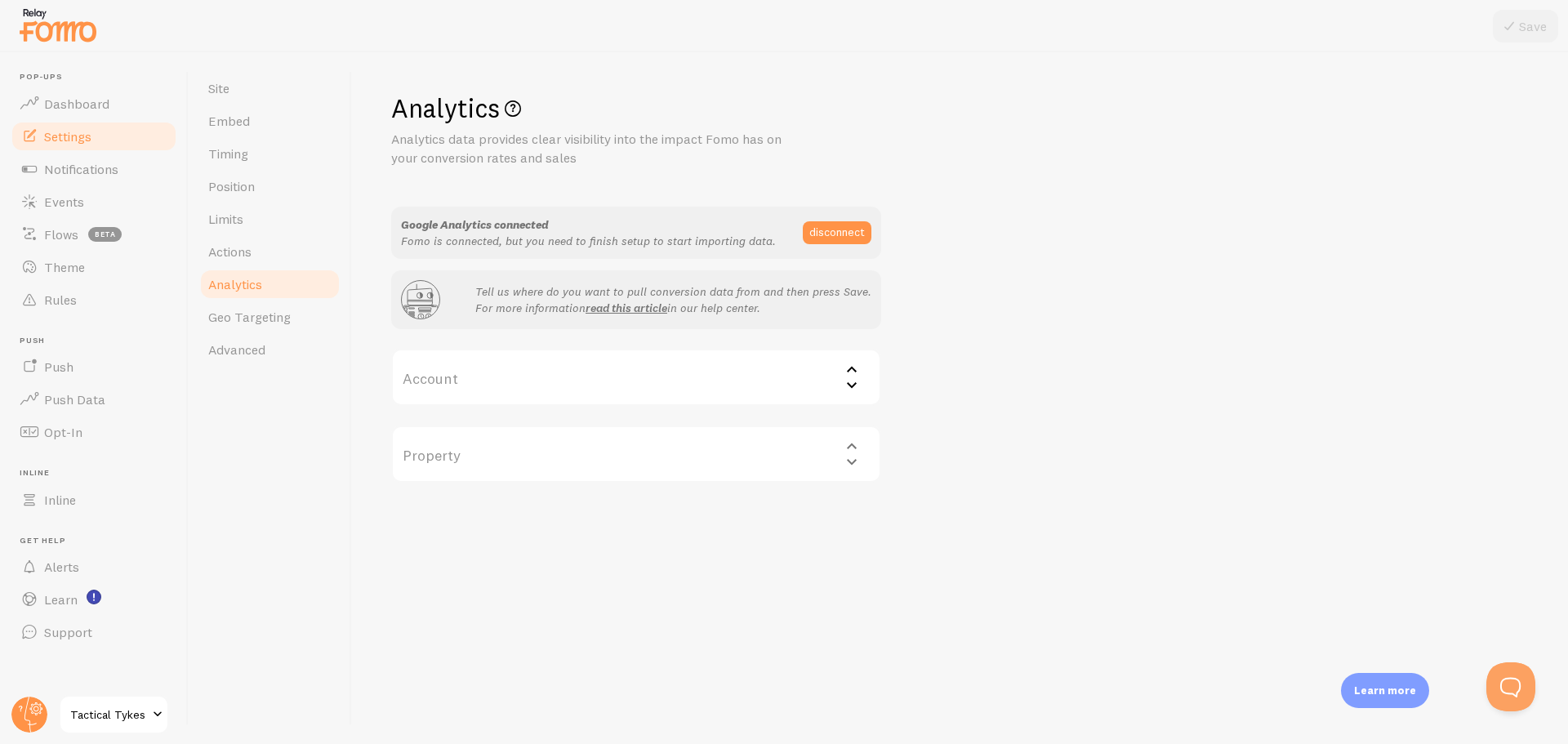
click at [667, 376] on label "Account" at bounding box center [636, 377] width 490 height 57
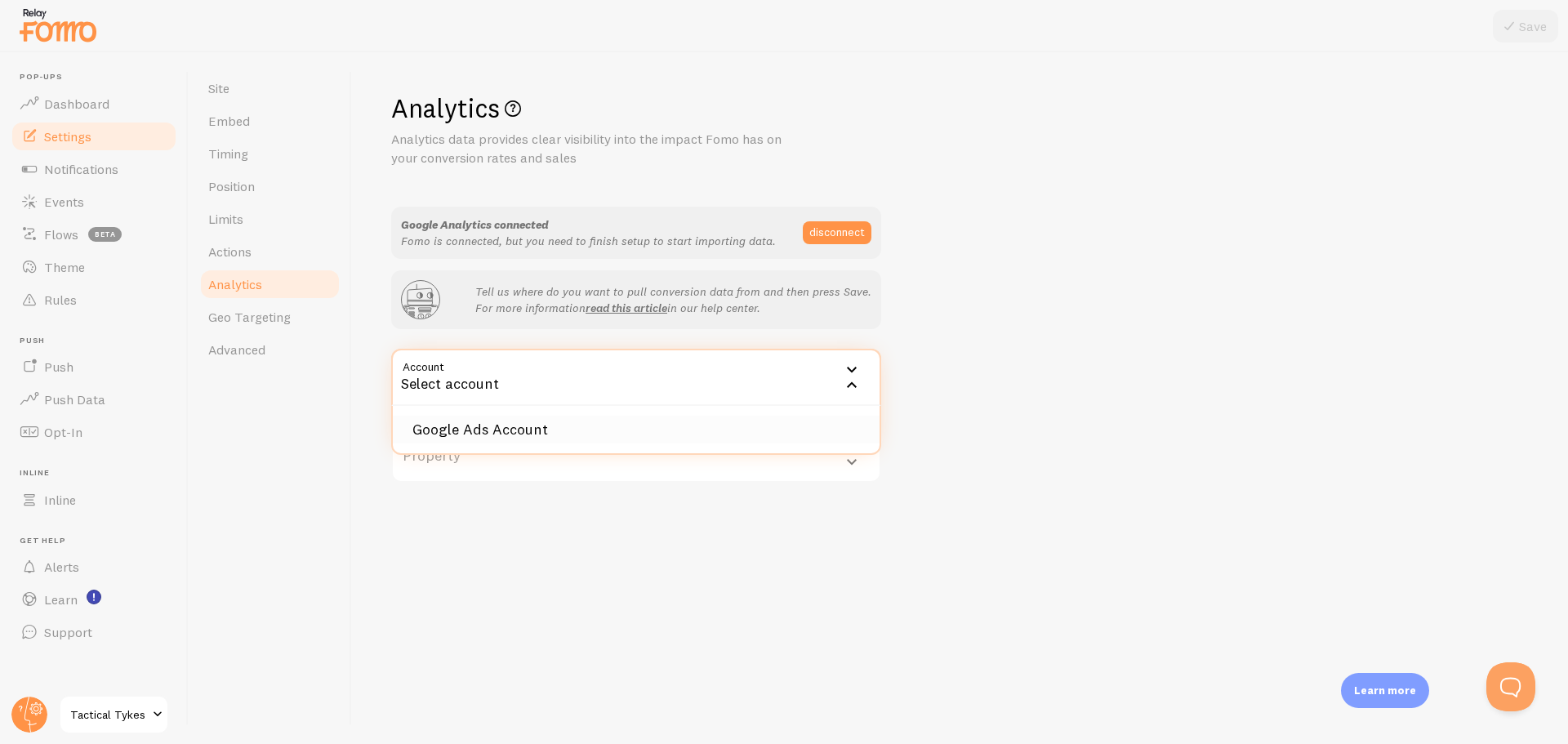
click at [558, 429] on li "Google Ads Account" at bounding box center [636, 429] width 487 height 28
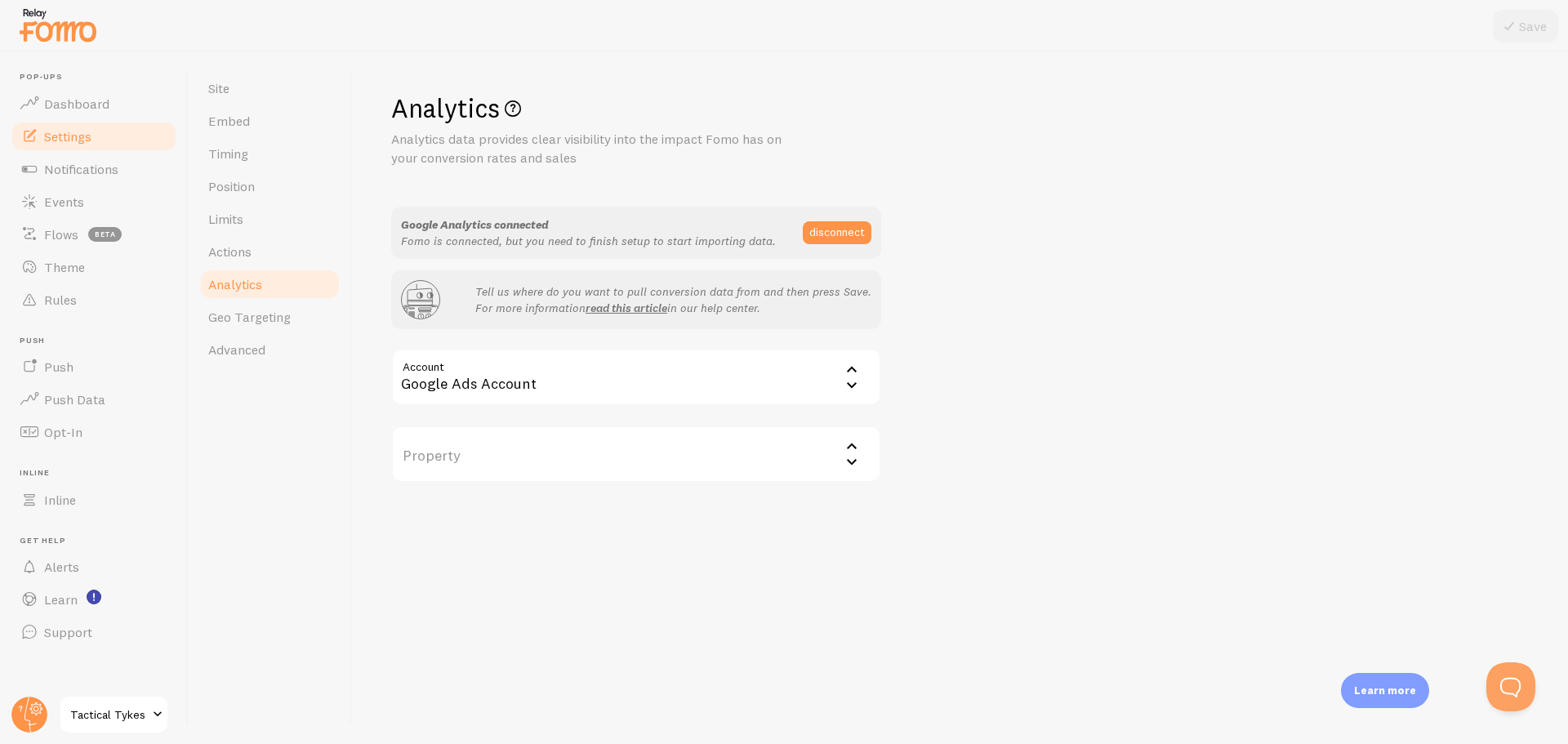
click at [501, 455] on label "Property" at bounding box center [636, 453] width 490 height 57
click at [508, 503] on li "[DOMAIN_NAME]" at bounding box center [636, 506] width 487 height 28
click at [624, 552] on div "Analytics Analytics data provides clear visibility into the impact Fomo has on …" at bounding box center [959, 397] width 1215 height 691
click at [1509, 19] on icon at bounding box center [1509, 26] width 20 height 20
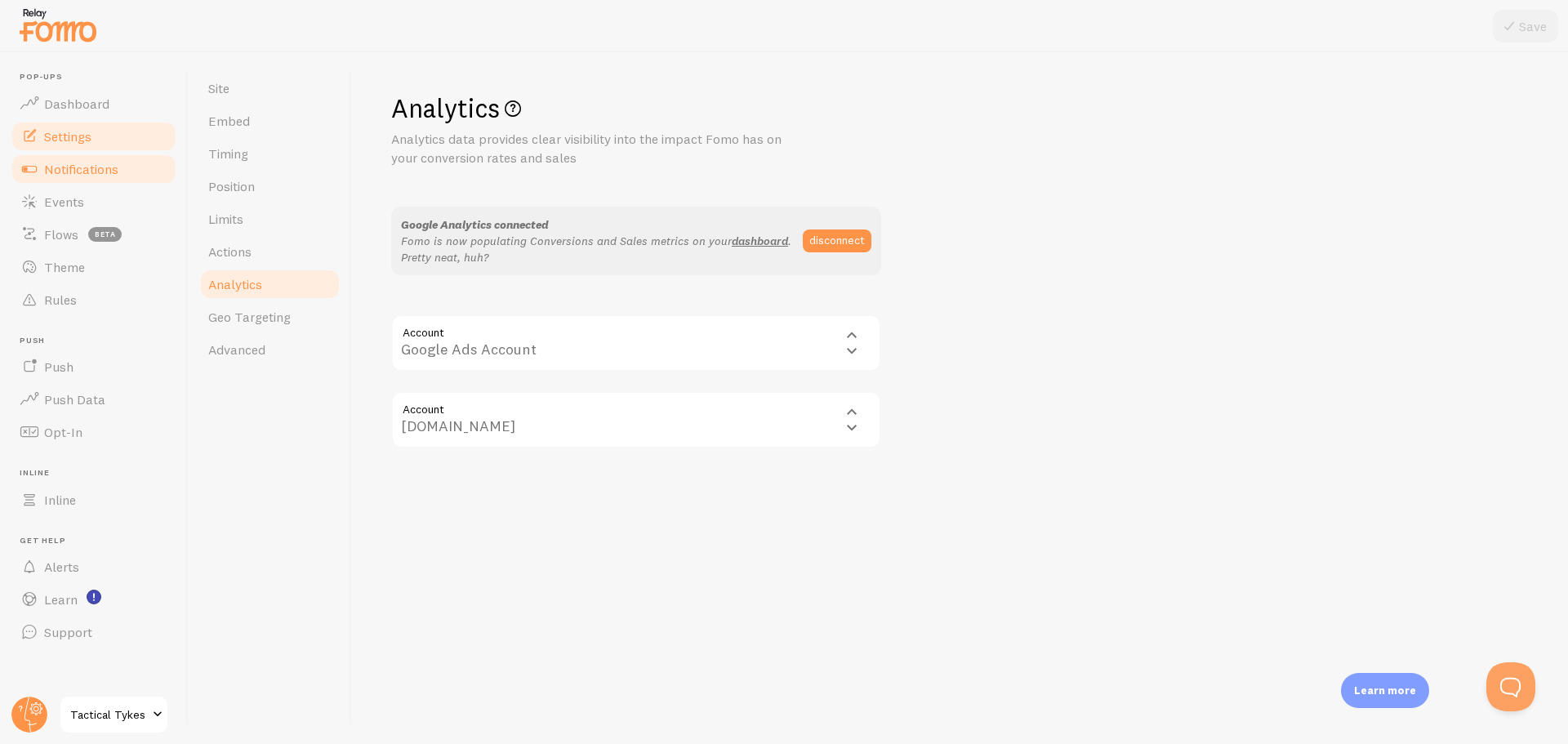
click at [89, 172] on span "Notifications" at bounding box center [81, 168] width 74 height 17
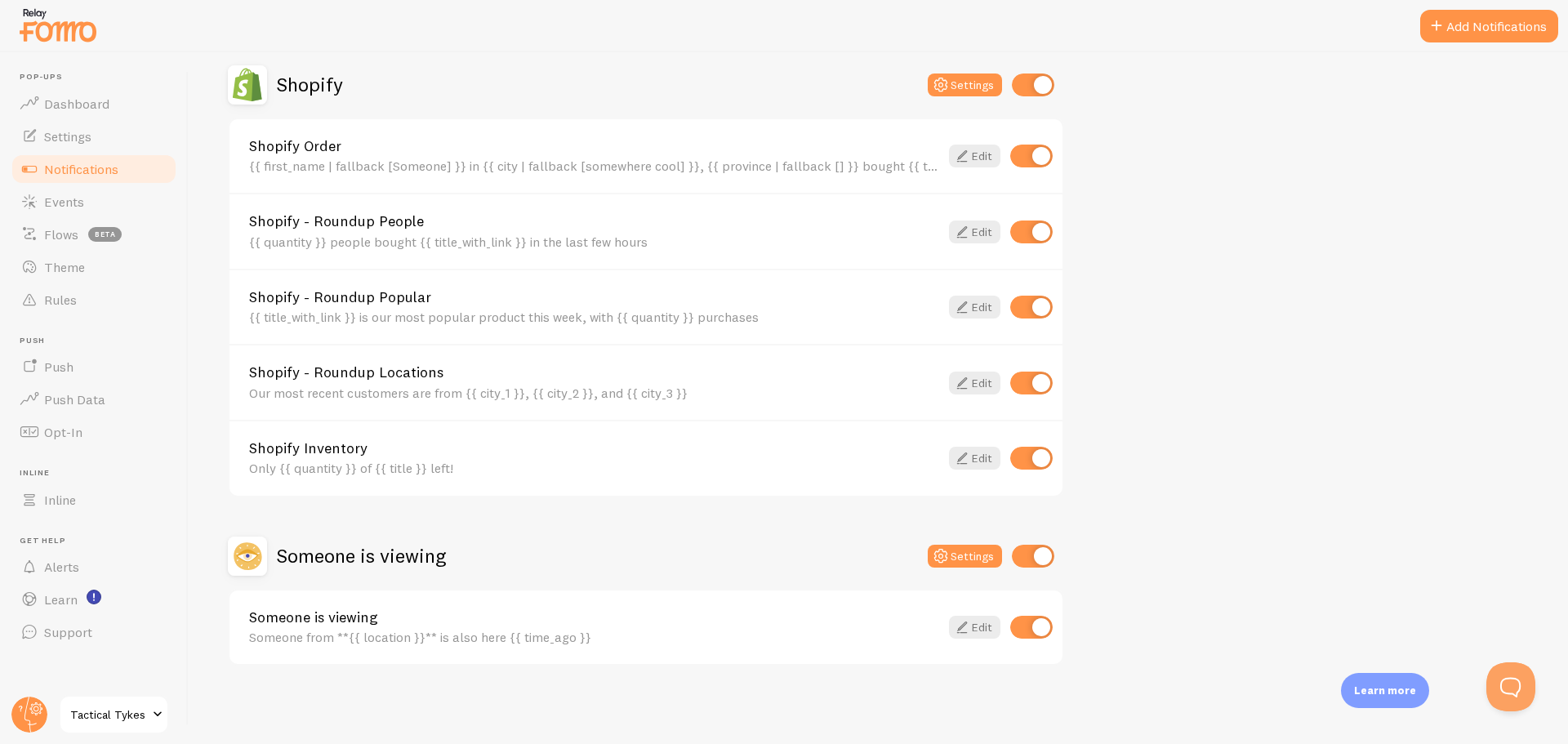
scroll to position [489, 0]
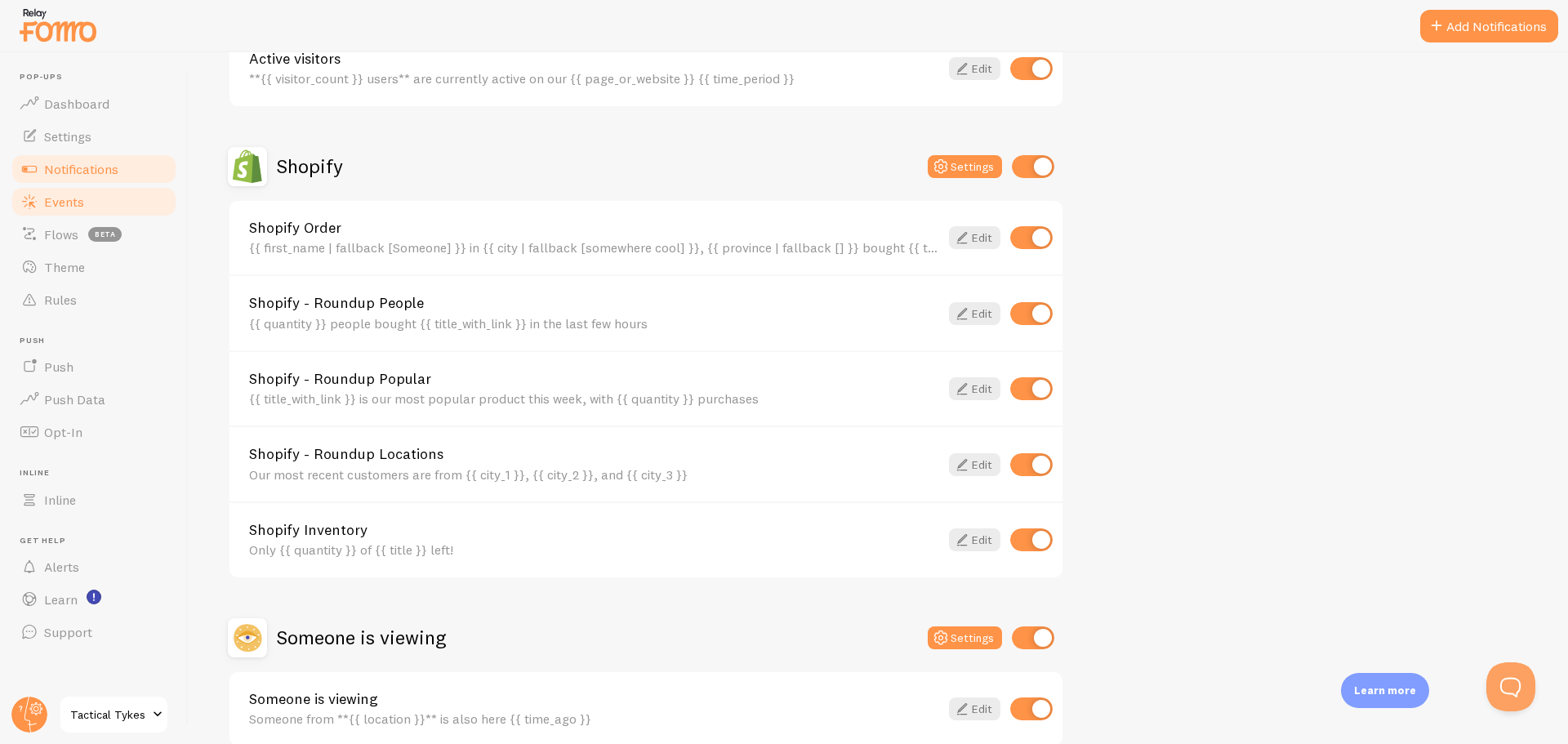
click at [68, 206] on span "Events" at bounding box center [64, 202] width 40 height 17
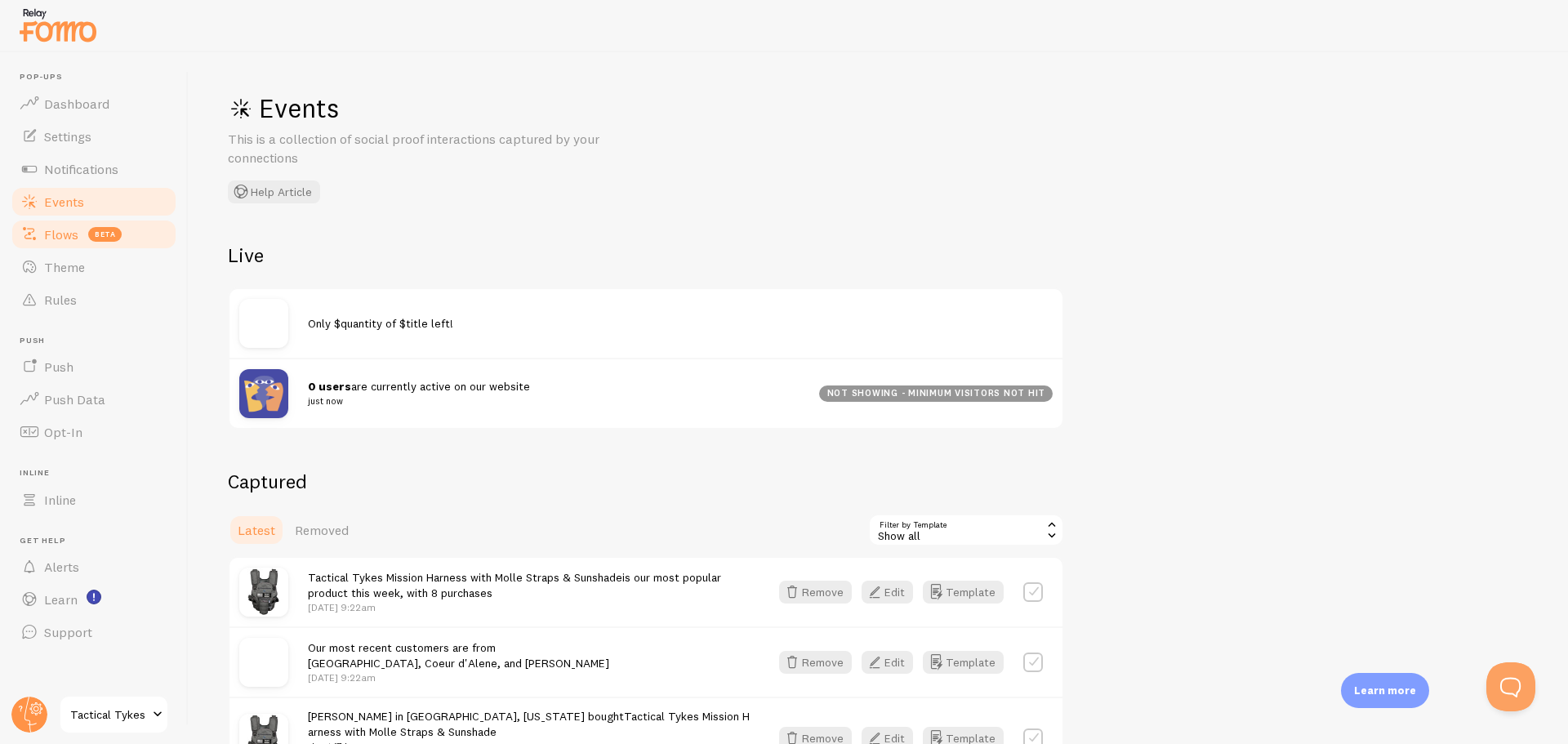
click at [58, 235] on span "Flows" at bounding box center [61, 234] width 34 height 17
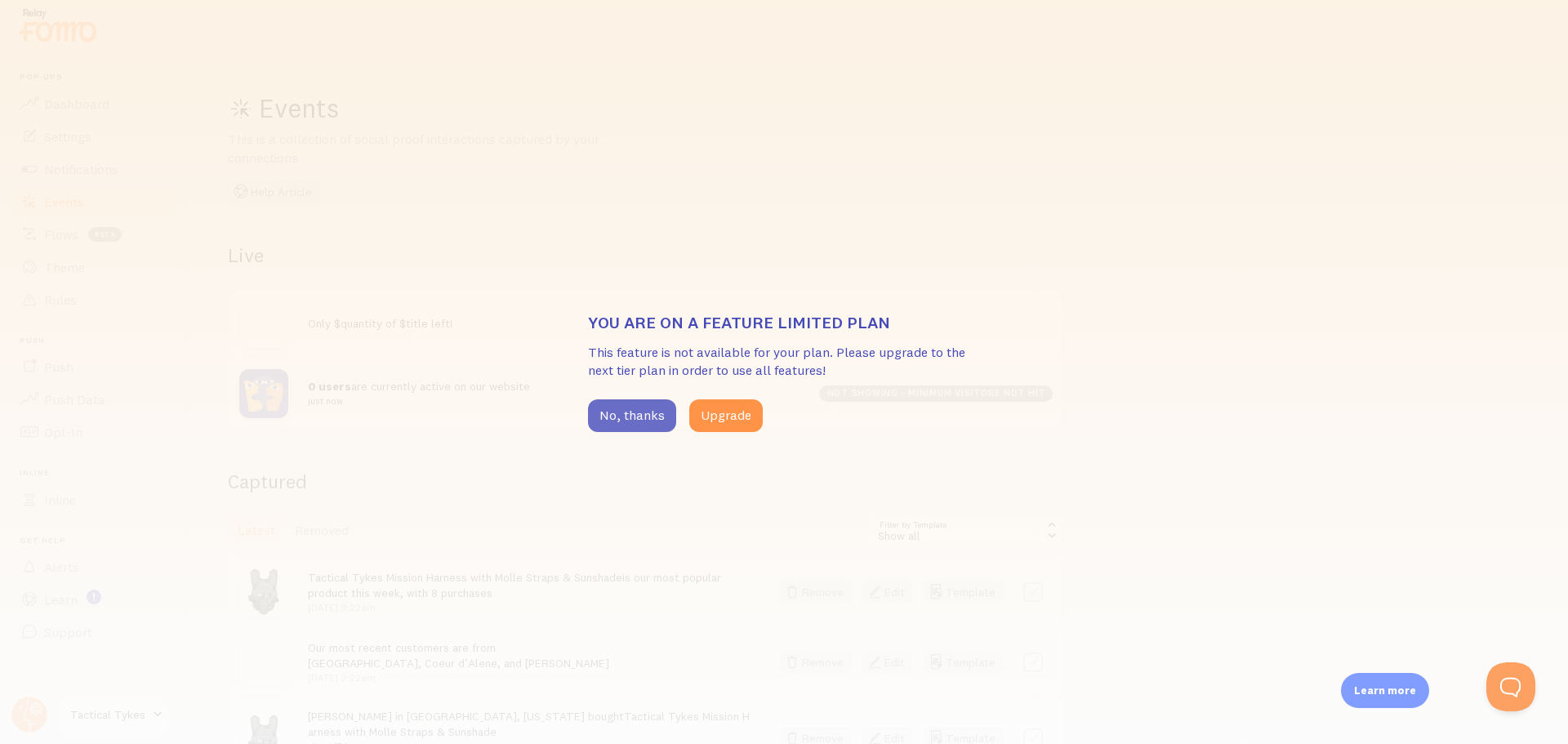
click at [629, 410] on button "No, thanks" at bounding box center [632, 415] width 88 height 32
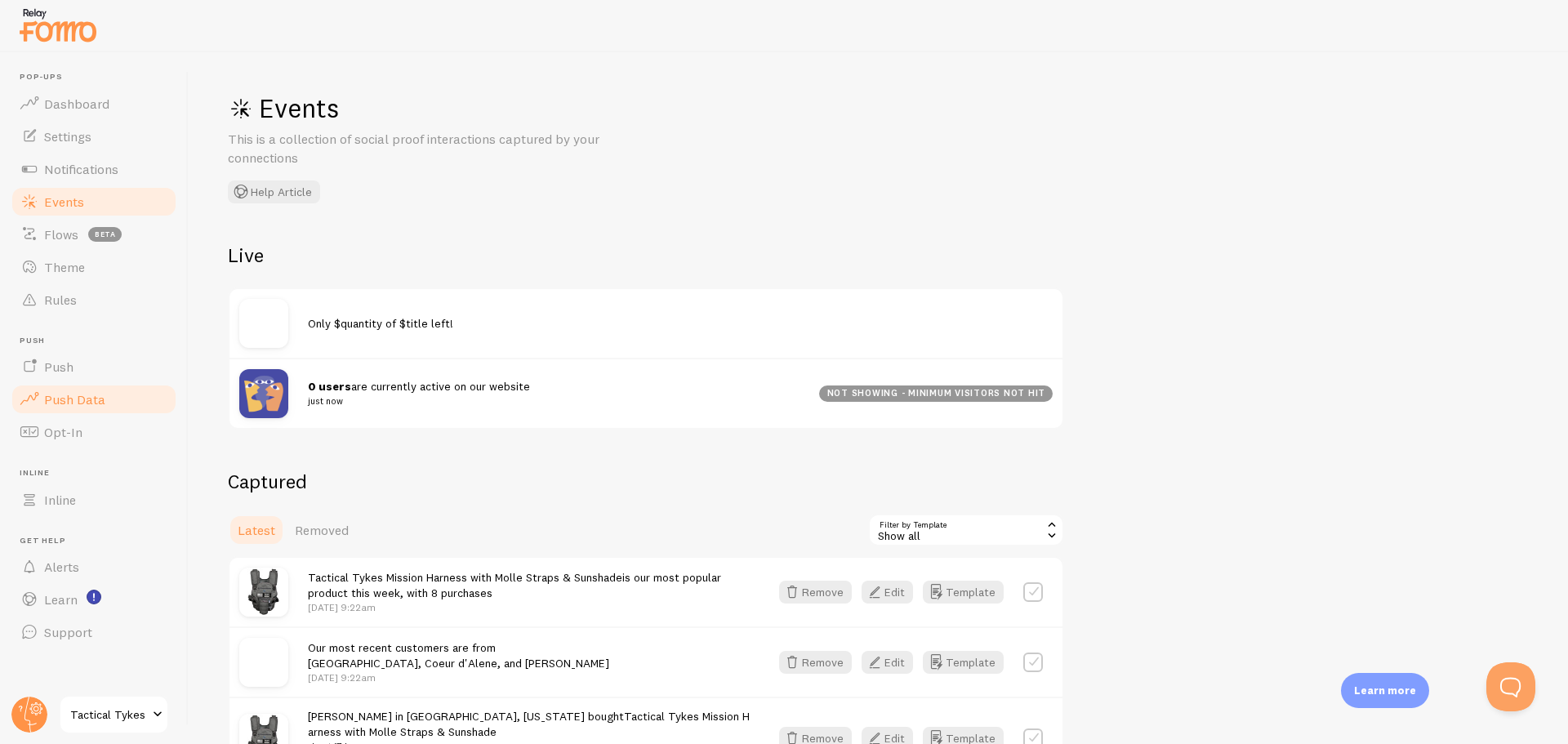
click at [75, 405] on span "Push Data" at bounding box center [74, 398] width 62 height 17
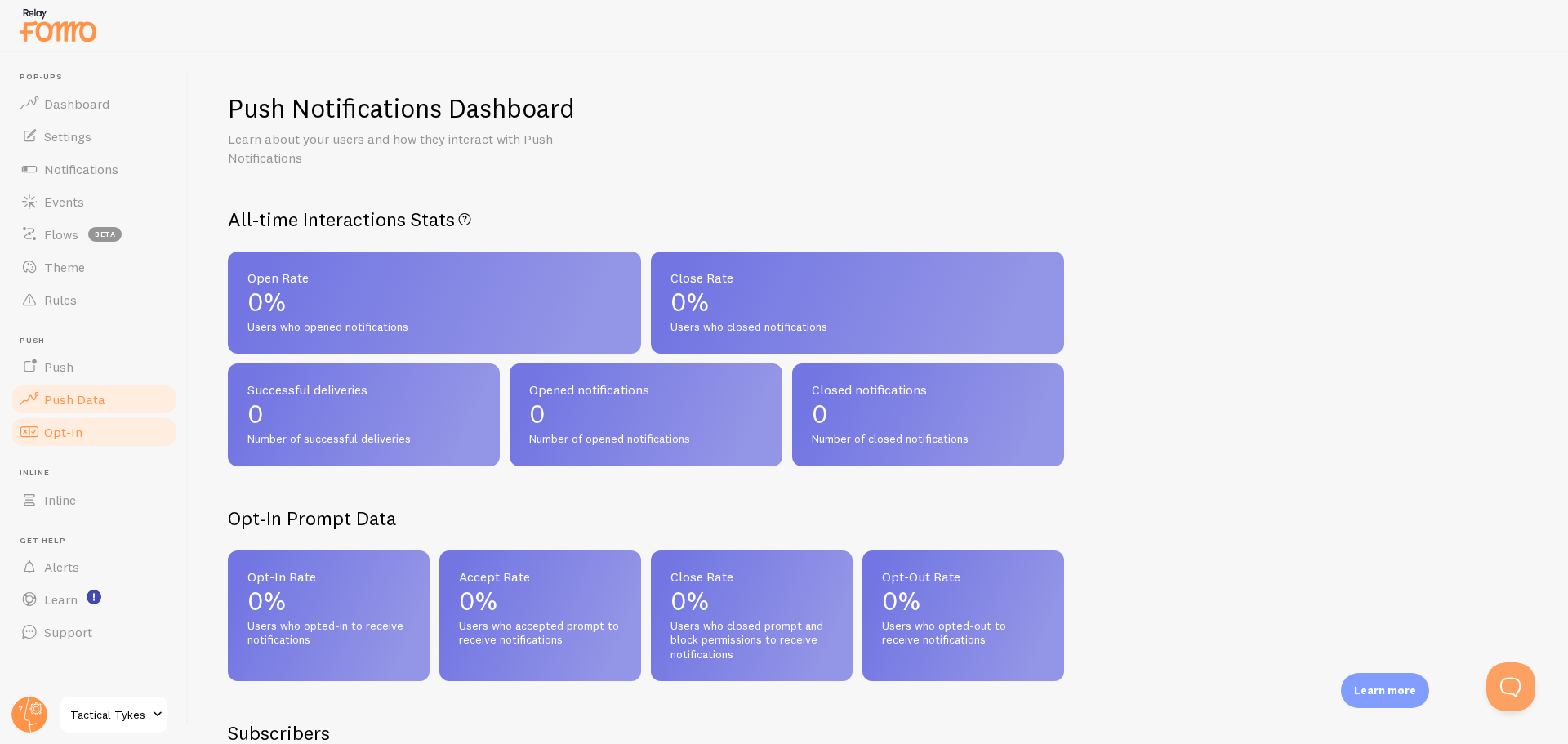
click at [82, 437] on link "Opt-In" at bounding box center [94, 431] width 168 height 32
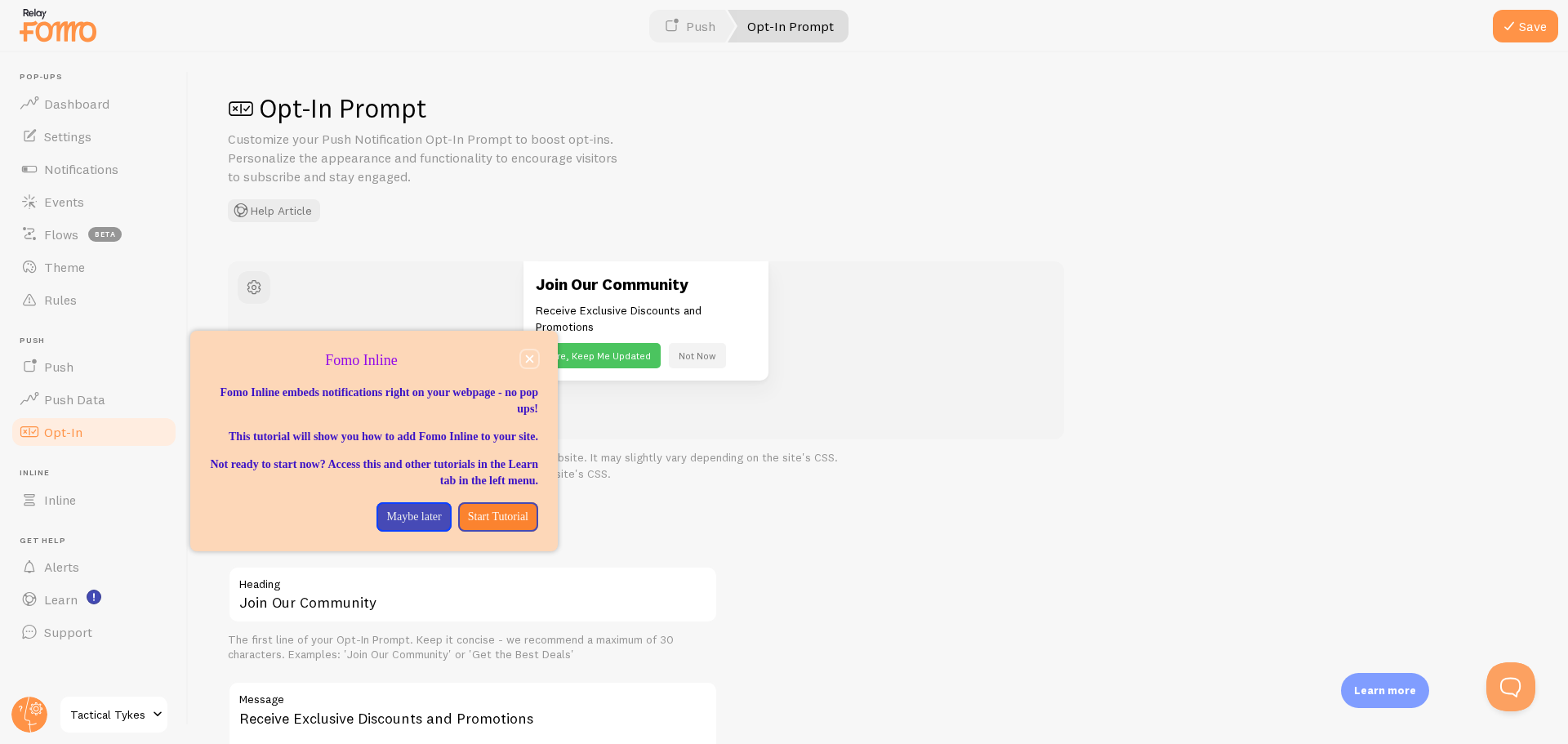
drag, startPoint x: 528, startPoint y: 359, endPoint x: 508, endPoint y: 375, distance: 25.6
click at [527, 359] on icon "close," at bounding box center [529, 358] width 9 height 9
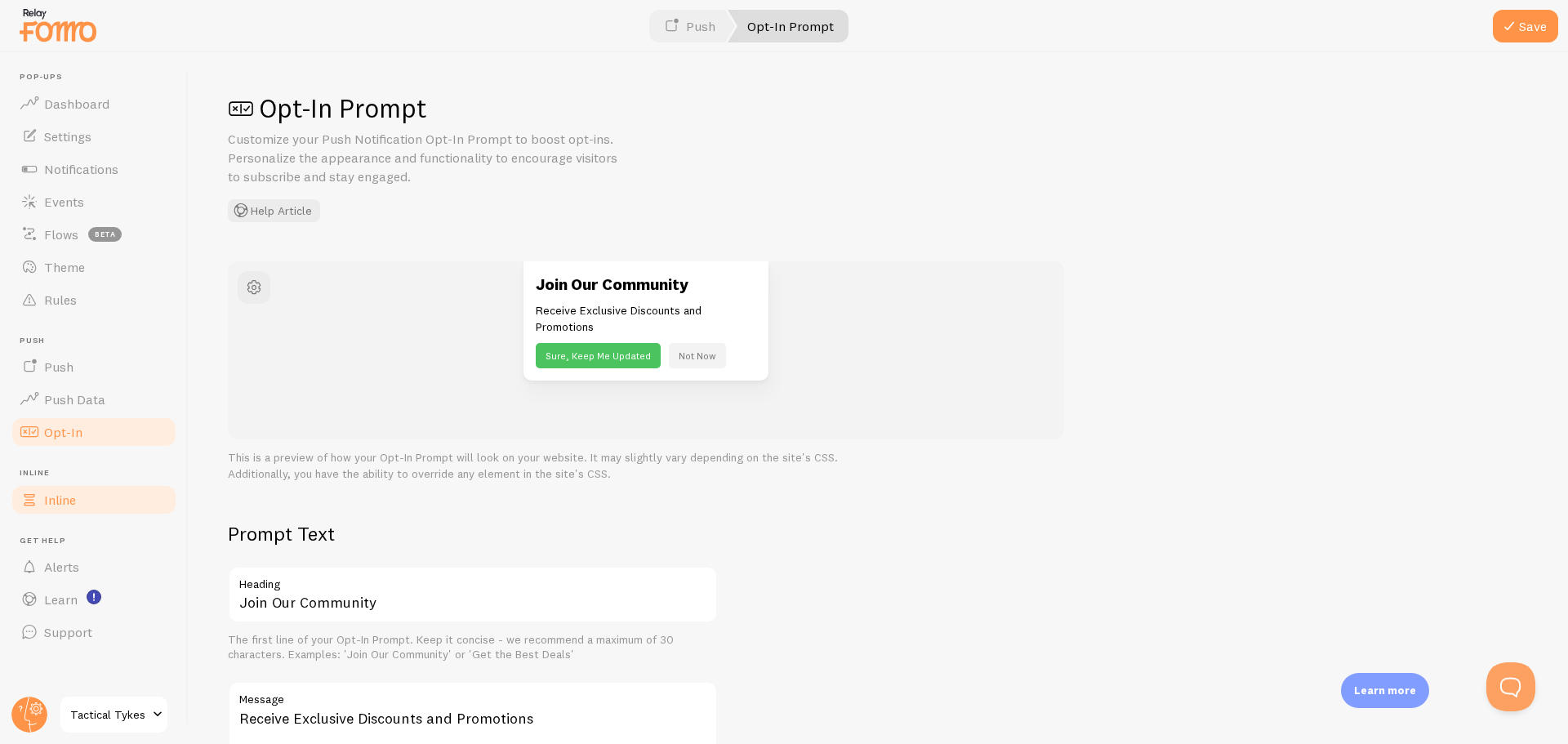
click at [37, 504] on span at bounding box center [29, 499] width 20 height 20
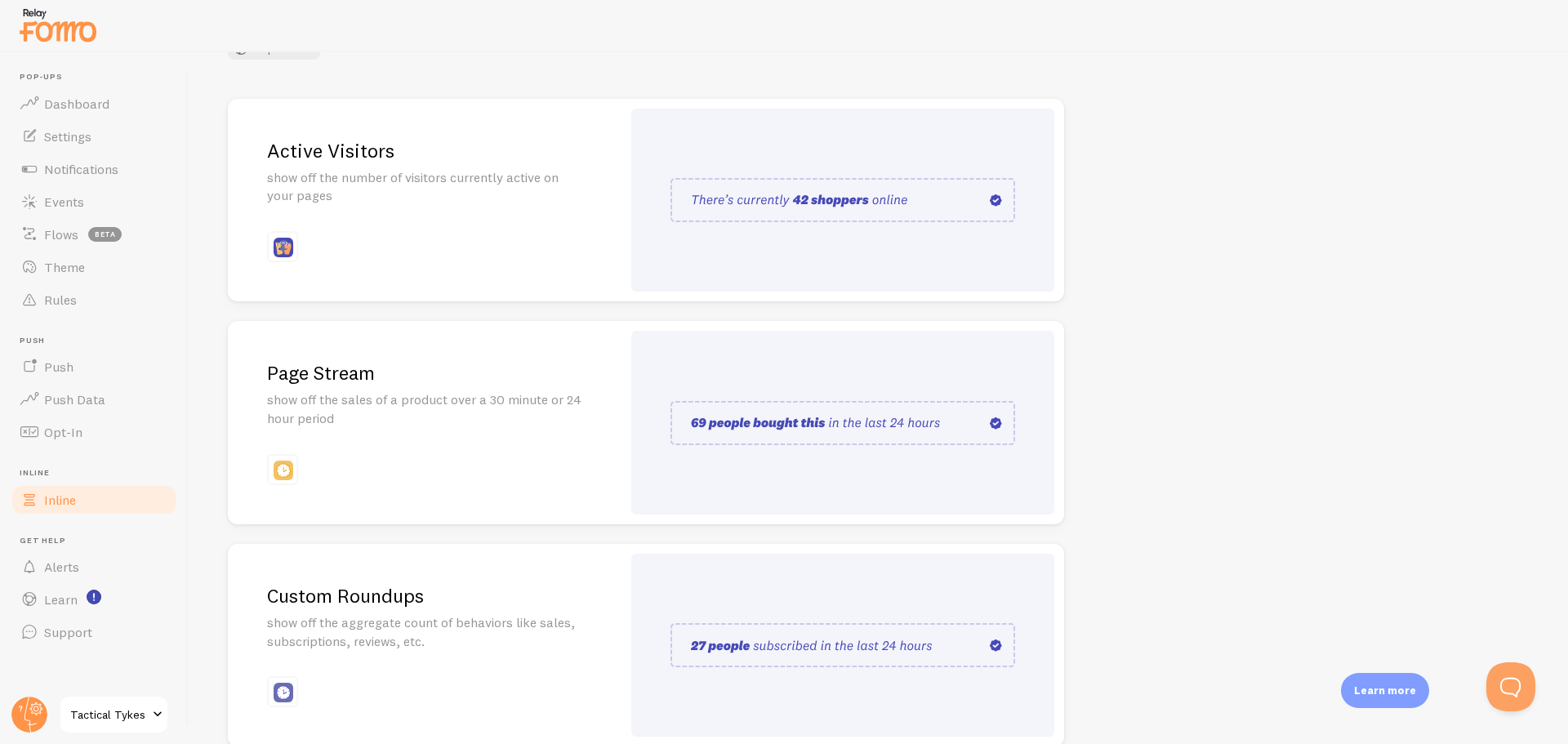
scroll to position [162, 0]
click at [63, 295] on span "Rules" at bounding box center [60, 300] width 32 height 17
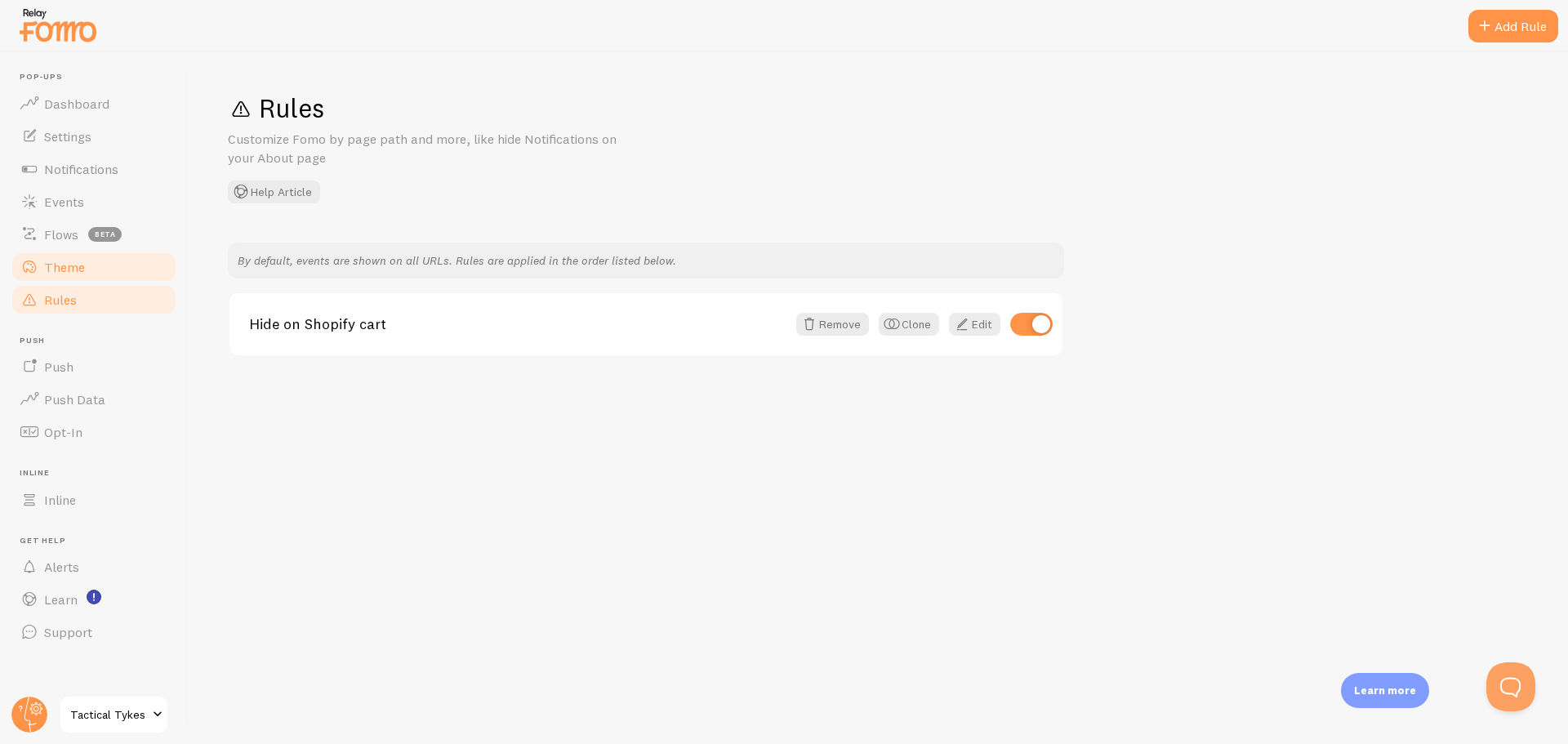
click at [96, 266] on link "Theme" at bounding box center [94, 266] width 168 height 32
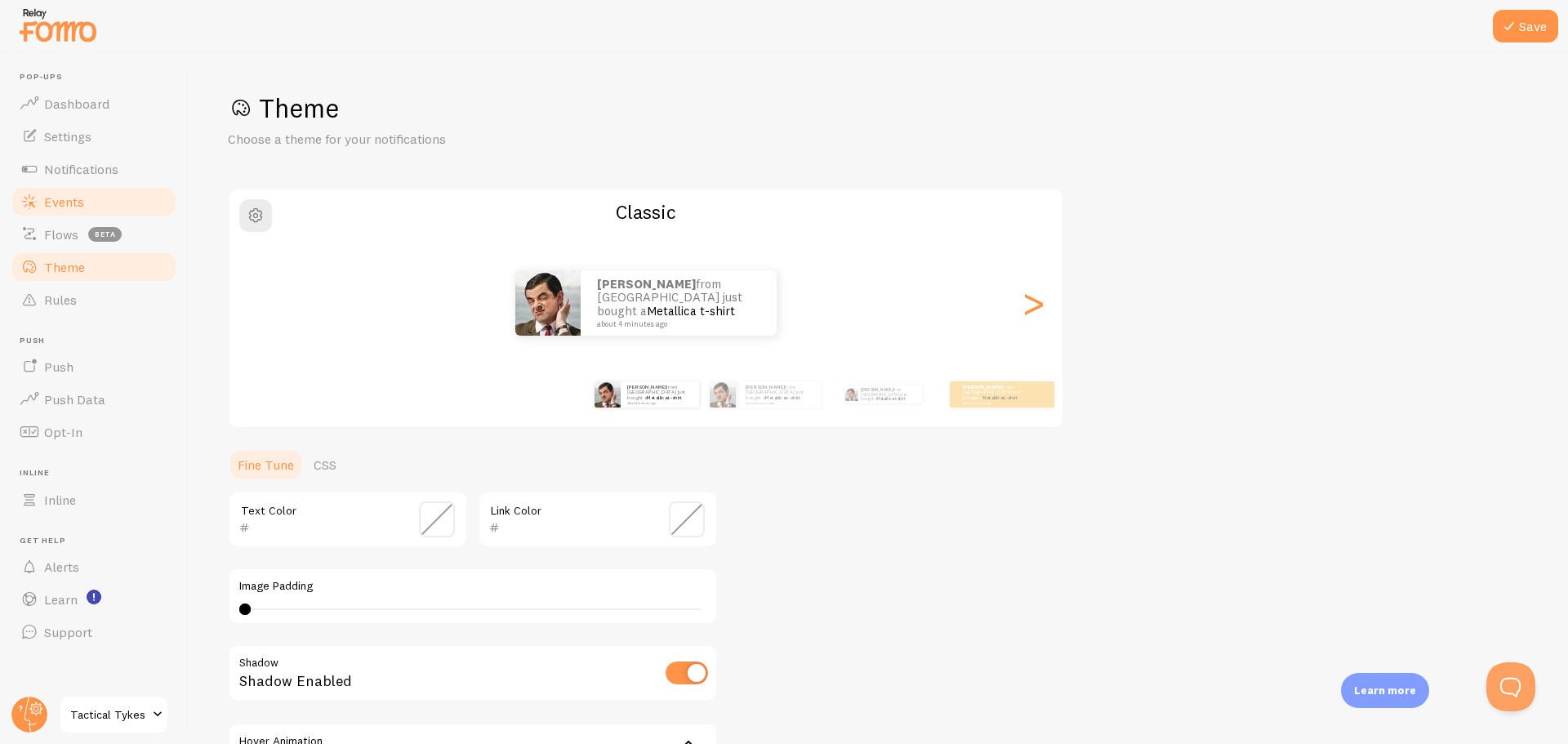
click at [66, 206] on span "Events" at bounding box center [64, 202] width 40 height 17
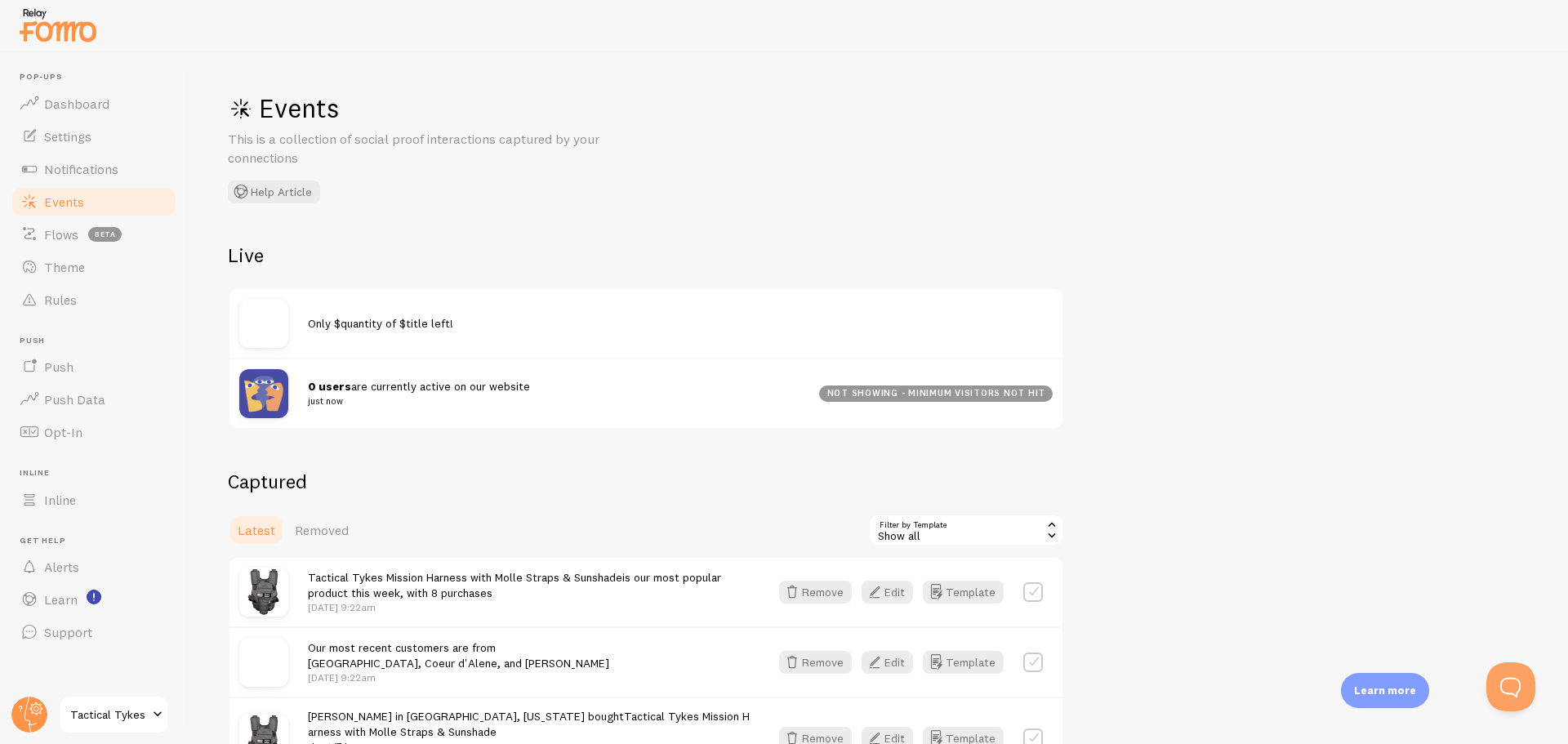
click at [1020, 523] on div "Show all" at bounding box center [966, 529] width 196 height 32
click at [81, 105] on span "Dashboard" at bounding box center [76, 104] width 66 height 17
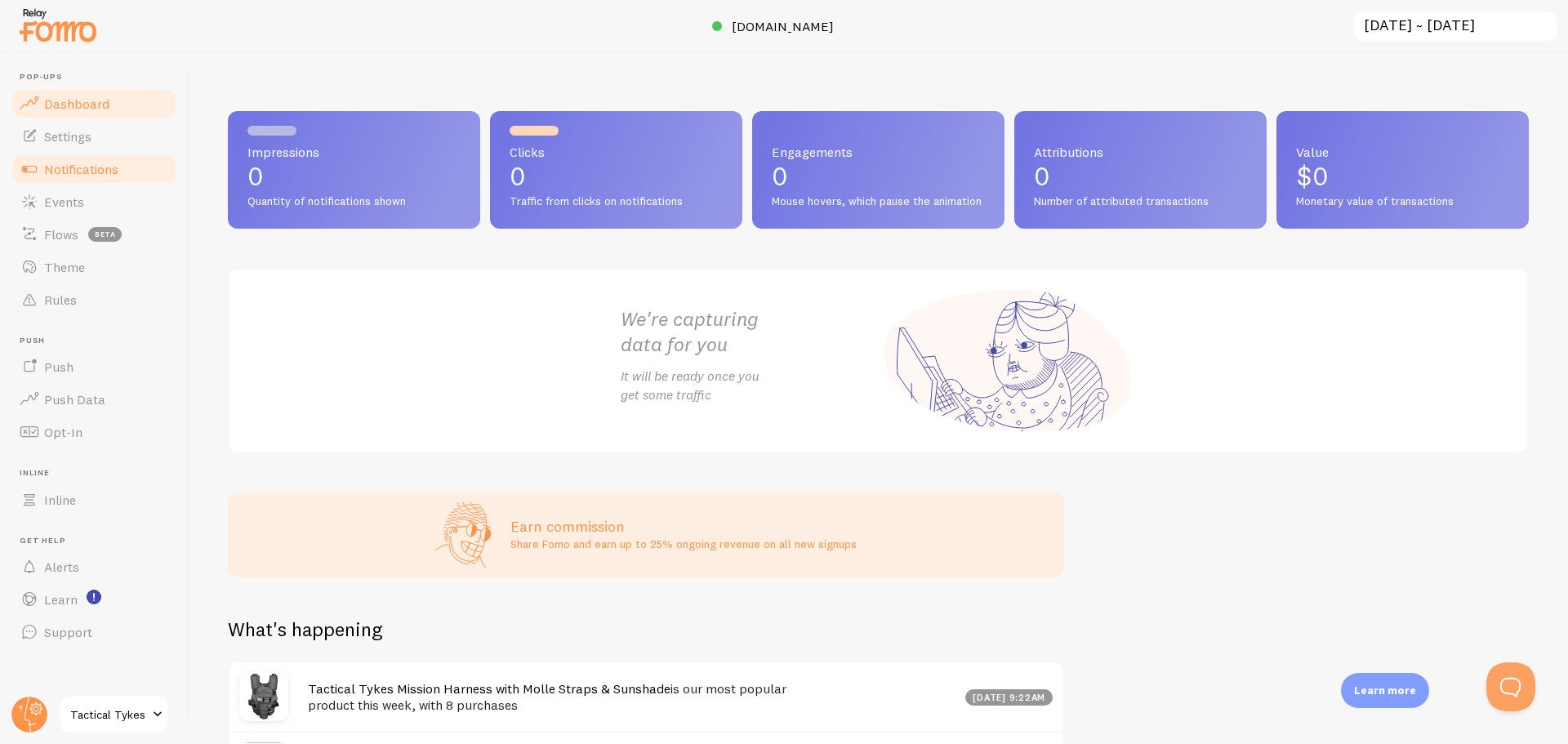
click at [132, 175] on link "Notifications" at bounding box center [94, 168] width 168 height 32
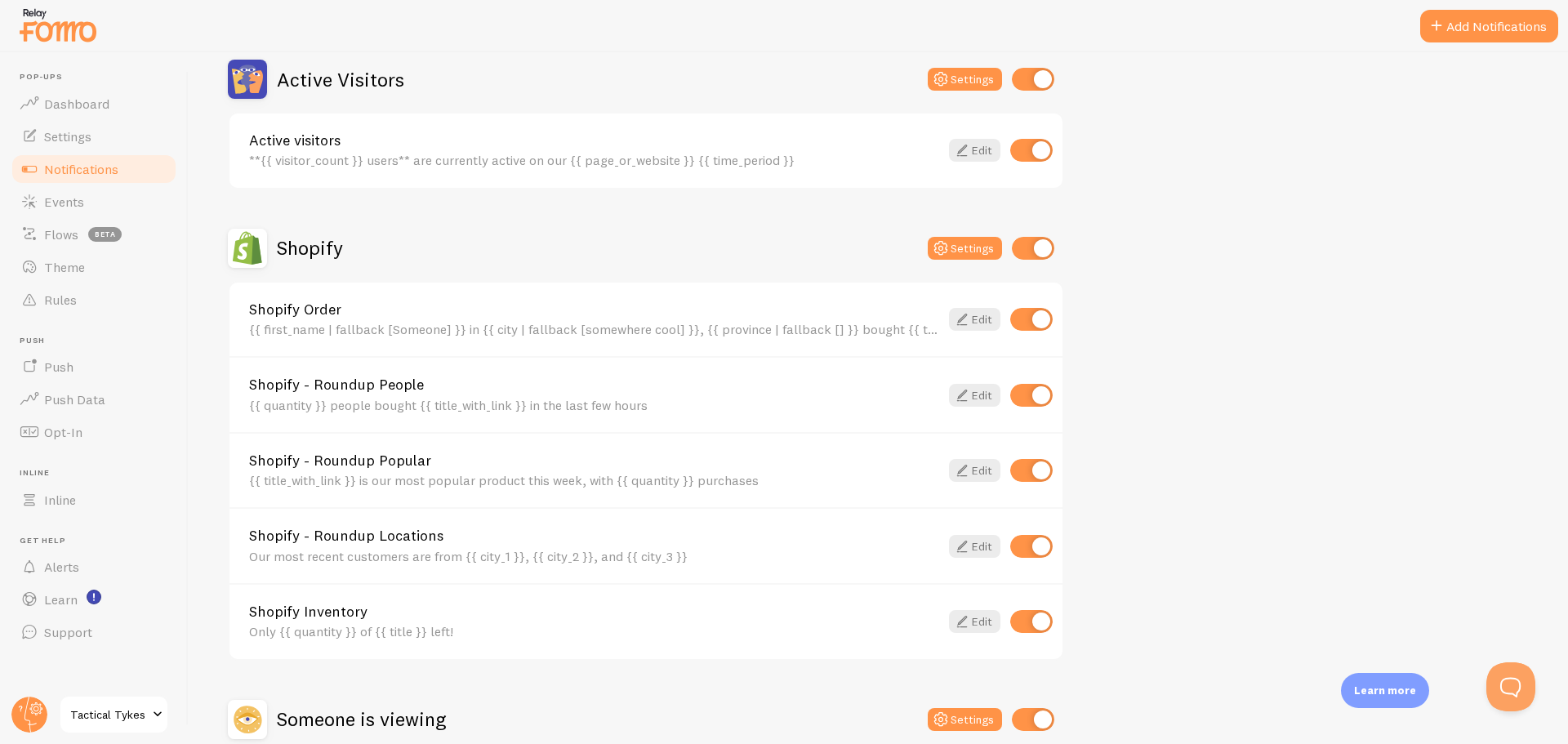
scroll to position [572, 0]
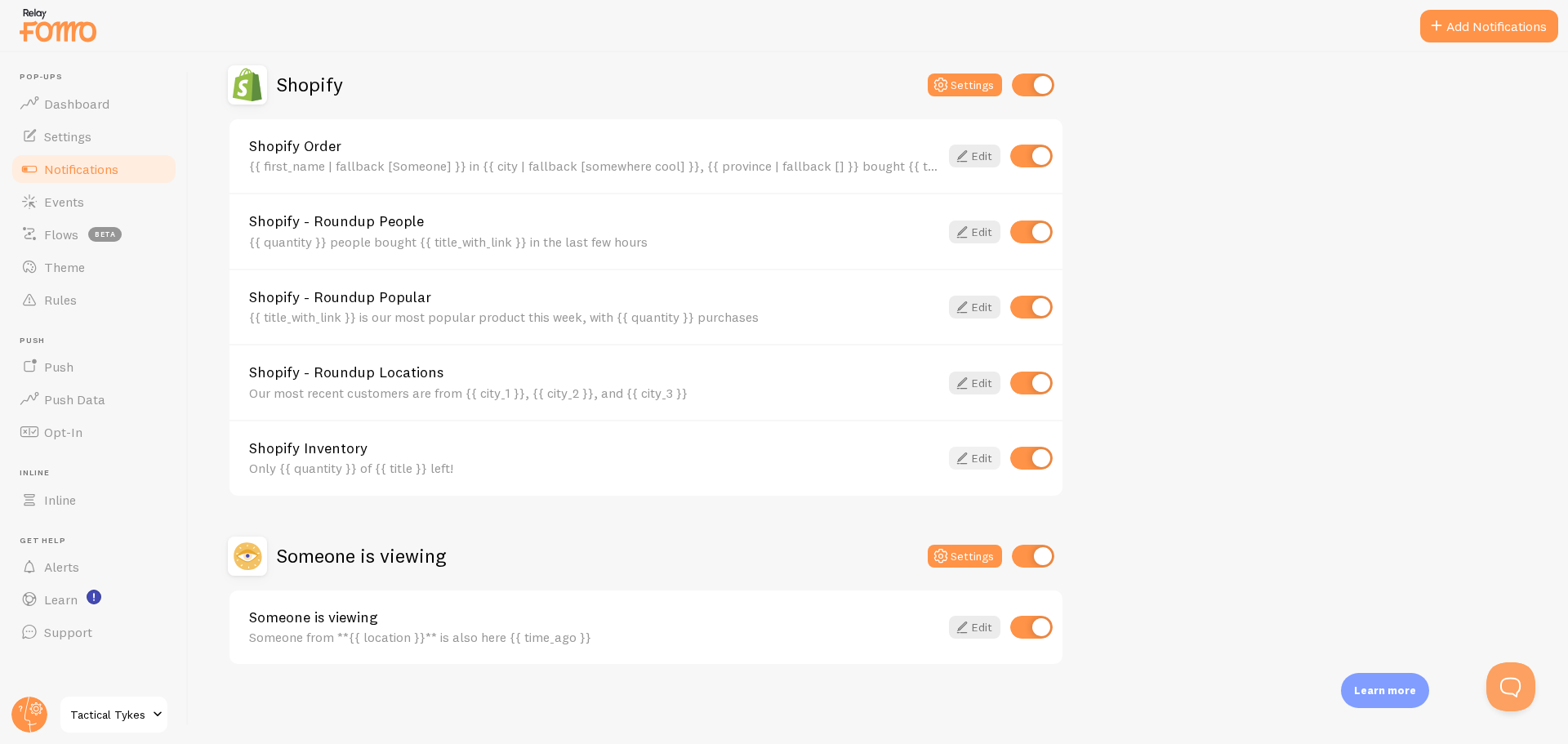
click at [959, 458] on icon at bounding box center [962, 458] width 20 height 20
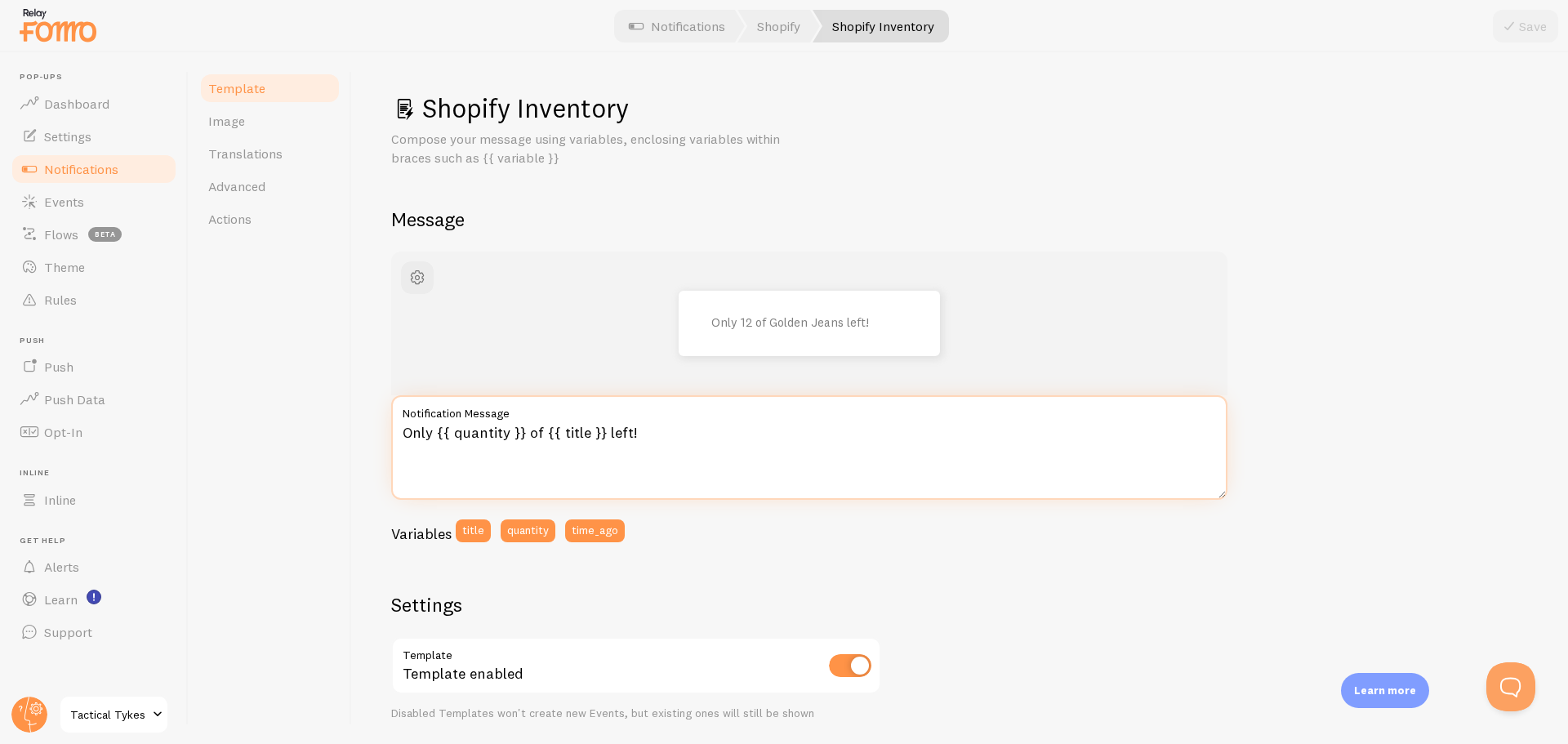
drag, startPoint x: 438, startPoint y: 435, endPoint x: 520, endPoint y: 435, distance: 82.0
click at [520, 435] on textarea "Only {{ quantity }} of {{ title }} left!" at bounding box center [809, 447] width 836 height 105
type textarea "Only 2 of {{ title }} left!"
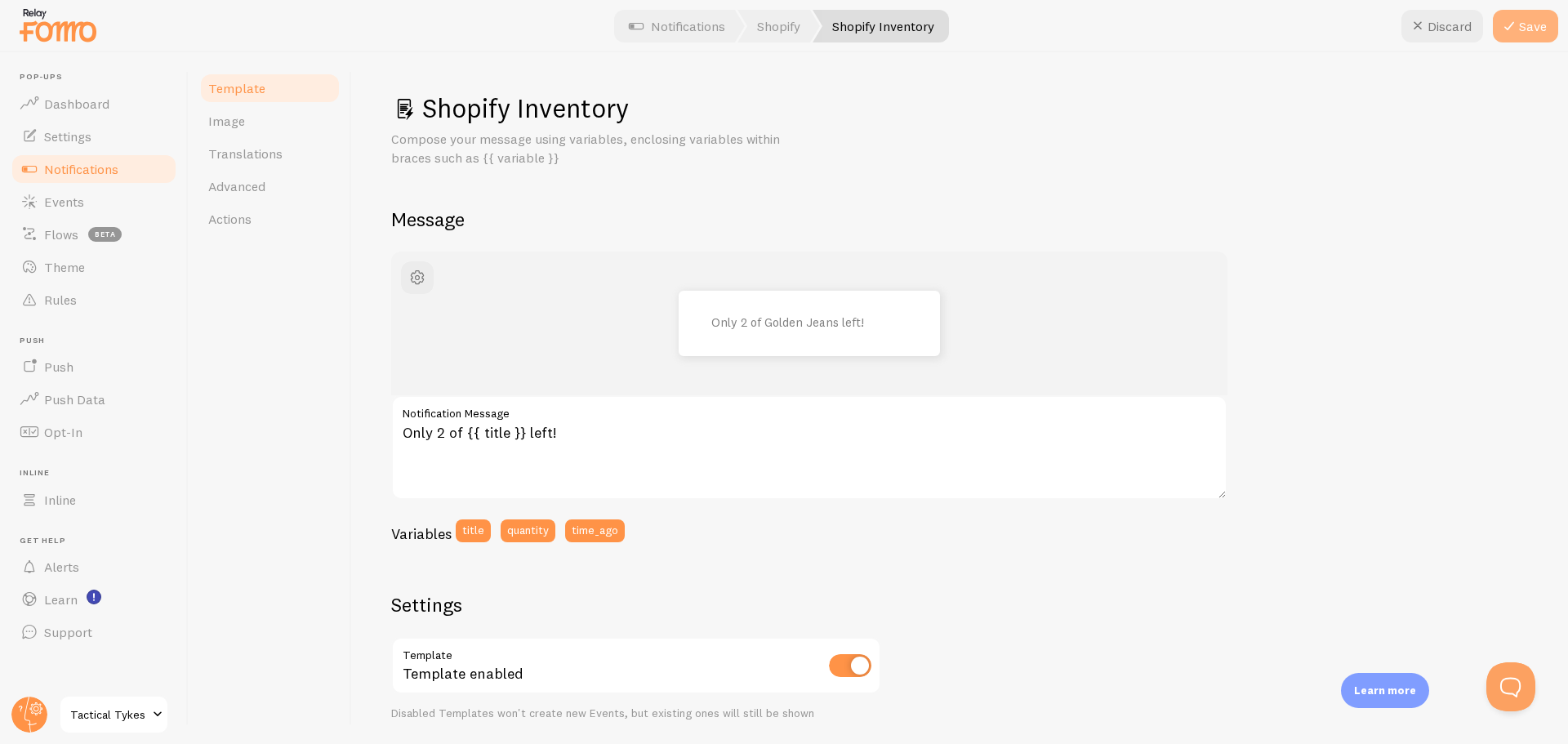
click at [1533, 31] on button "Save" at bounding box center [1525, 25] width 66 height 32
click at [102, 177] on link "Notifications" at bounding box center [94, 168] width 168 height 32
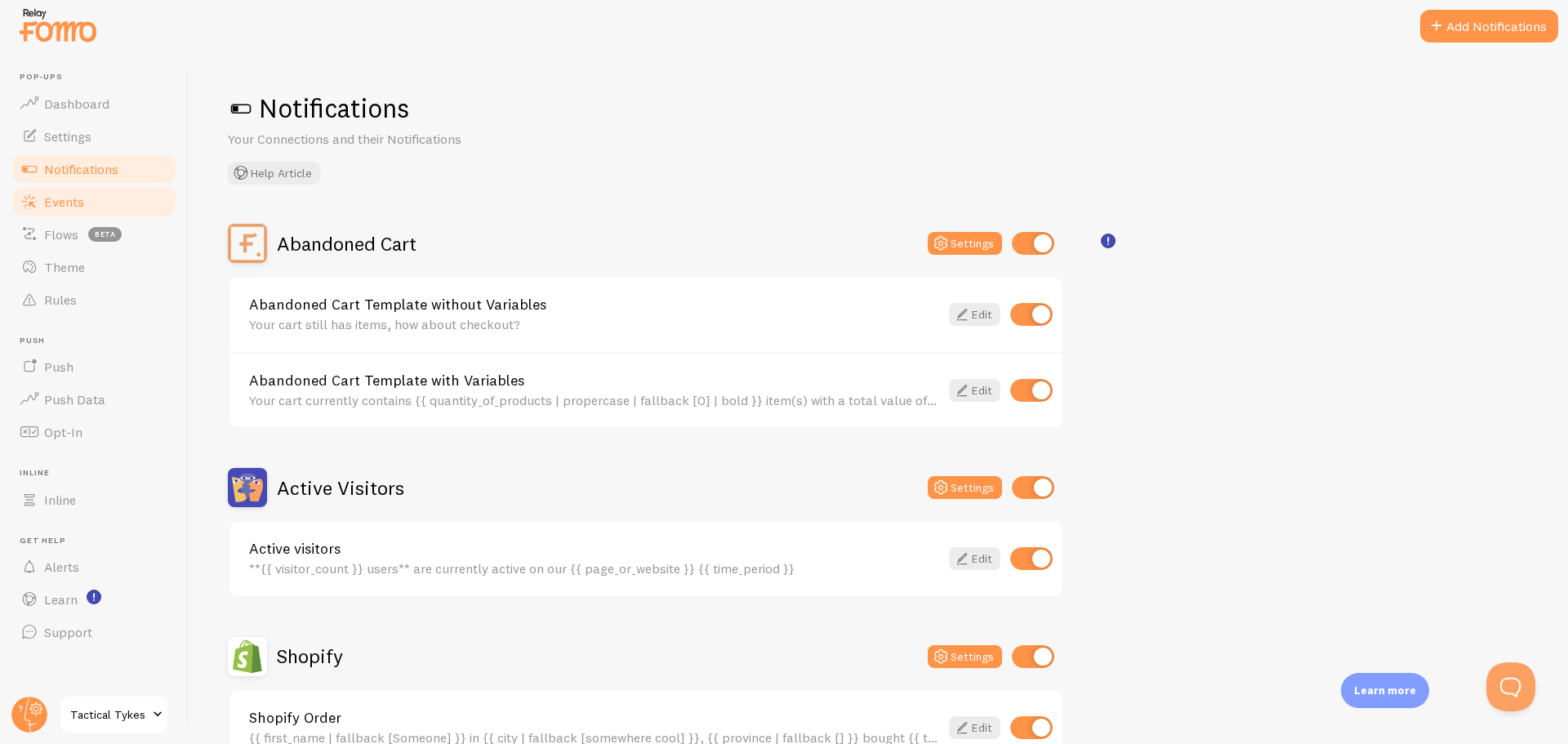
click at [90, 209] on link "Events" at bounding box center [94, 201] width 168 height 32
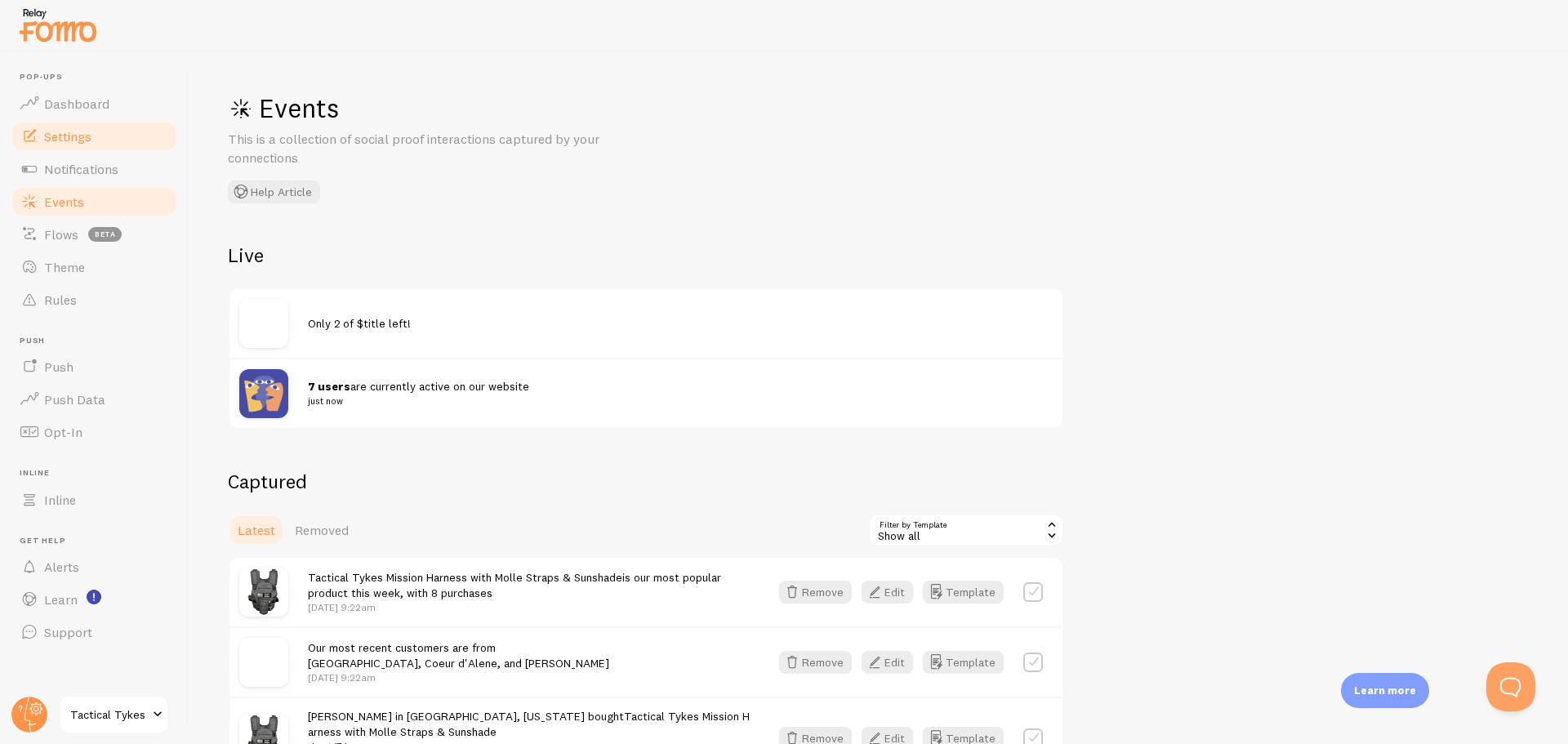
click at [81, 139] on span "Settings" at bounding box center [68, 136] width 47 height 17
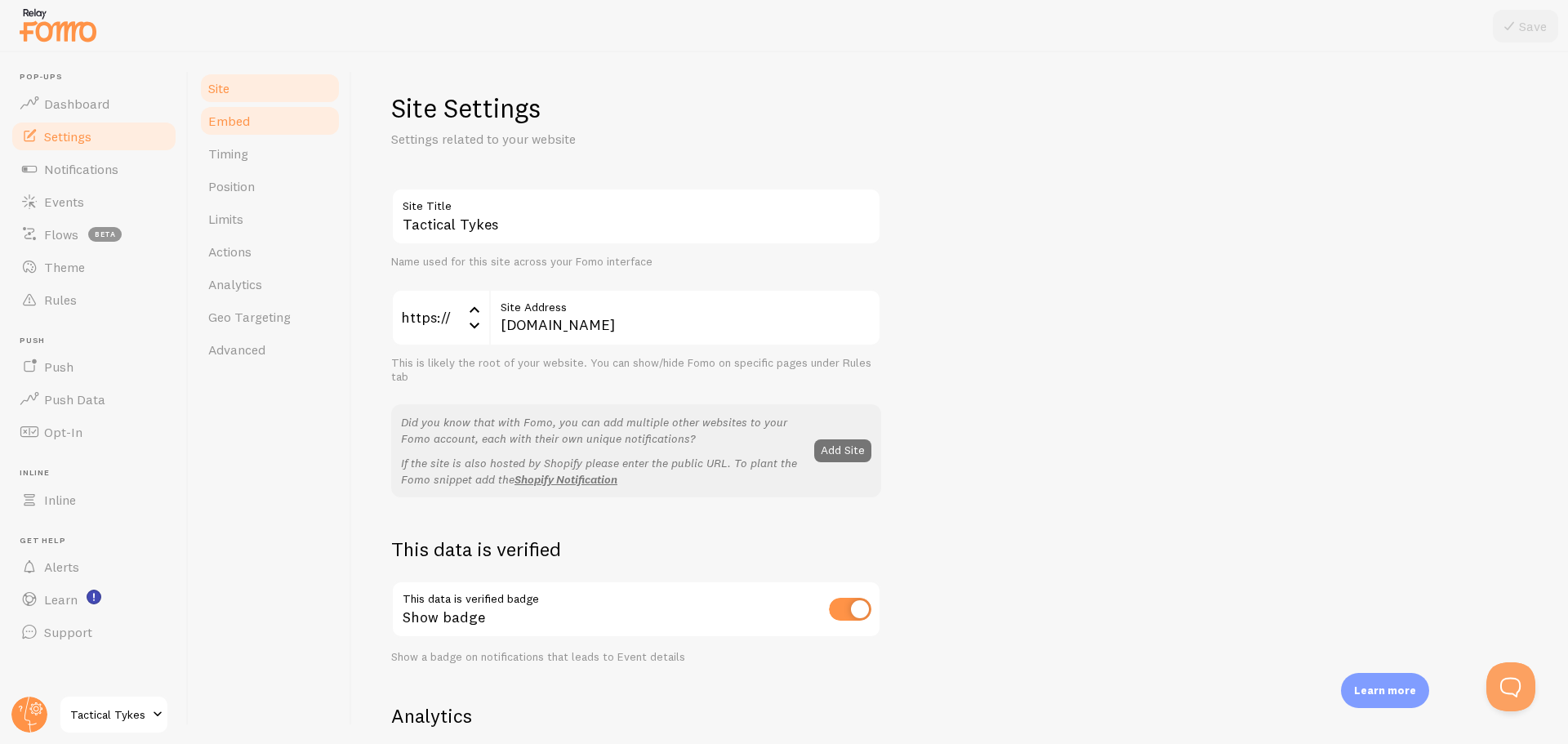
click at [232, 126] on span "Embed" at bounding box center [229, 120] width 42 height 17
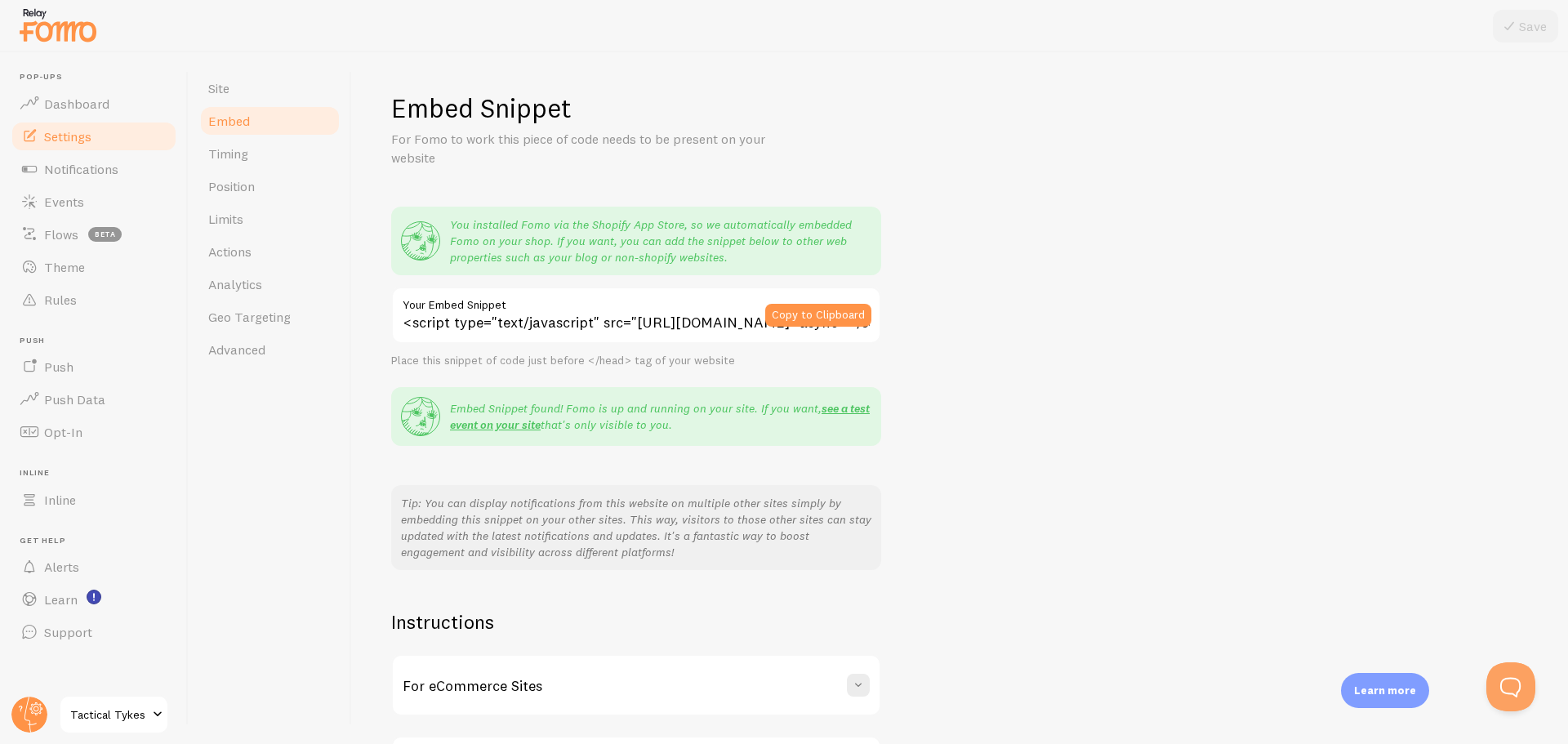
scroll to position [132, 0]
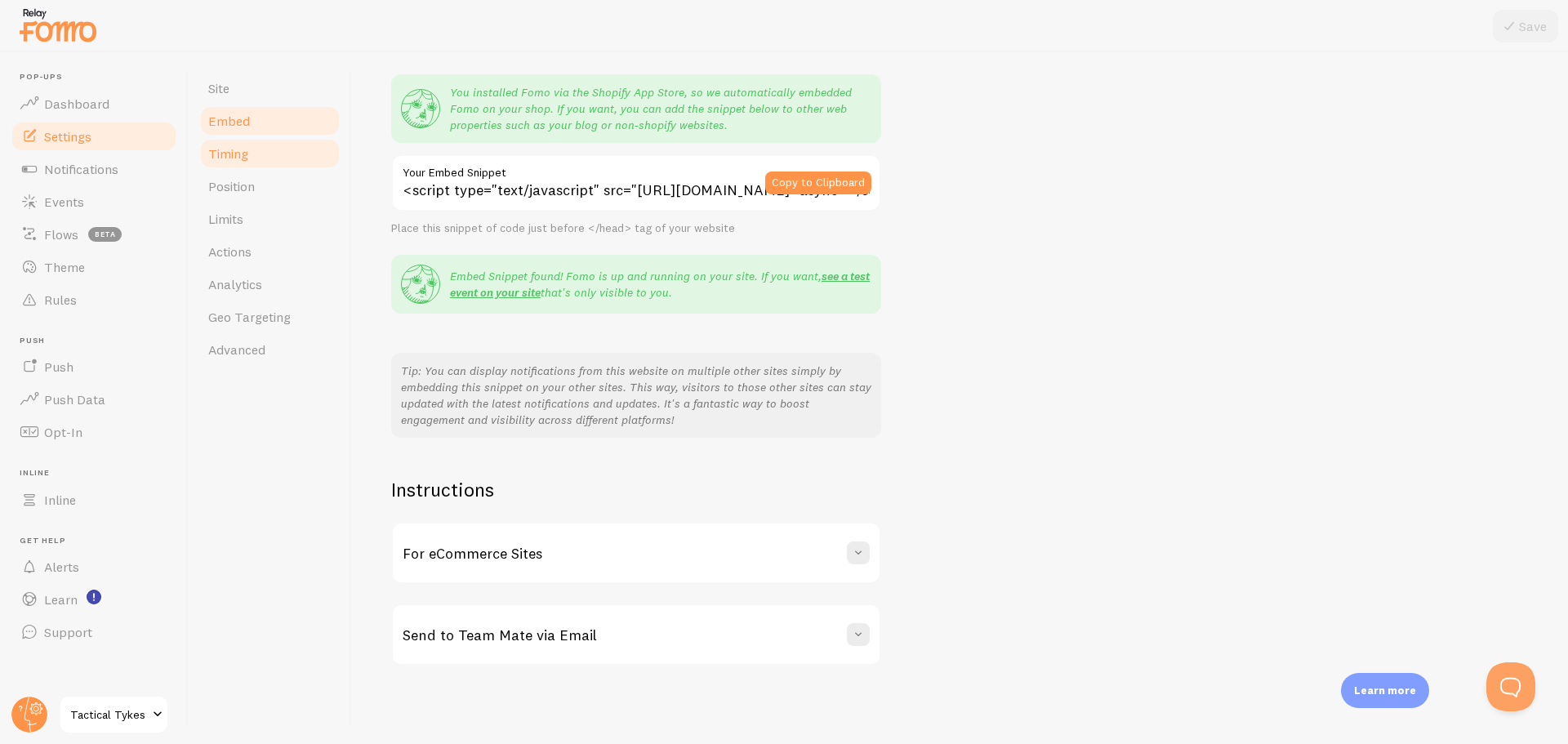
click at [228, 160] on span "Timing" at bounding box center [228, 153] width 40 height 17
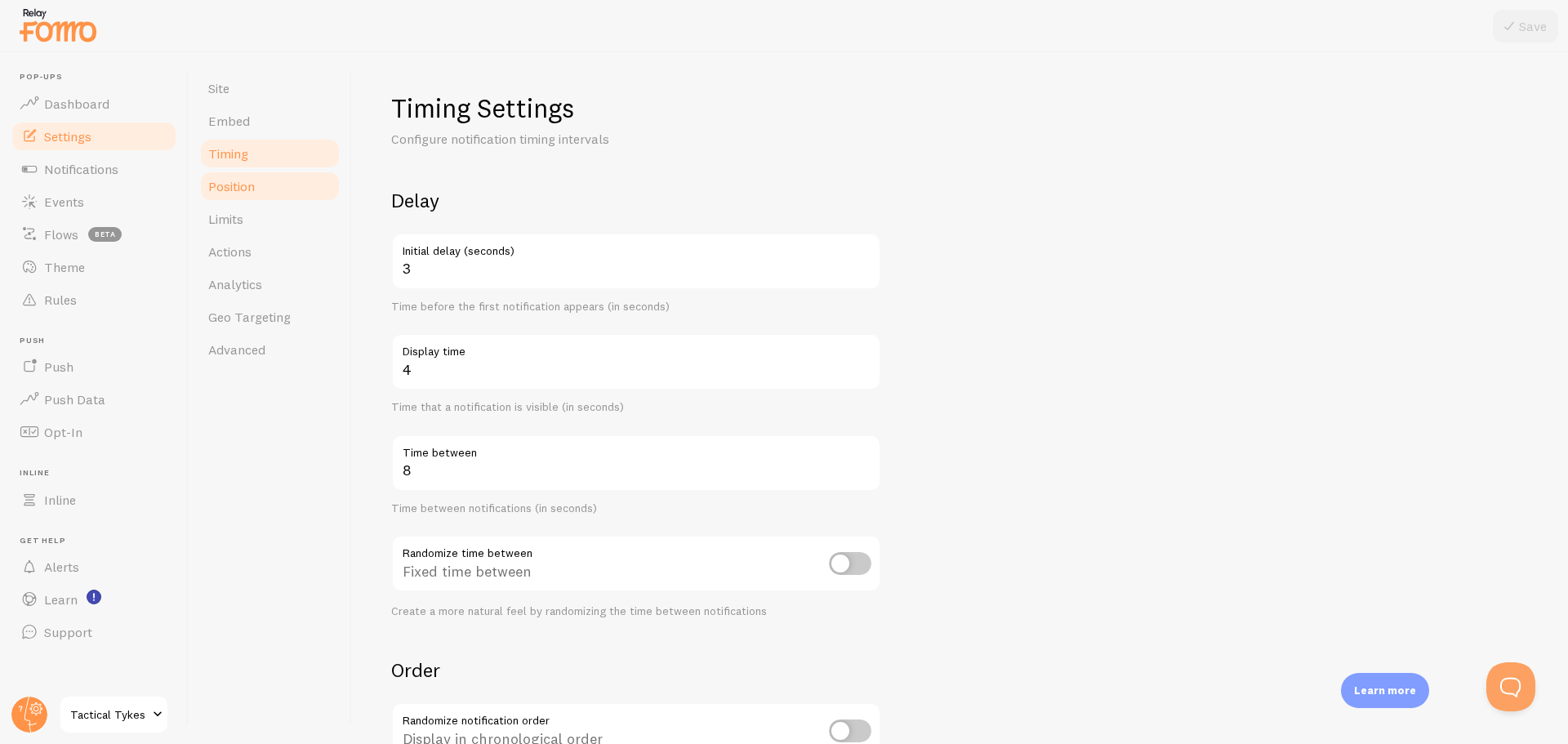
click at [222, 189] on span "Position" at bounding box center [232, 186] width 47 height 17
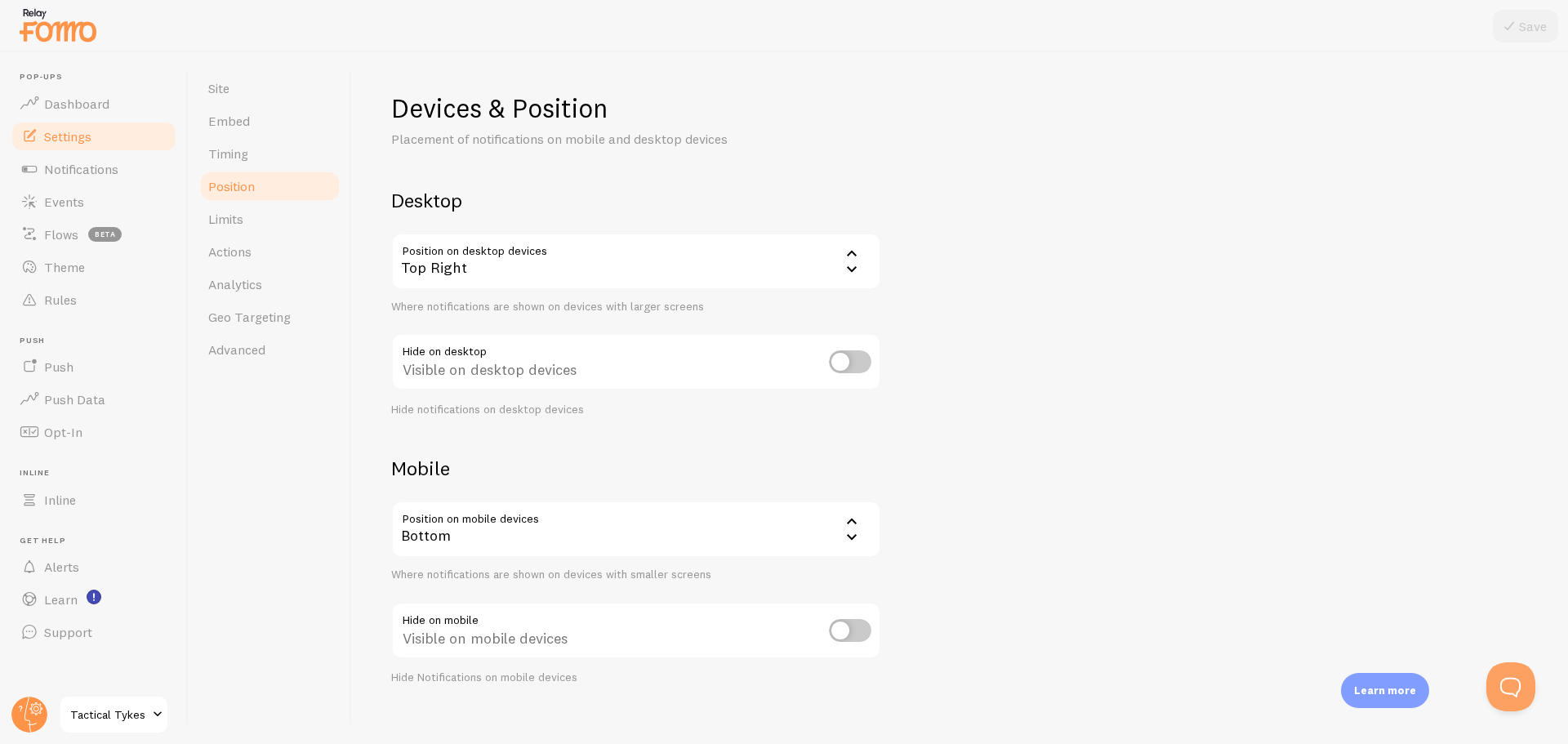
click at [842, 352] on input "checkbox" at bounding box center [849, 361] width 42 height 23
click at [852, 362] on input "checkbox" at bounding box center [849, 361] width 42 height 23
click at [852, 353] on input "checkbox" at bounding box center [849, 361] width 42 height 23
click at [821, 354] on div "Hidden on desktop devices" at bounding box center [636, 362] width 490 height 60
click at [868, 368] on input "checkbox" at bounding box center [849, 361] width 42 height 23
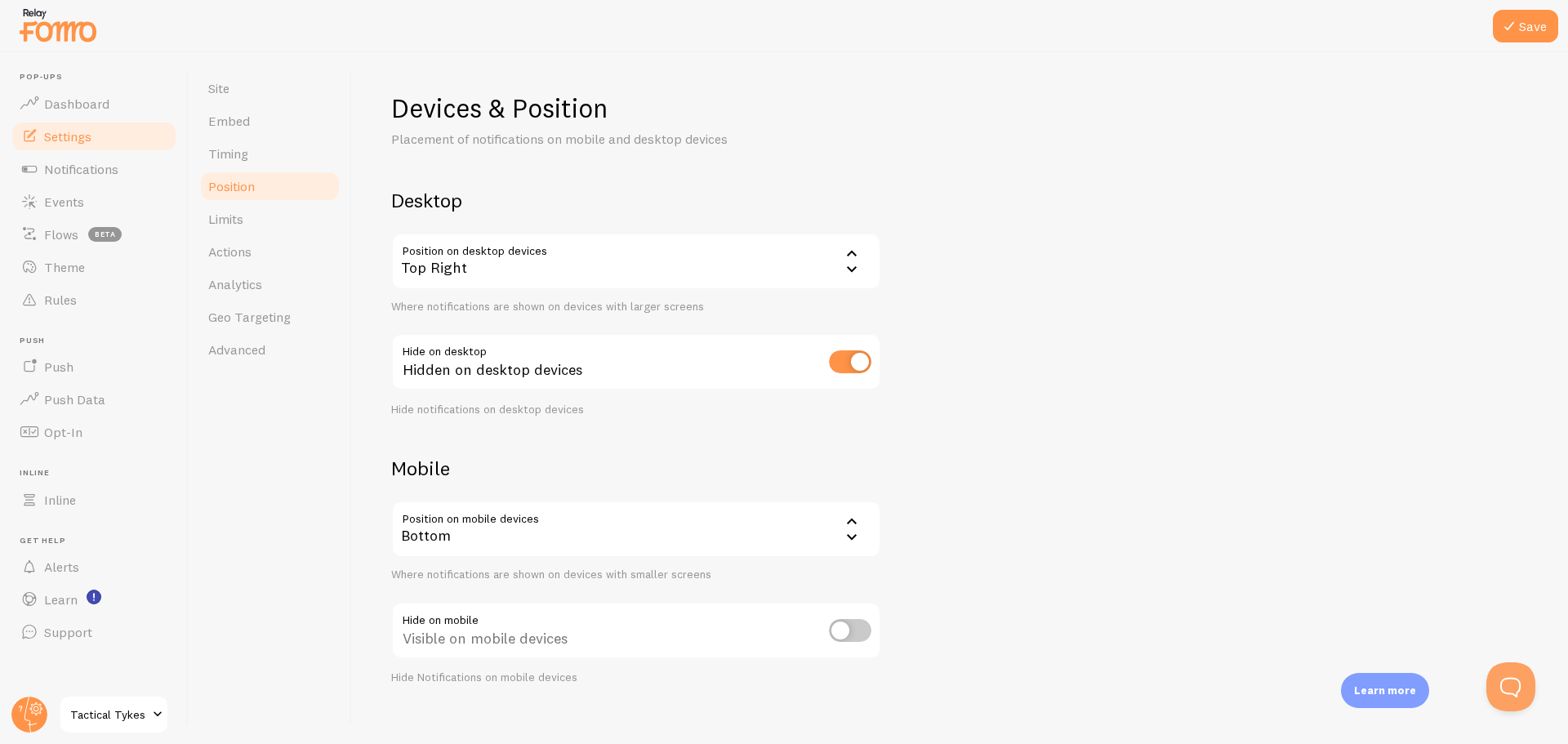
checkbox input "false"
click at [255, 237] on link "Actions" at bounding box center [270, 251] width 143 height 32
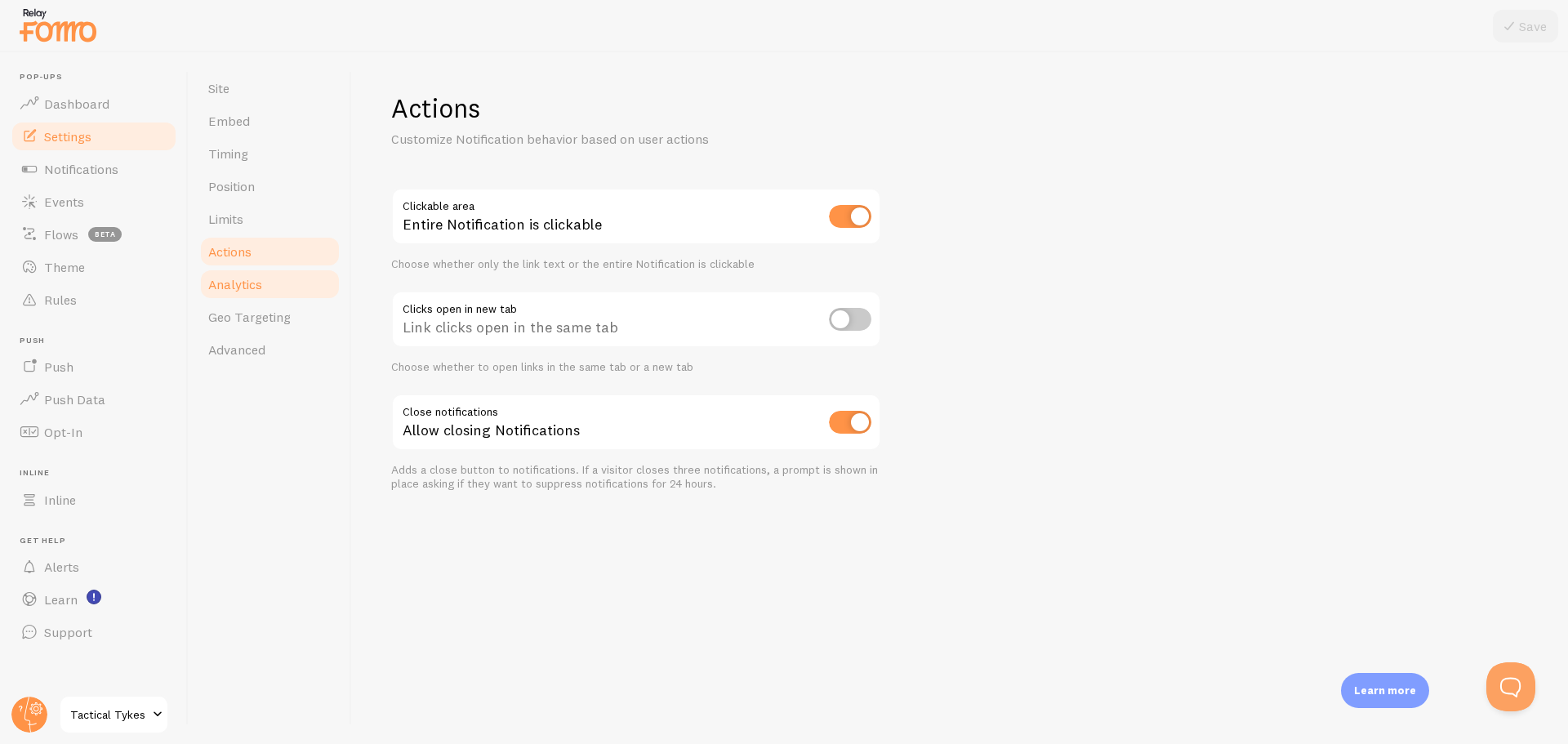
click at [248, 296] on link "Analytics" at bounding box center [270, 283] width 143 height 32
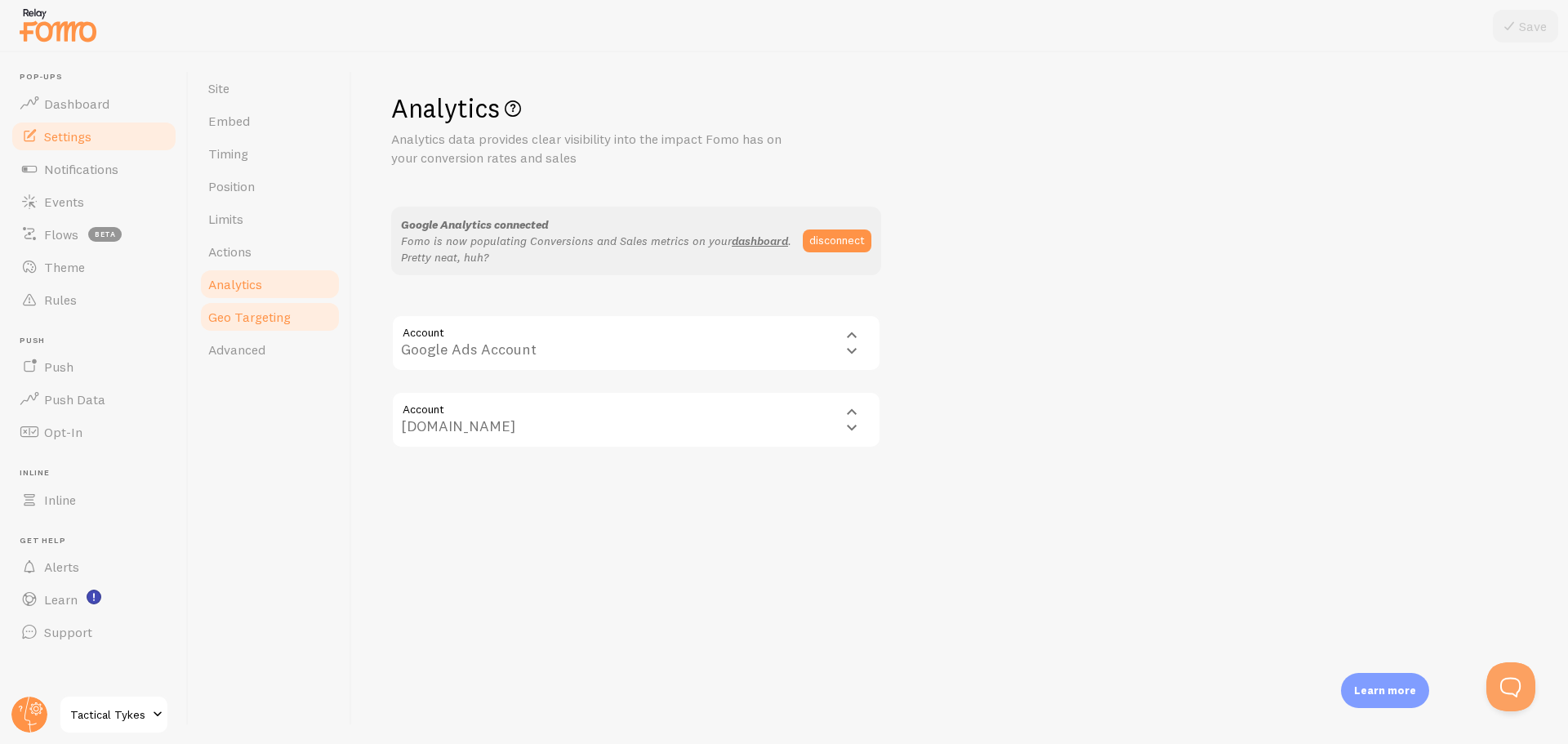
click at [233, 326] on link "Geo Targeting" at bounding box center [270, 316] width 143 height 32
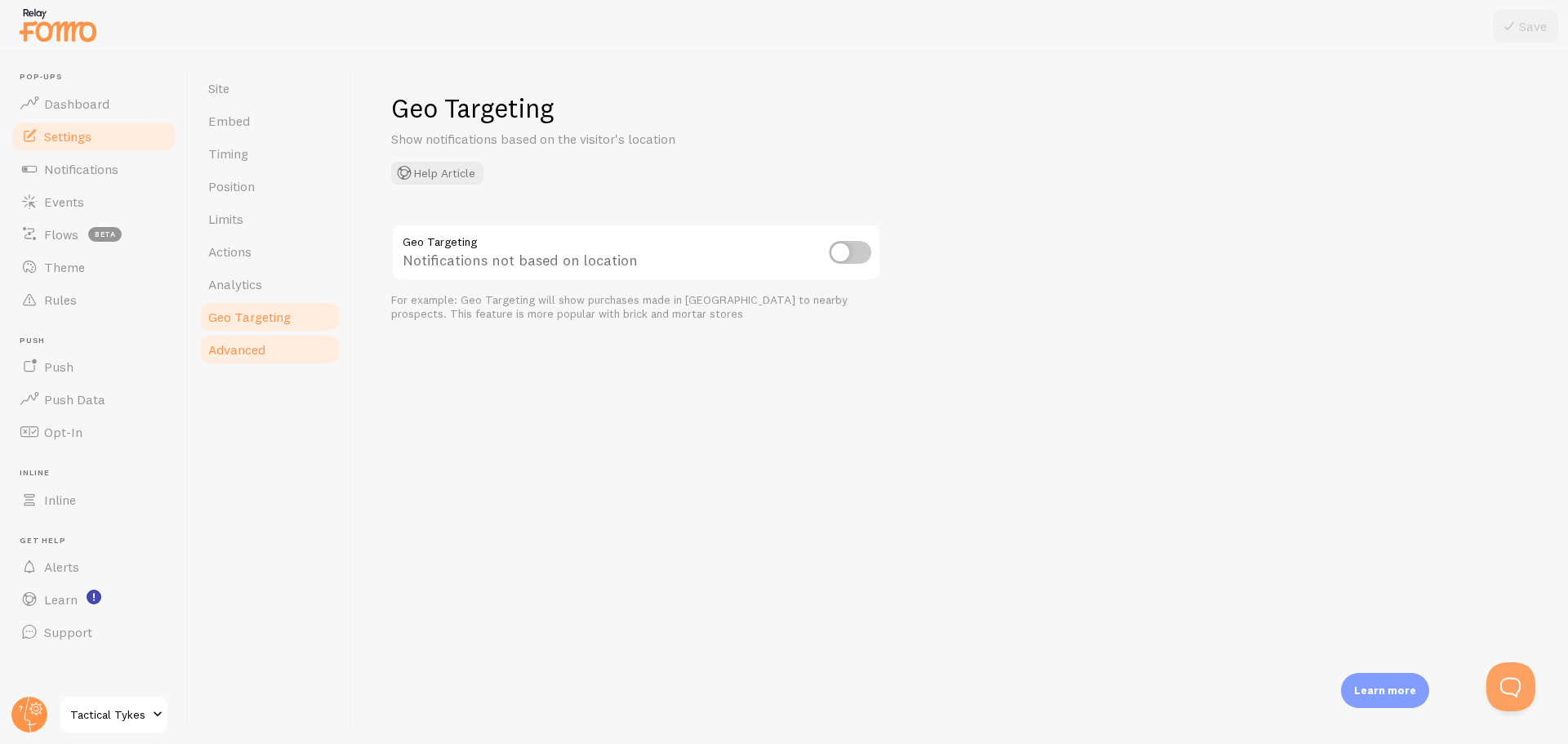
click at [223, 354] on span "Advanced" at bounding box center [237, 349] width 57 height 17
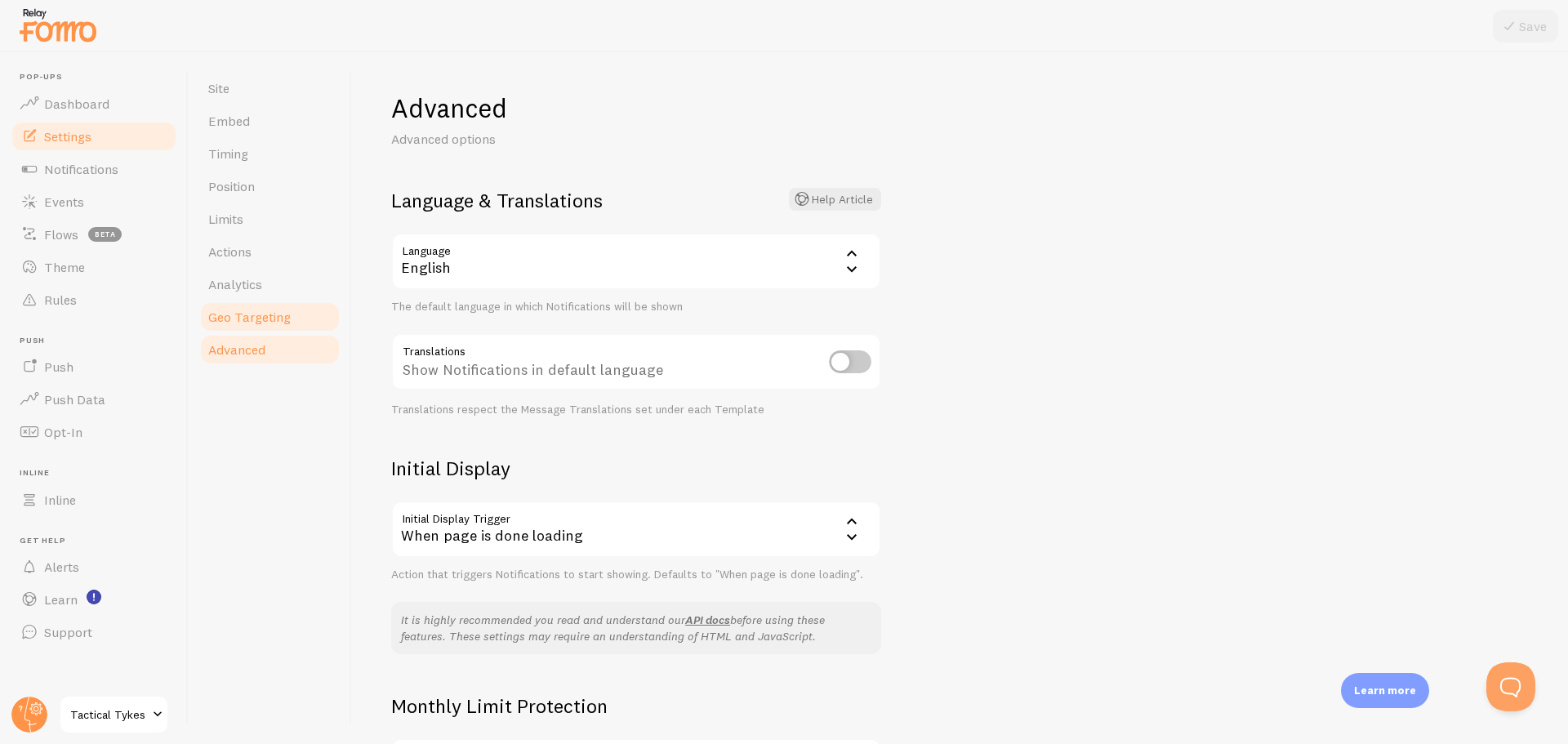
click at [225, 316] on span "Geo Targeting" at bounding box center [250, 316] width 82 height 17
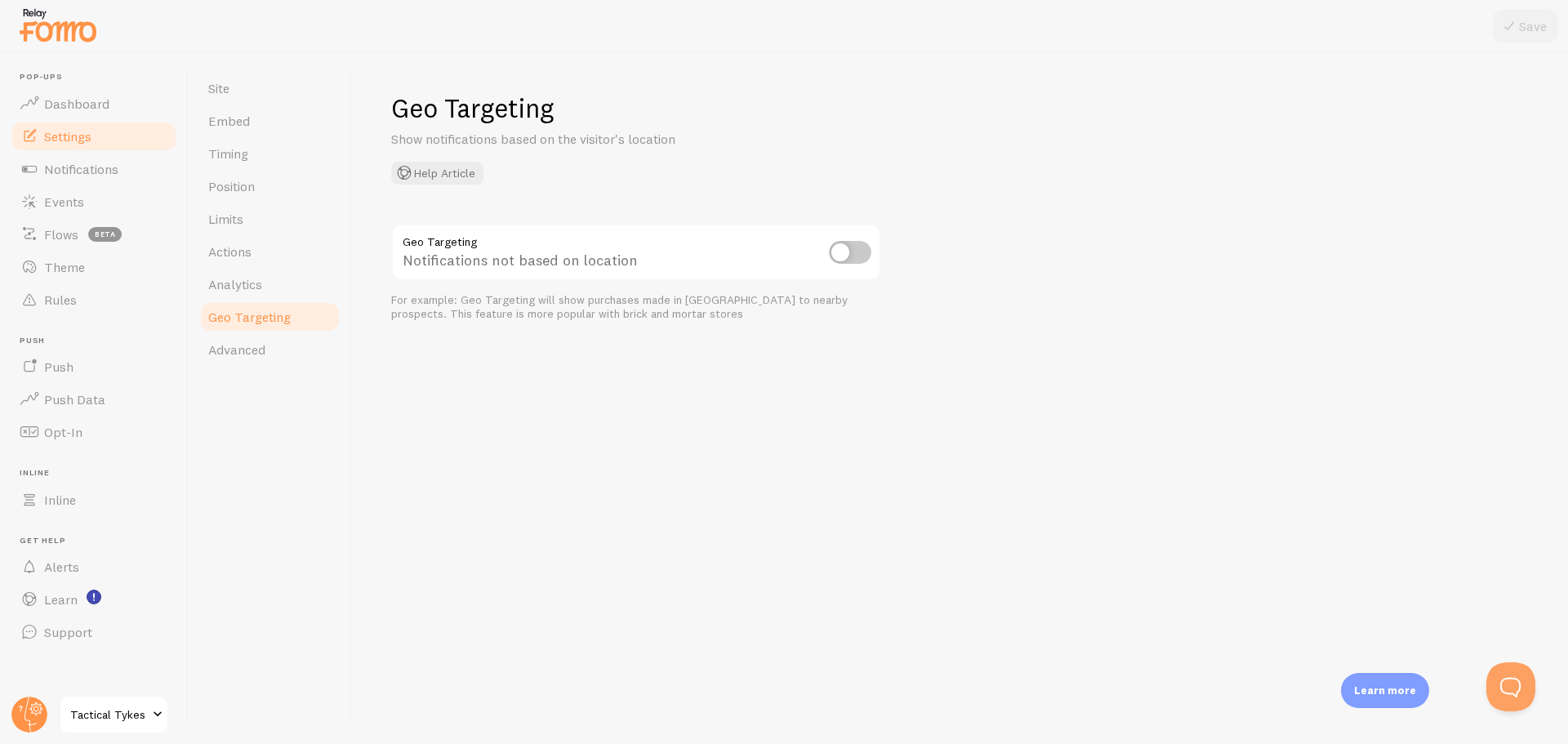
click at [848, 252] on input "checkbox" at bounding box center [849, 252] width 42 height 23
checkbox input "true"
click at [1505, 29] on icon at bounding box center [1509, 26] width 20 height 20
drag, startPoint x: 269, startPoint y: 349, endPoint x: 268, endPoint y: 338, distance: 11.0
click at [269, 348] on link "Advanced" at bounding box center [270, 349] width 143 height 32
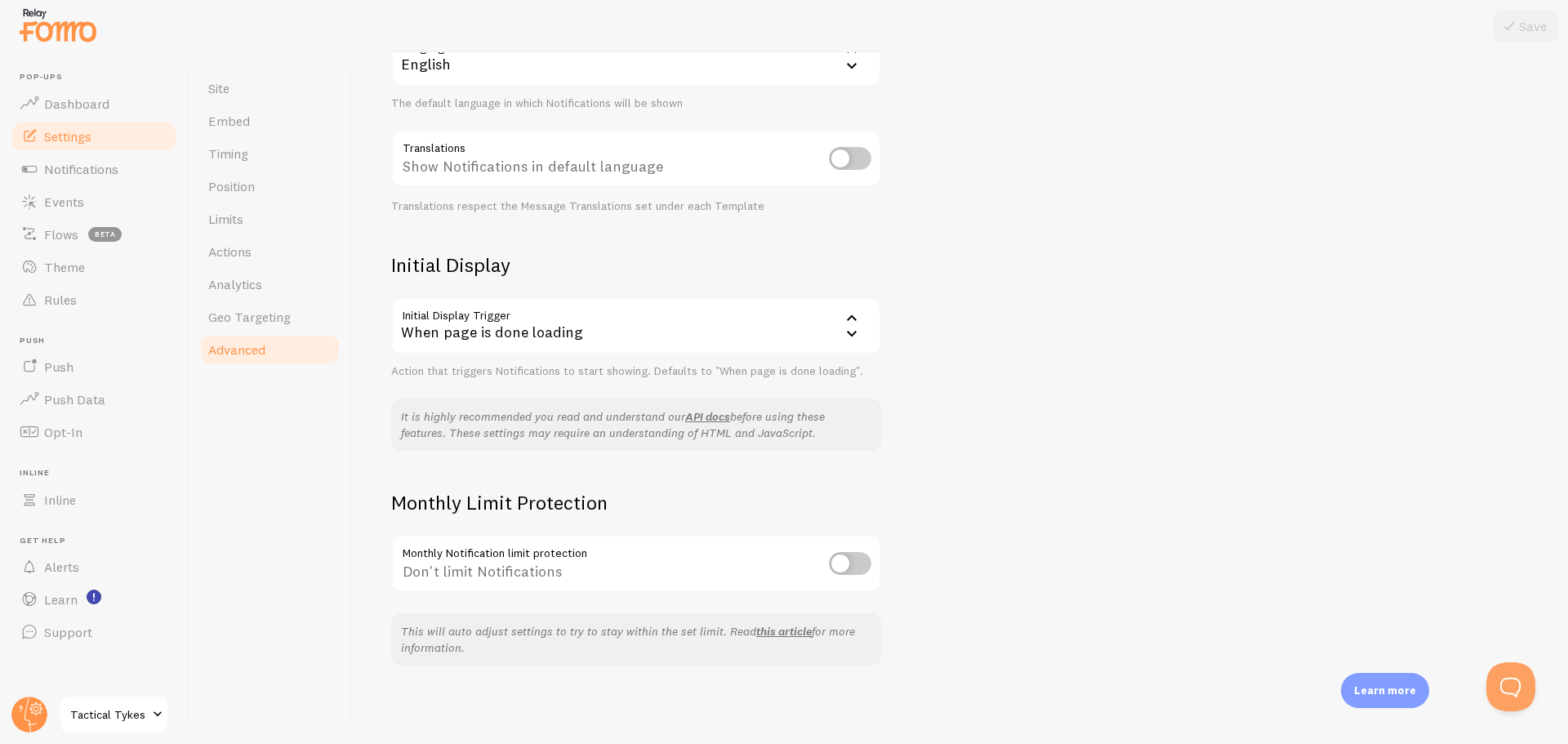
scroll to position [121, 0]
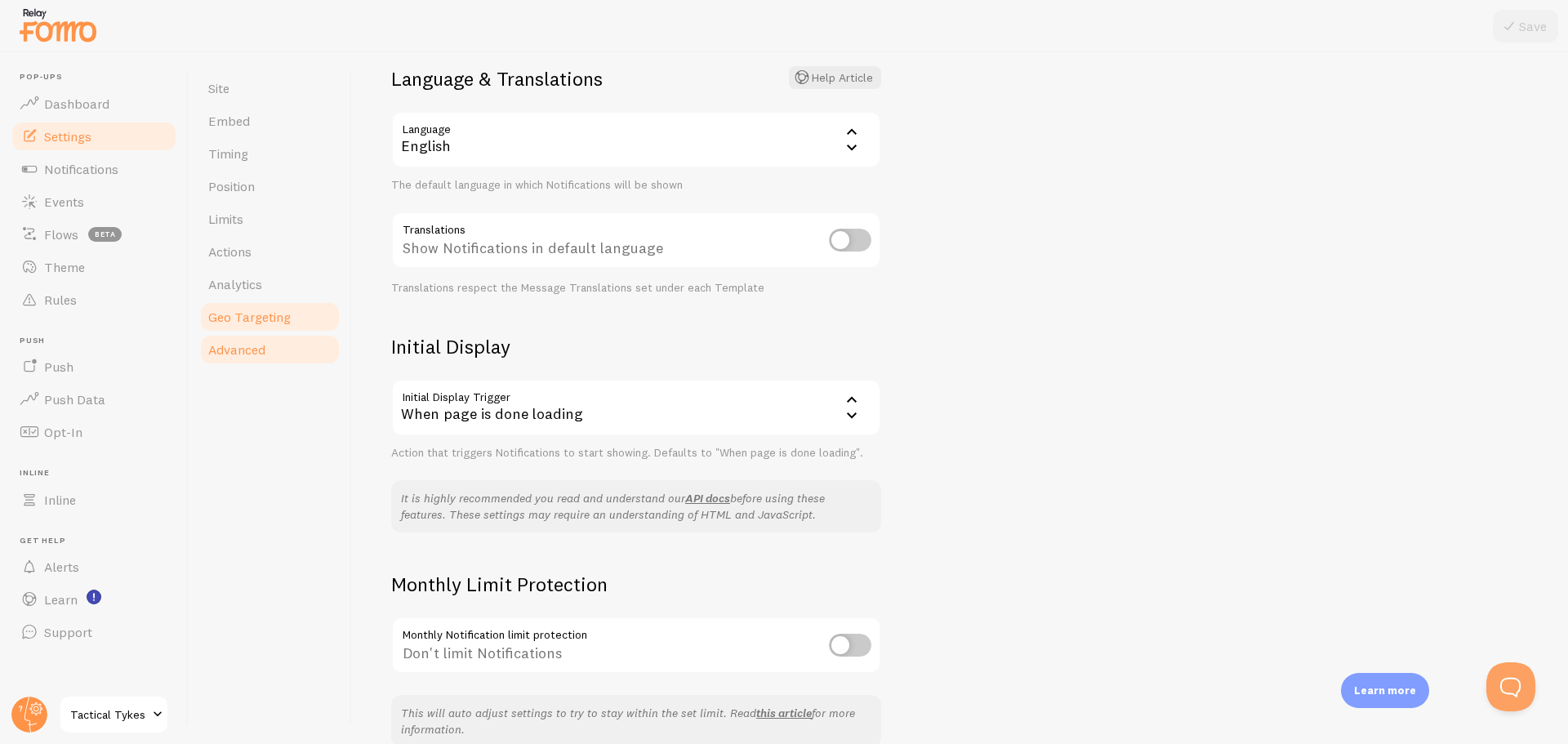
click at [223, 321] on span "Geo Targeting" at bounding box center [250, 316] width 82 height 17
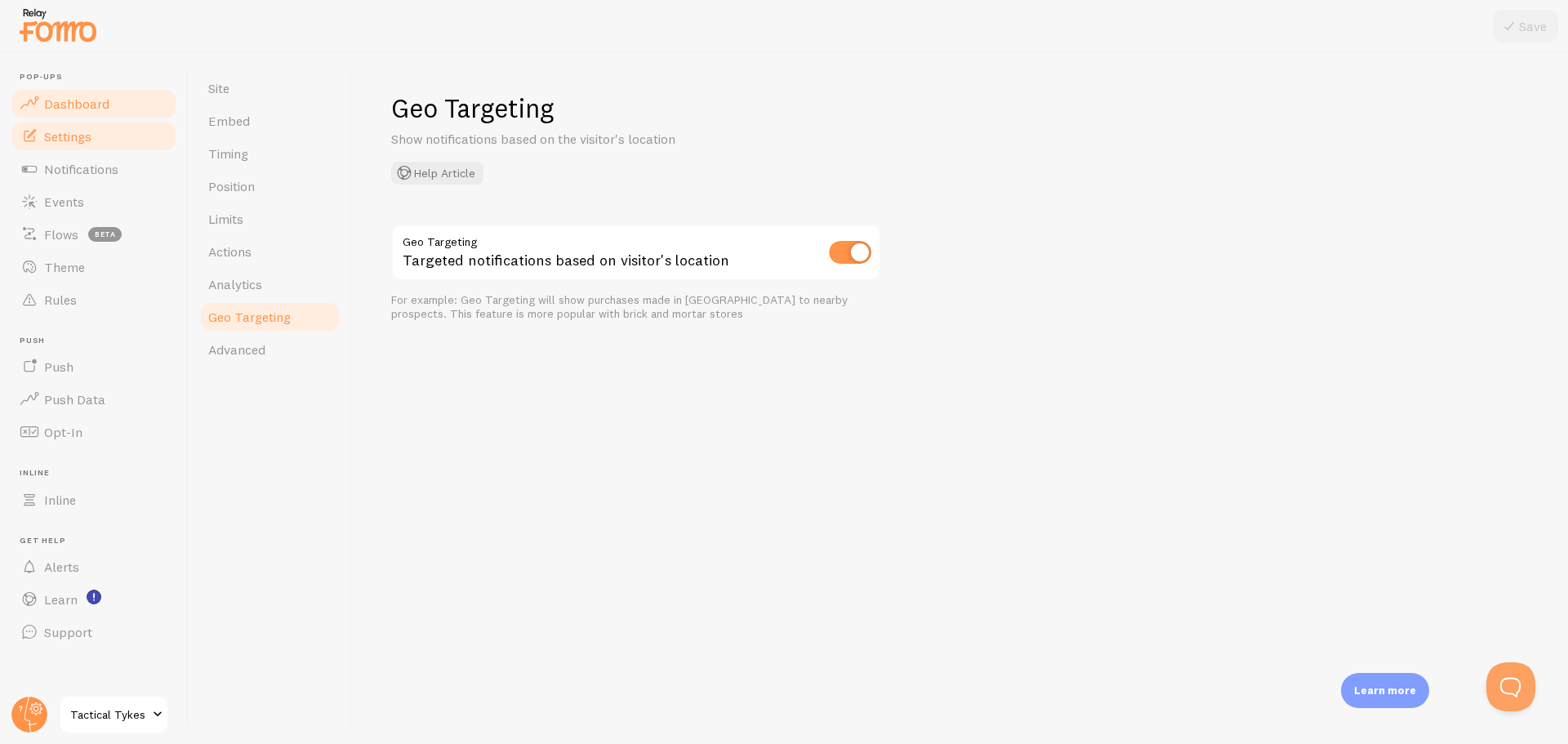
click at [78, 110] on span "Dashboard" at bounding box center [76, 104] width 66 height 17
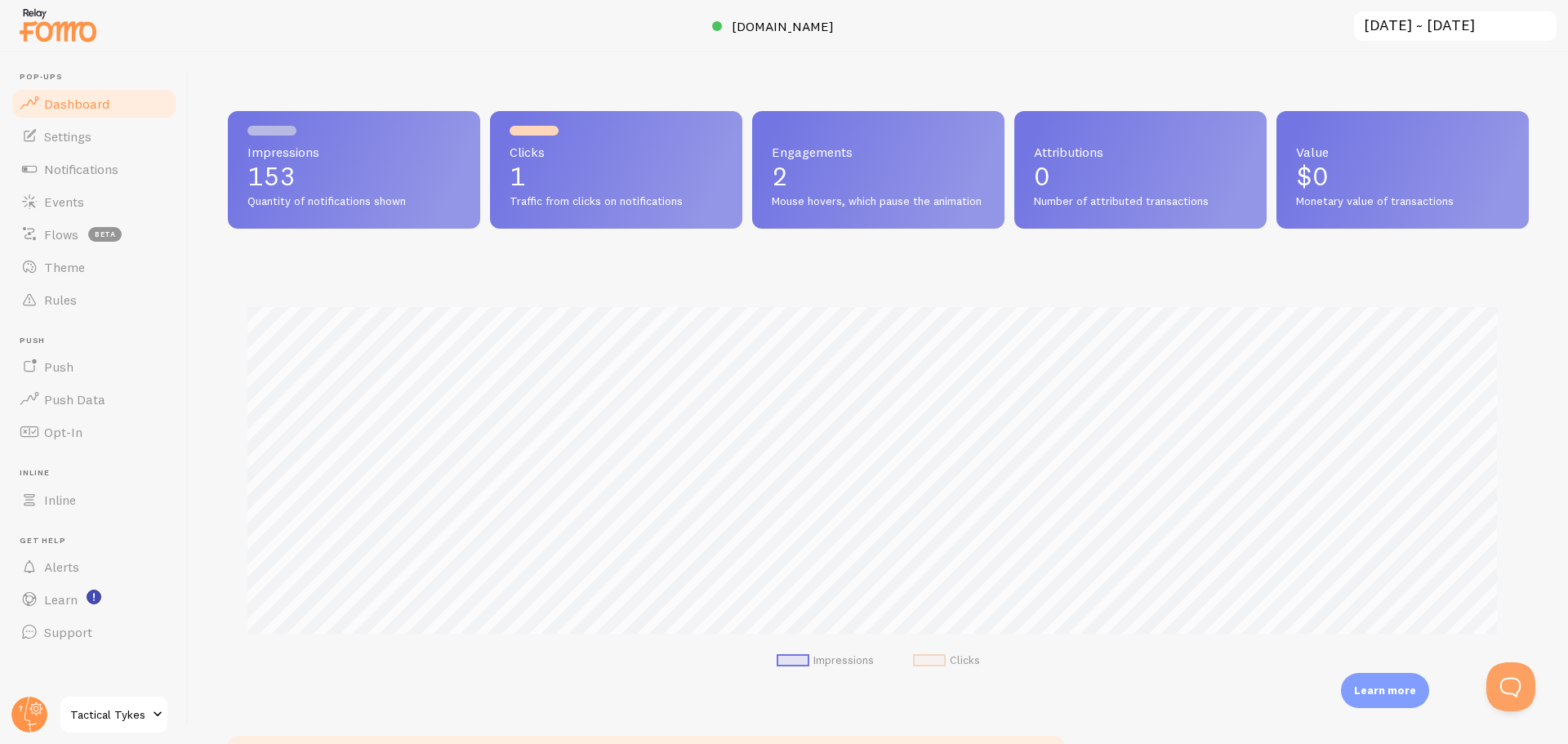
scroll to position [429, 1289]
